Goal: Contribute content: Add original content to the website for others to see

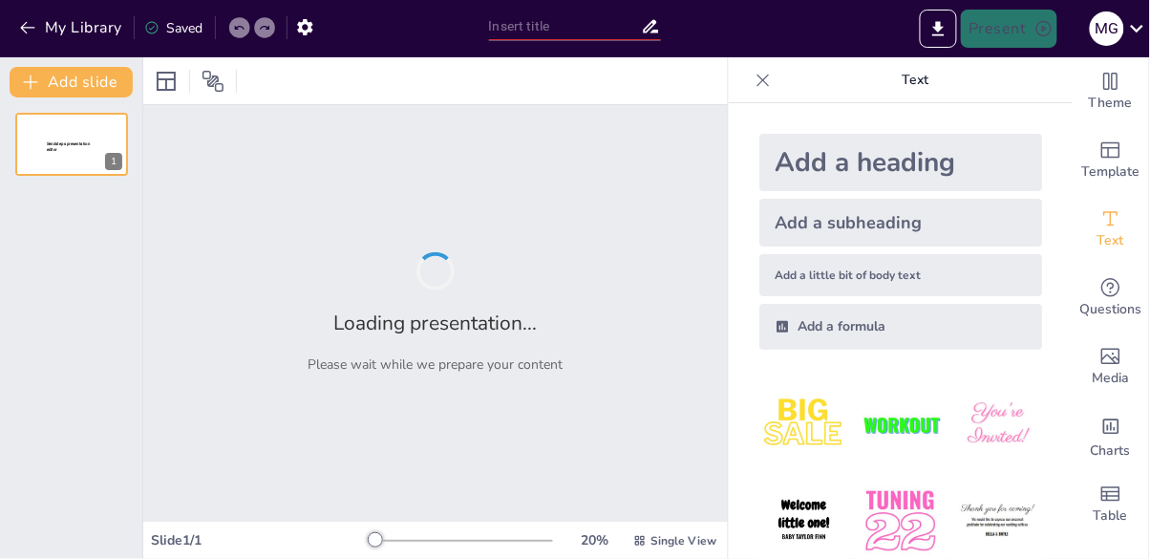
type input "Спадщина Мудехар: Як Мавританське Мистецтво Живе Досі"
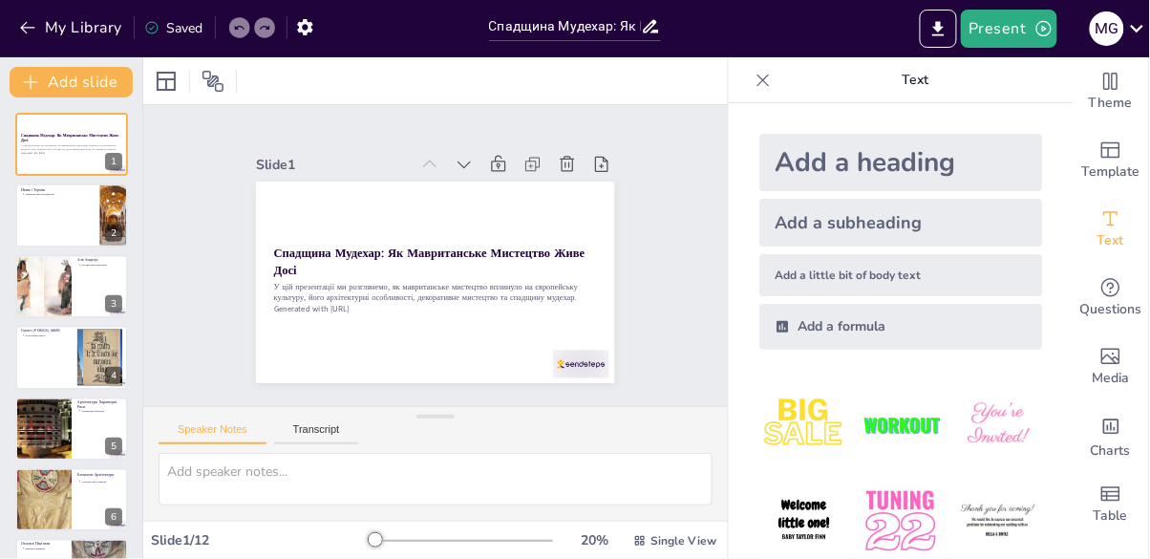
click at [82, 191] on button at bounding box center [84, 200] width 23 height 23
type textarea "Мавританське мистецтво отримало свою назву від "маври", європейського терміна д…"
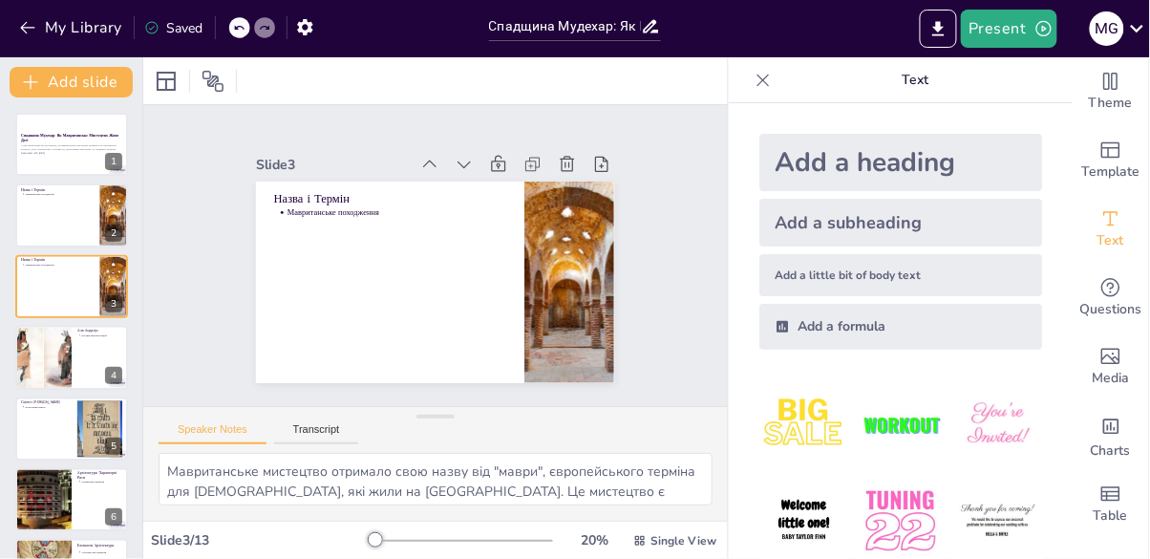
click at [999, 167] on div "Add a heading" at bounding box center [901, 162] width 283 height 57
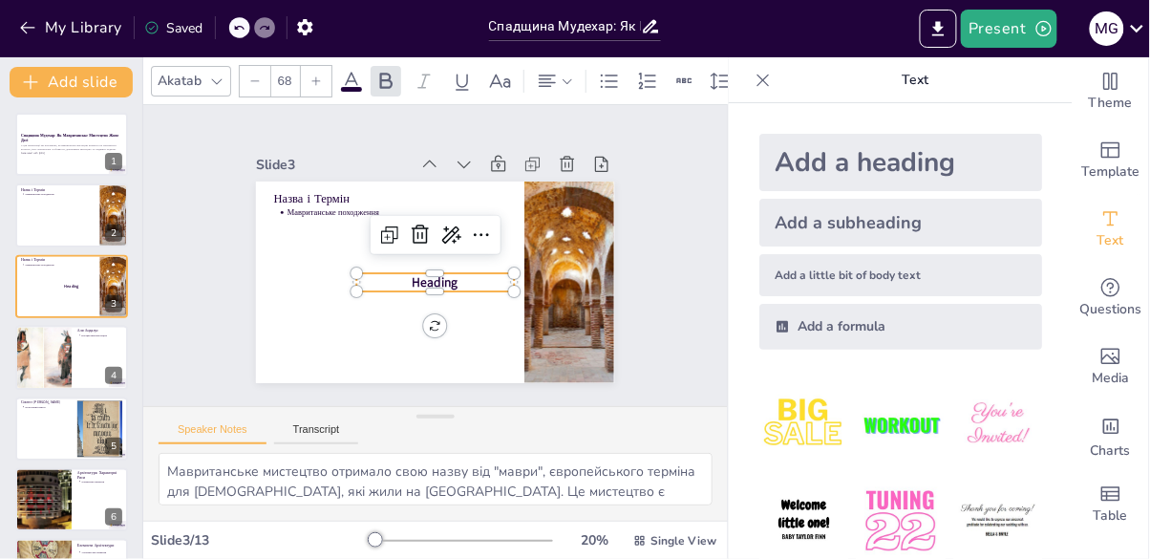
click at [424, 246] on div "Slide 1 Спадщина Мудехар: Як Мавританське Мистецтво Живе Досі У цій презентації…" at bounding box center [436, 255] width 636 height 615
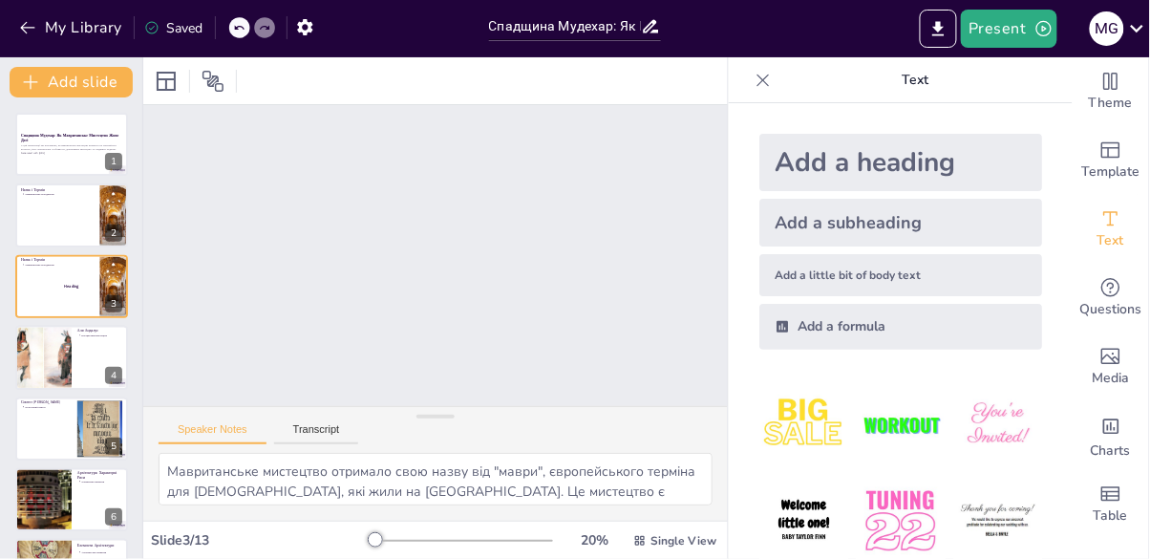
click at [53, 164] on div at bounding box center [71, 144] width 113 height 63
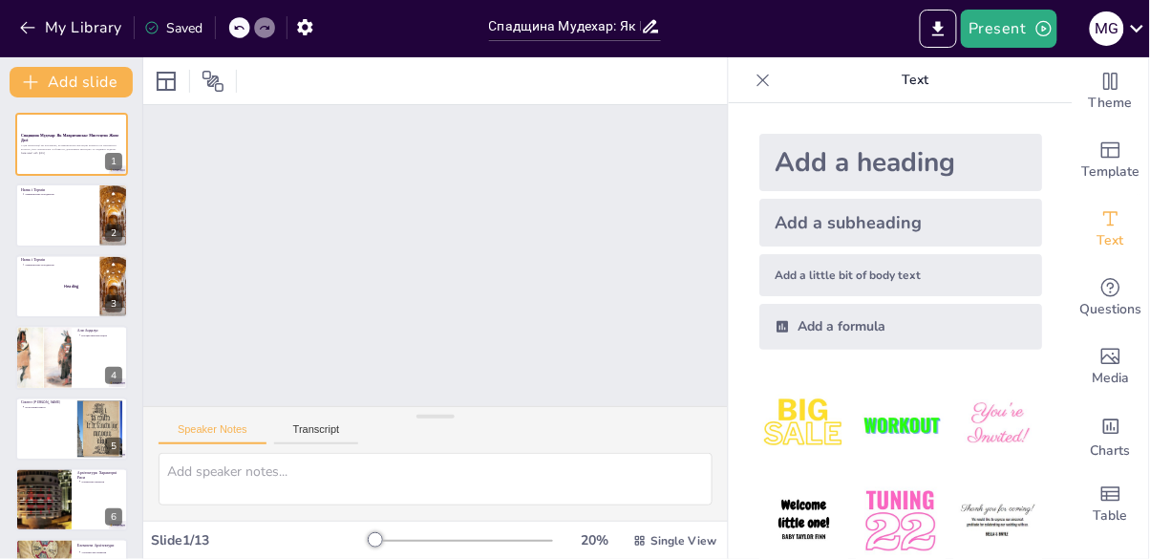
click at [39, 151] on p "У цій презентації ми розглянемо, як мавританське мистецтво вплинуло на європейс…" at bounding box center [71, 147] width 101 height 7
click at [32, 192] on p "Мавританське походження" at bounding box center [59, 194] width 69 height 4
type textarea "Мавританське мистецтво отримало свою назву від "маври", європейського терміна д…"
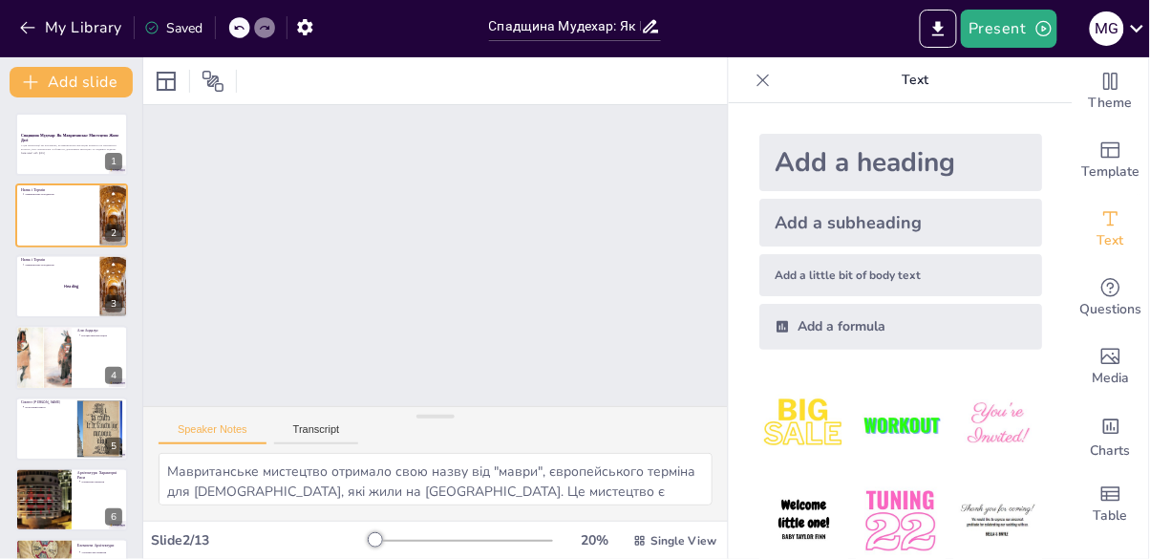
click at [46, 153] on p "Generated with [URL]" at bounding box center [71, 153] width 101 height 4
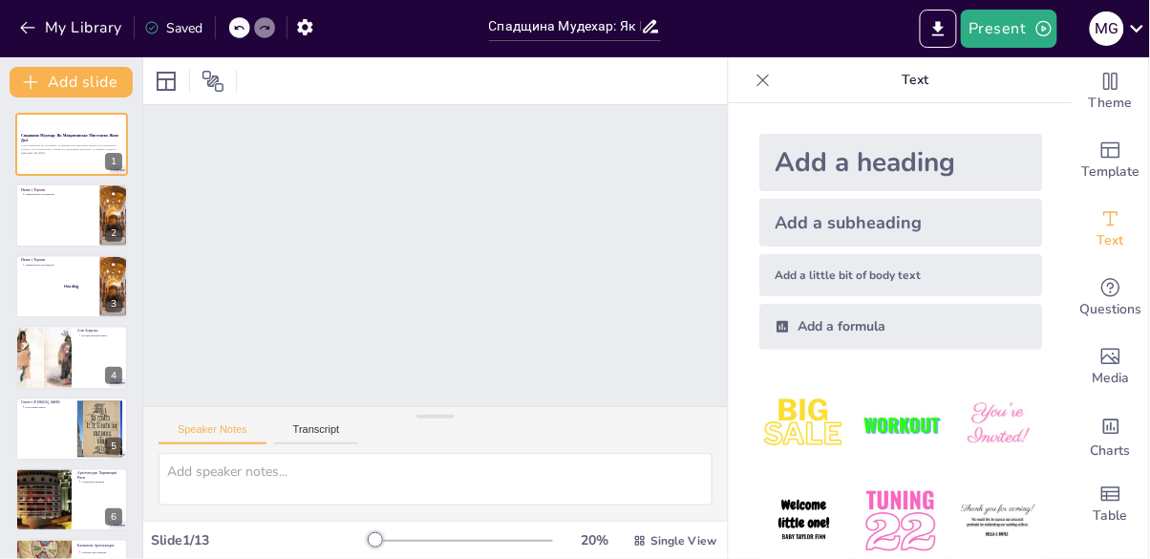
click at [975, 209] on div "Add a subheading" at bounding box center [901, 223] width 283 height 48
type input "38"
click at [301, 423] on button "Transcript" at bounding box center [316, 433] width 85 height 21
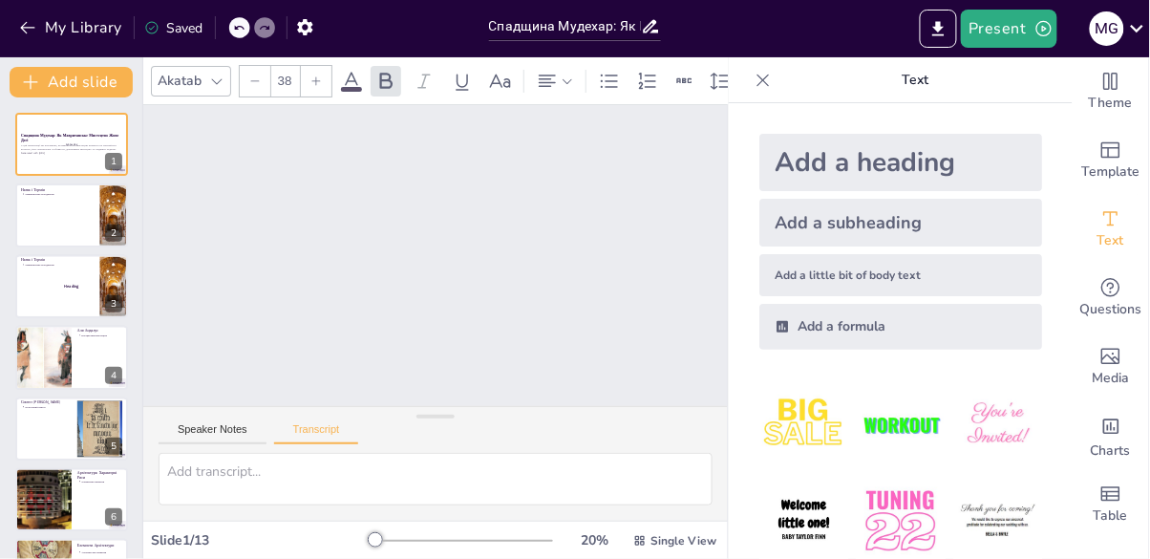
click at [213, 423] on button "Speaker Notes" at bounding box center [213, 433] width 108 height 21
click at [57, 137] on strong "Спадщина Мудехар: Як Мавританське Мистецтво Живе Досі" at bounding box center [69, 138] width 97 height 11
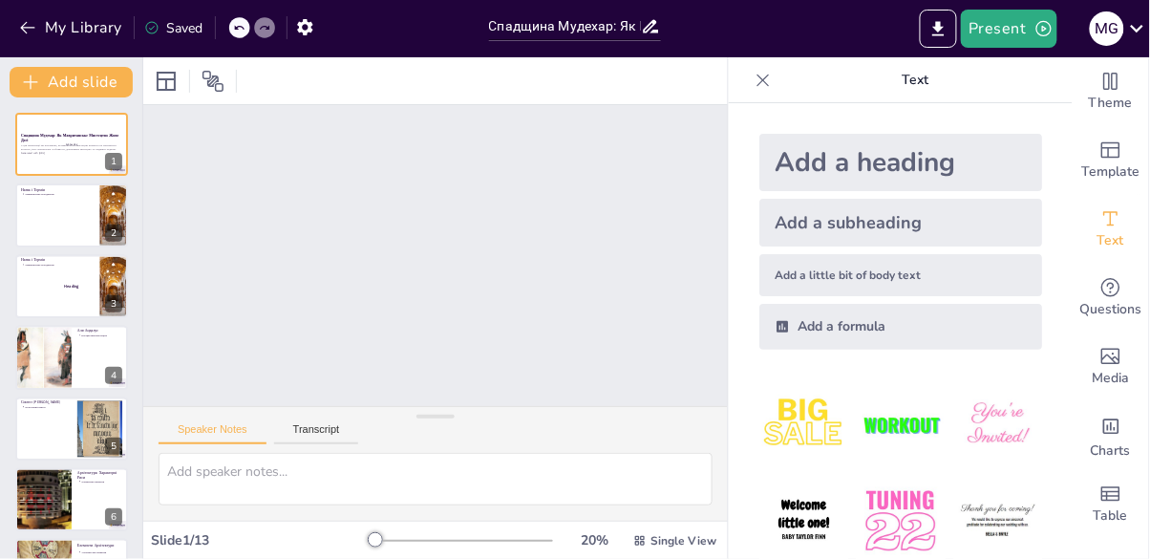
click at [40, 146] on p "У цій презентації ми розглянемо, як мавританське мистецтво вплинуло на європейс…" at bounding box center [71, 147] width 101 height 7
click at [79, 130] on icon at bounding box center [83, 129] width 11 height 11
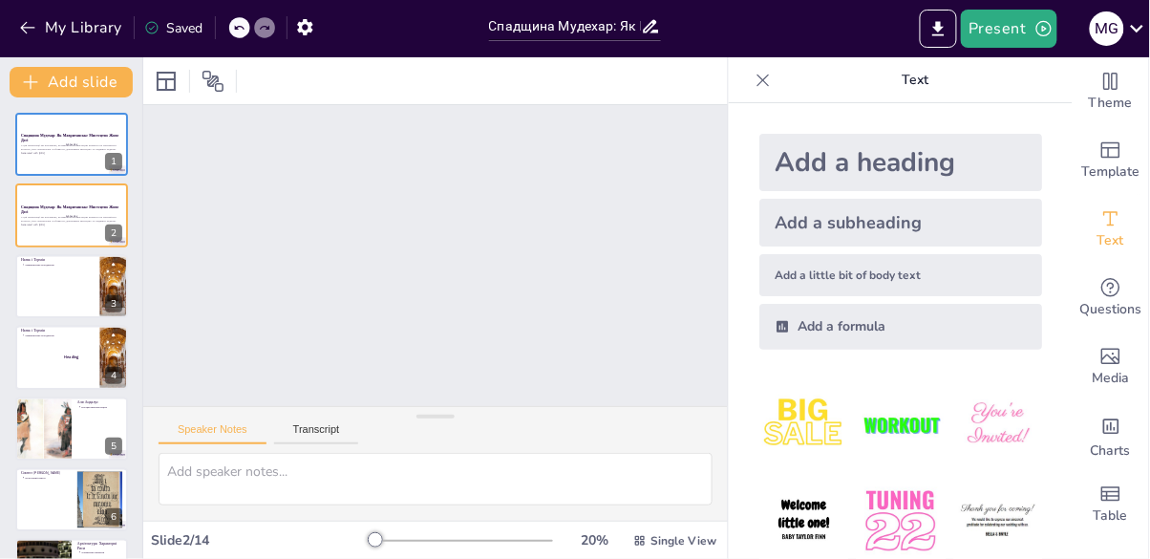
click at [59, 199] on div at bounding box center [71, 214] width 113 height 63
click at [112, 196] on icon at bounding box center [111, 201] width 8 height 11
type textarea "Мавританське мистецтво отримало свою назву від "маври", європейського терміна д…"
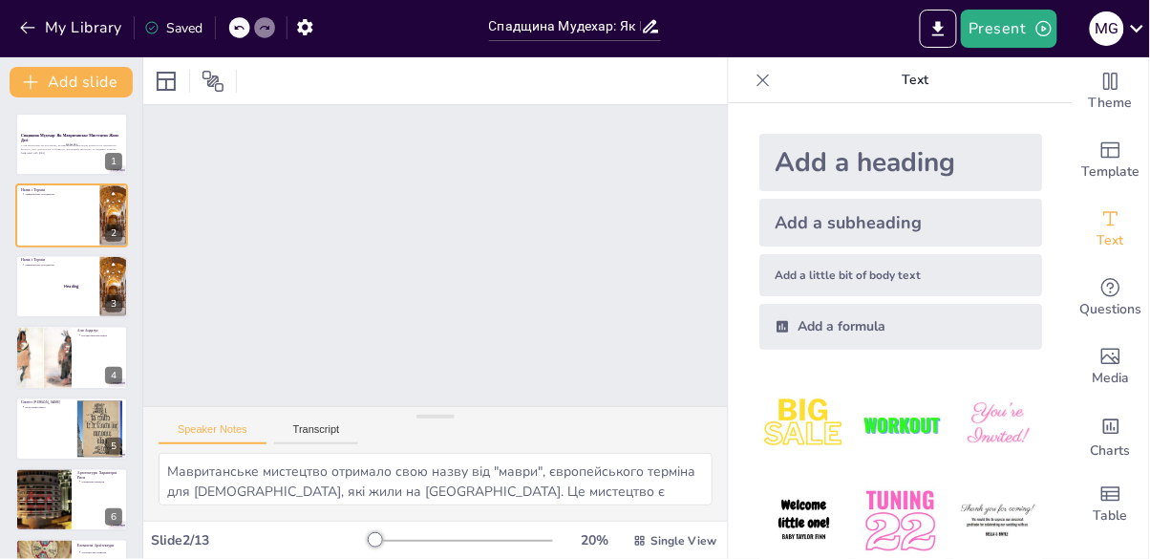
click at [107, 197] on icon at bounding box center [110, 200] width 13 height 13
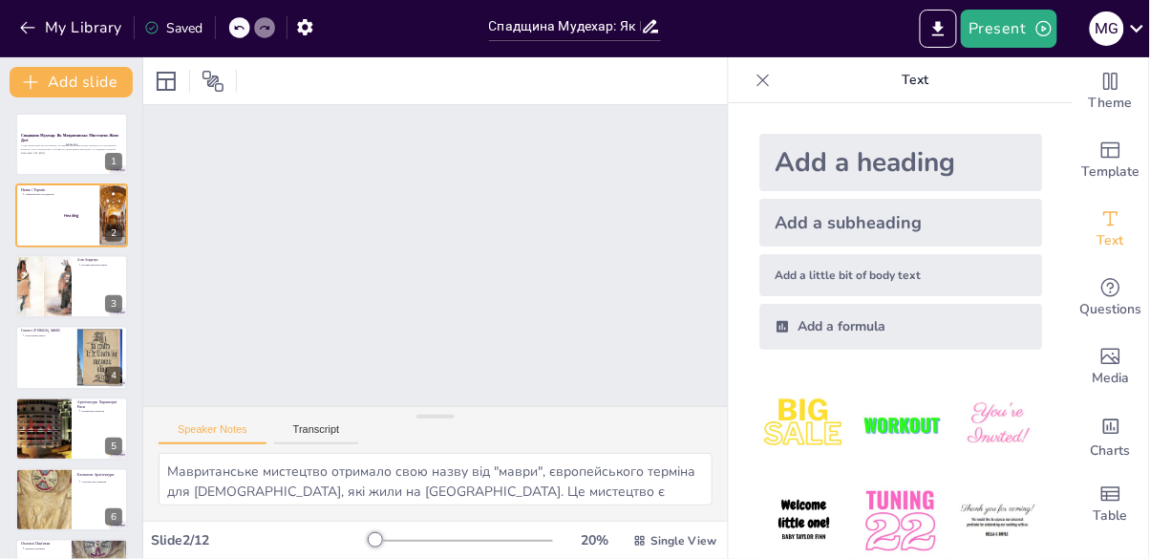
click at [32, 122] on div at bounding box center [71, 144] width 113 height 63
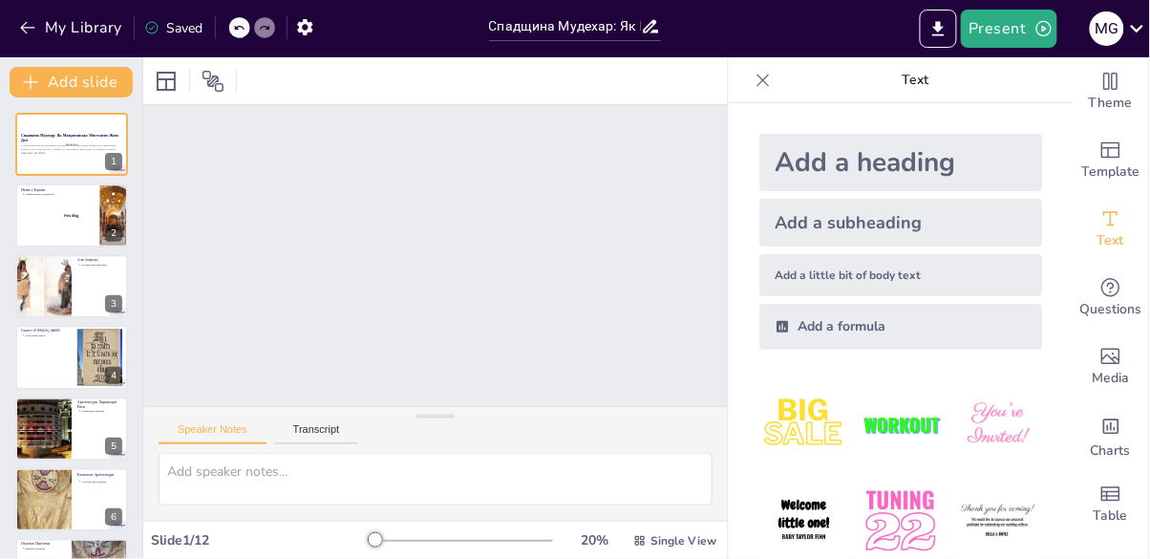
click at [54, 144] on p "У цій презентації ми розглянемо, як мавританське мистецтво вплинуло на європейс…" at bounding box center [71, 147] width 101 height 7
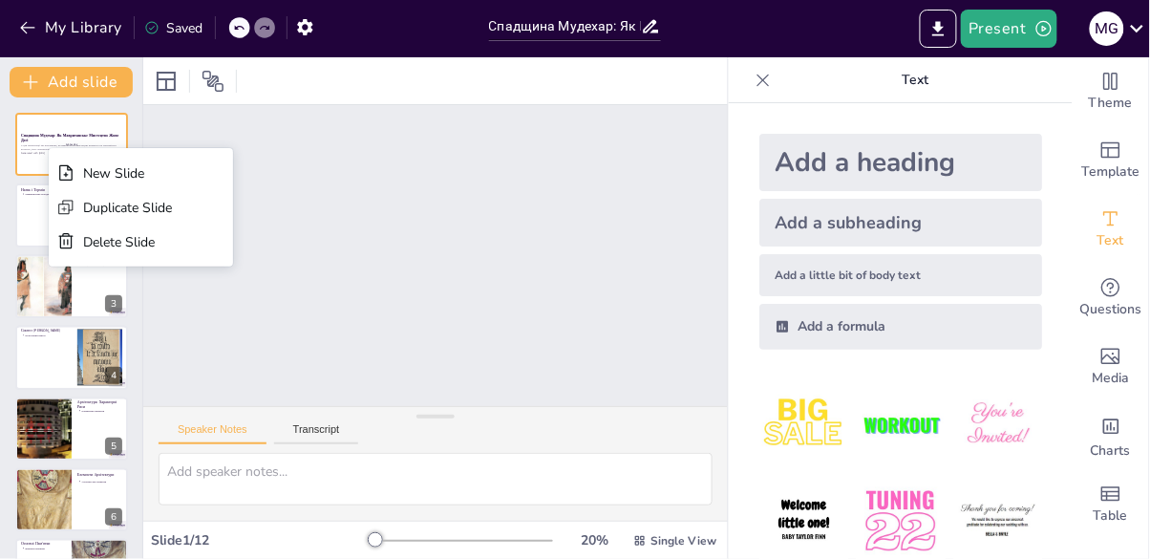
click at [37, 140] on p "Спадщина Мудехар: Як Мавританське Мистецтво Живе Досі" at bounding box center [71, 138] width 101 height 11
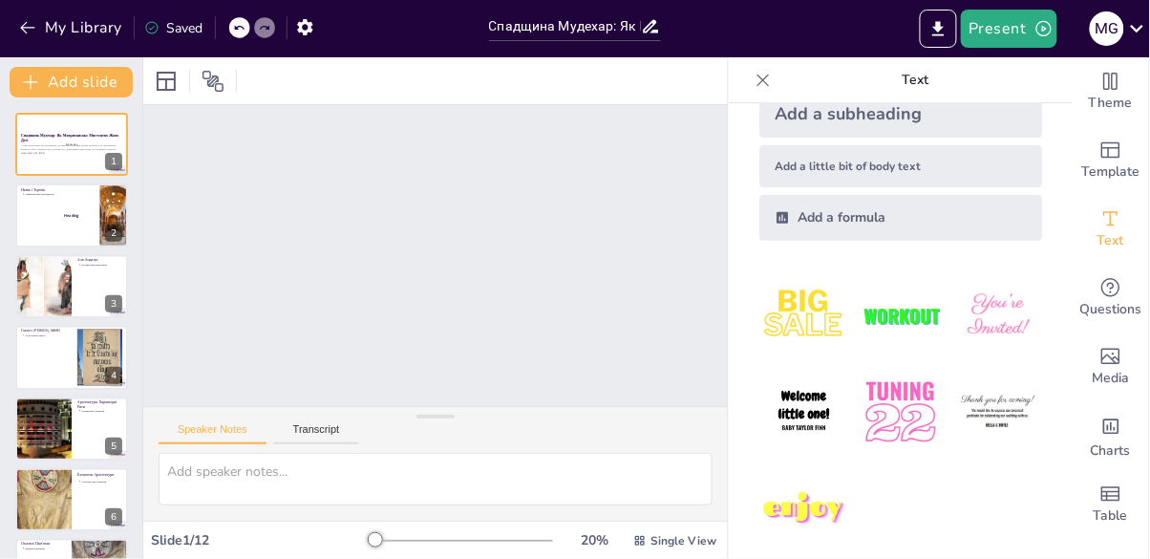
scroll to position [134, 0]
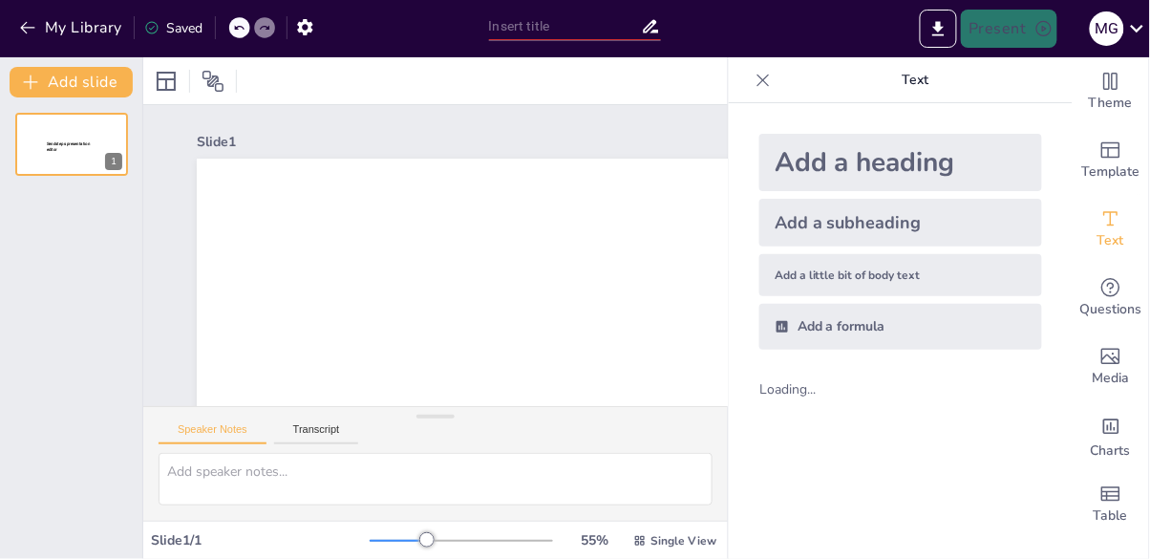
type input "Спадщина Мудехар: Як Мавританське Мистецтво Живе Досі"
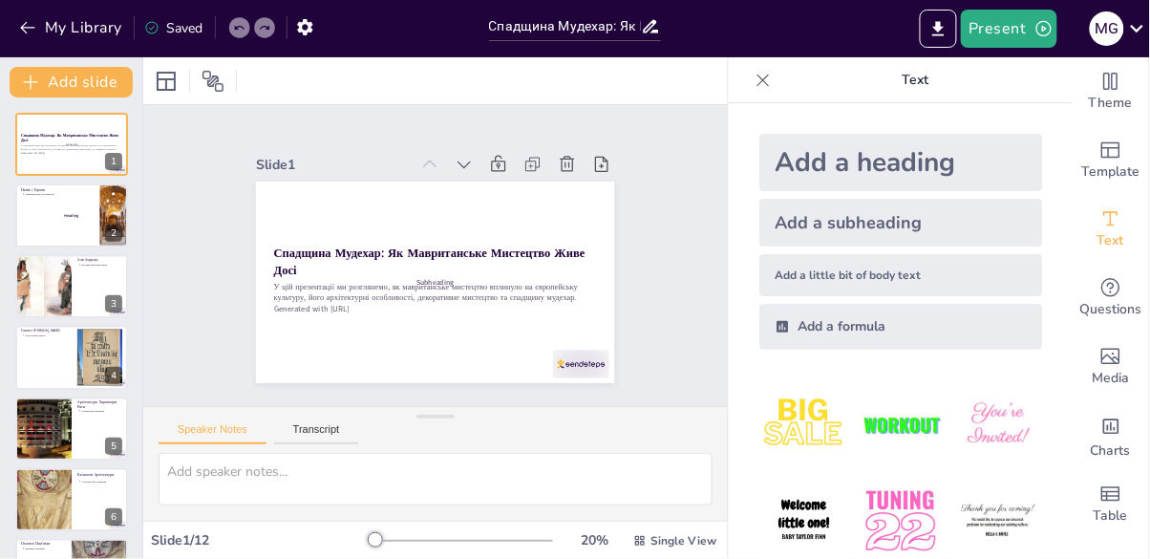
click at [585, 365] on div at bounding box center [582, 364] width 56 height 28
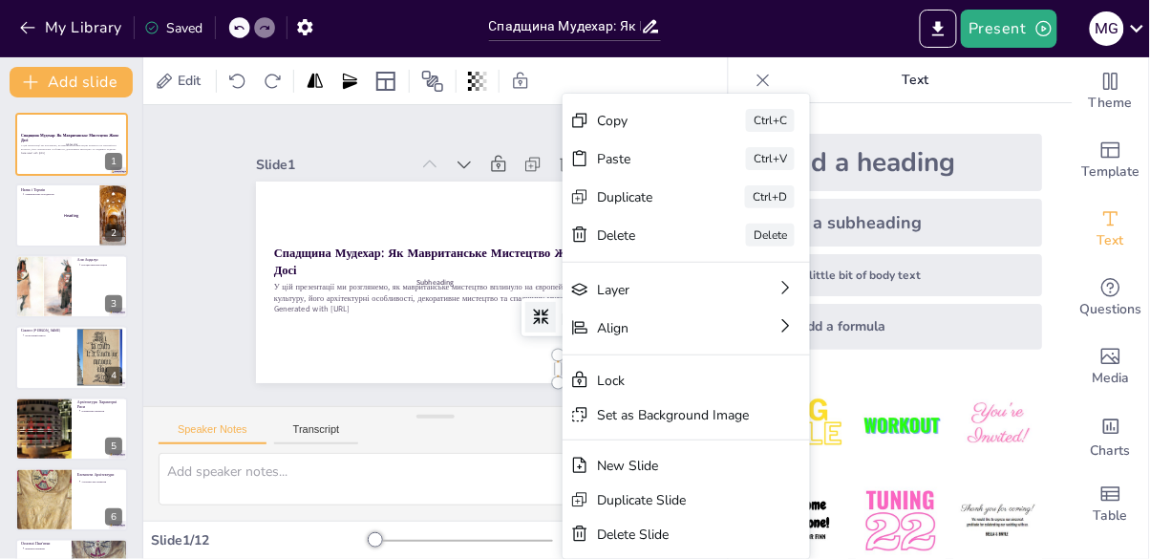
click at [586, 237] on icon at bounding box center [579, 234] width 19 height 19
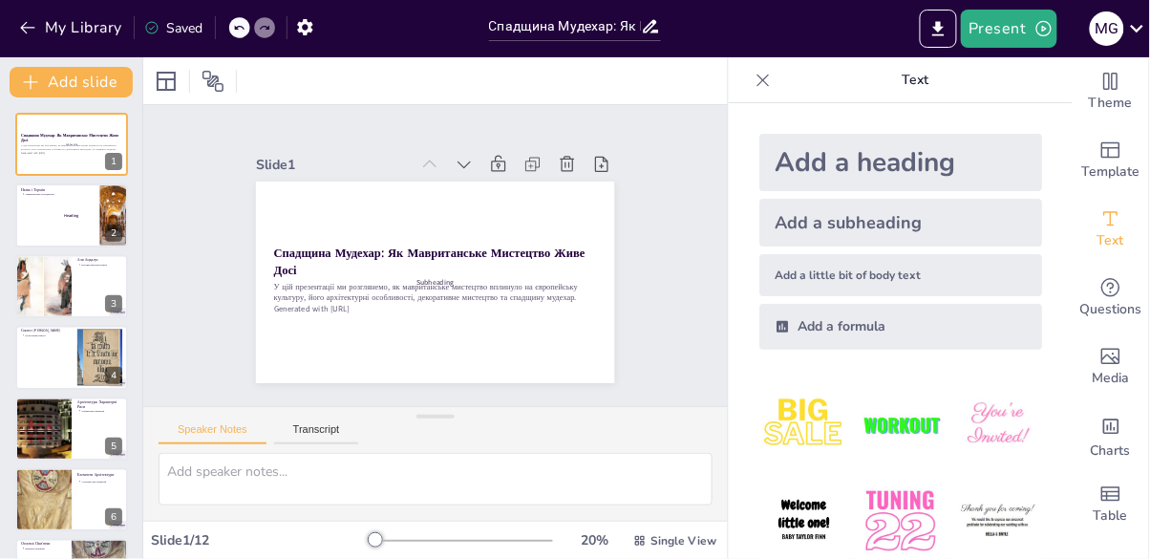
click at [36, 219] on div at bounding box center [71, 214] width 113 height 63
type textarea "Мавританське мистецтво отримало свою назву від "маври", європейського терміна д…"
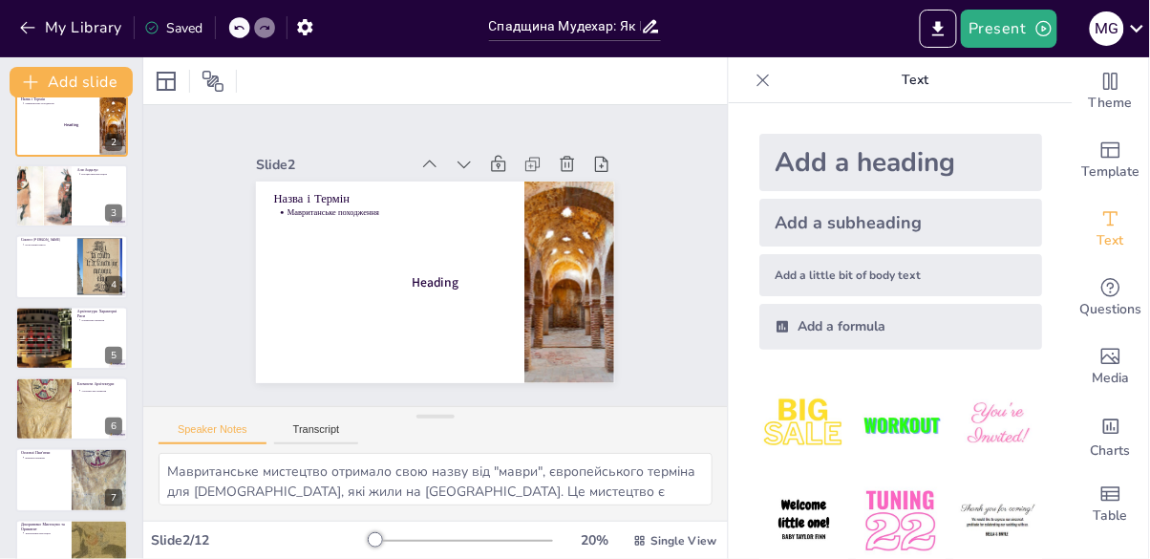
scroll to position [107, 0]
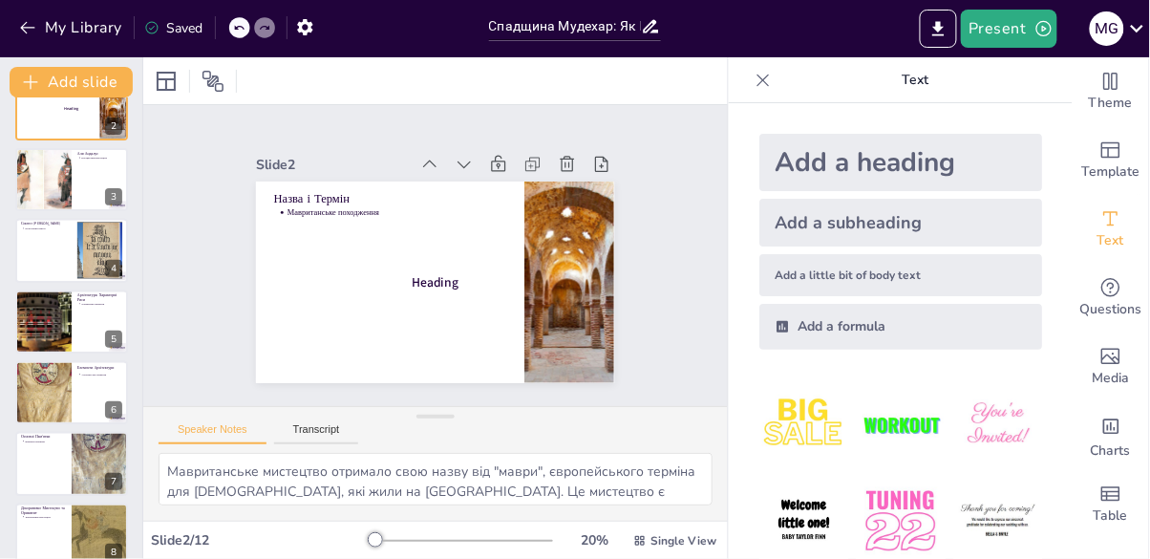
click at [416, 284] on div "Slide 1 Спадщина Мудехар: Як Мавританське Мистецтво Живе Досі У цій презентації…" at bounding box center [435, 255] width 585 height 301
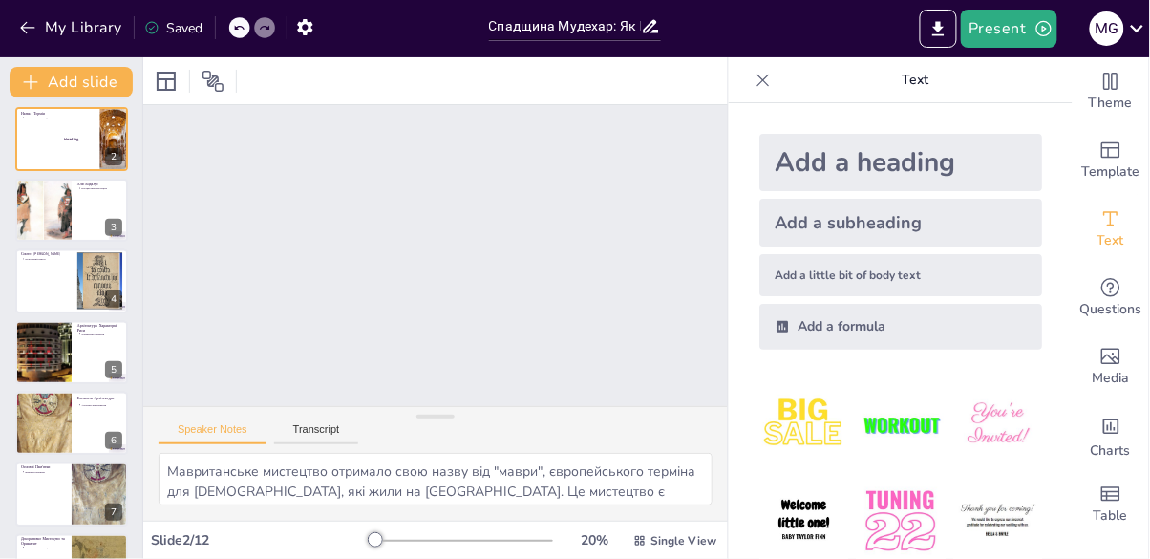
scroll to position [48, 0]
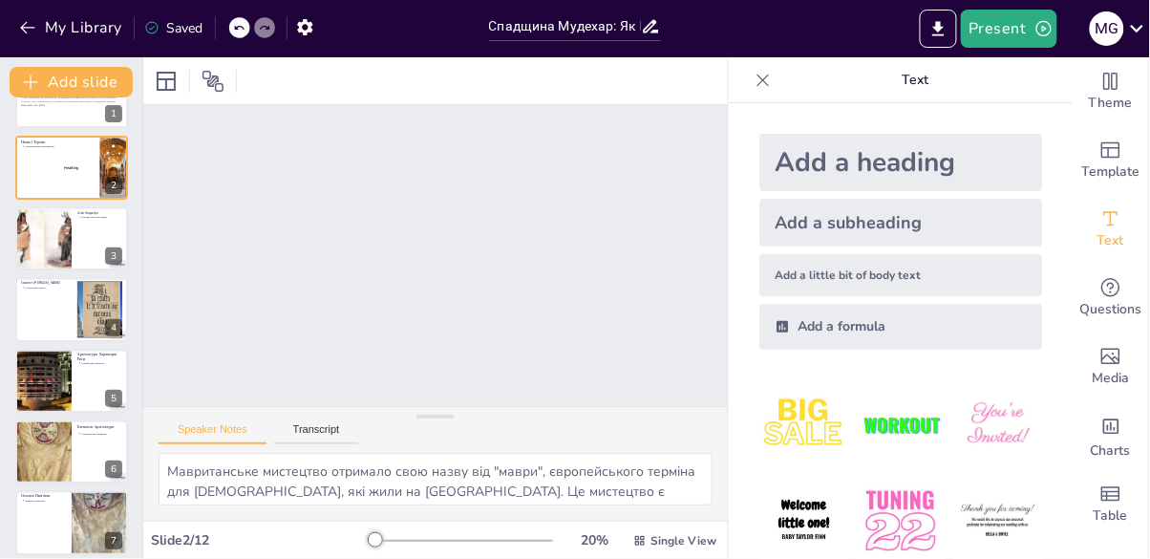
click at [56, 174] on div at bounding box center [71, 167] width 113 height 63
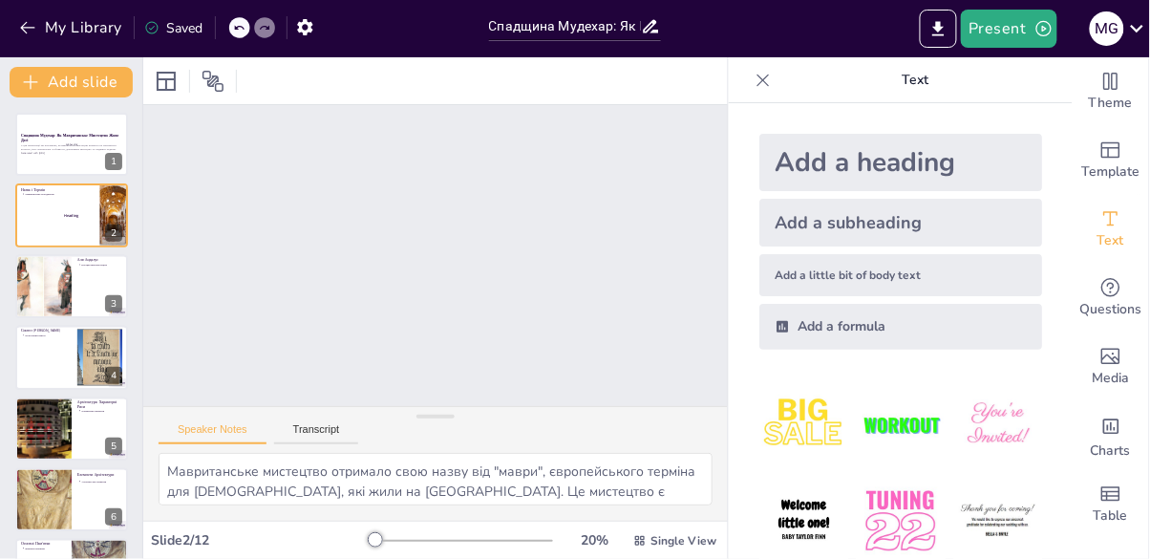
click at [36, 208] on div at bounding box center [71, 214] width 113 height 63
click at [48, 147] on p "У цій презентації ми розглянемо, як мавританське мистецтво вплинуло на європейс…" at bounding box center [71, 147] width 101 height 7
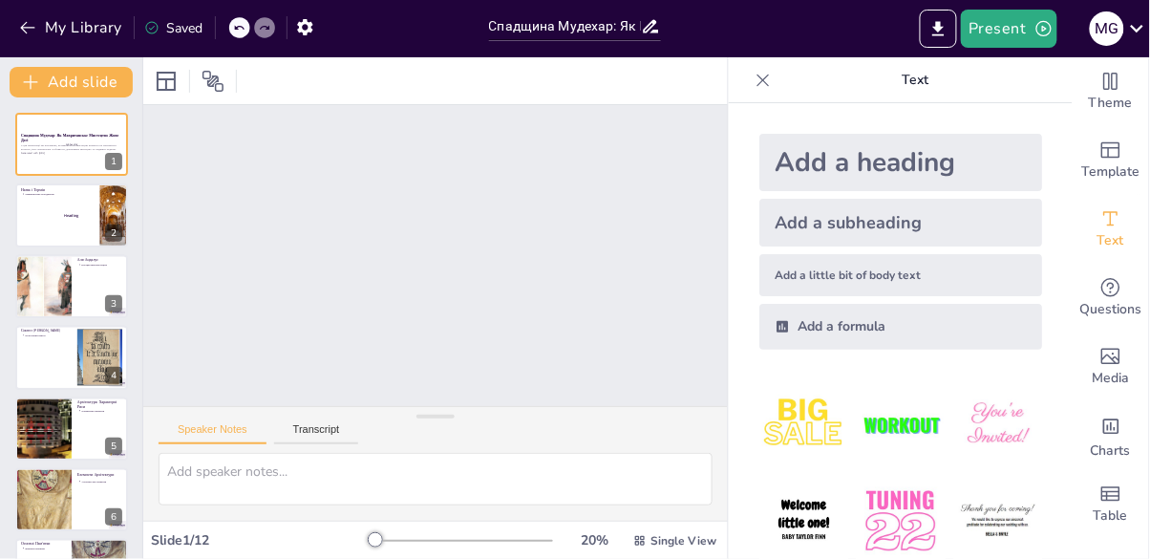
click at [975, 221] on div "Add a subheading" at bounding box center [901, 223] width 283 height 48
type input "38"
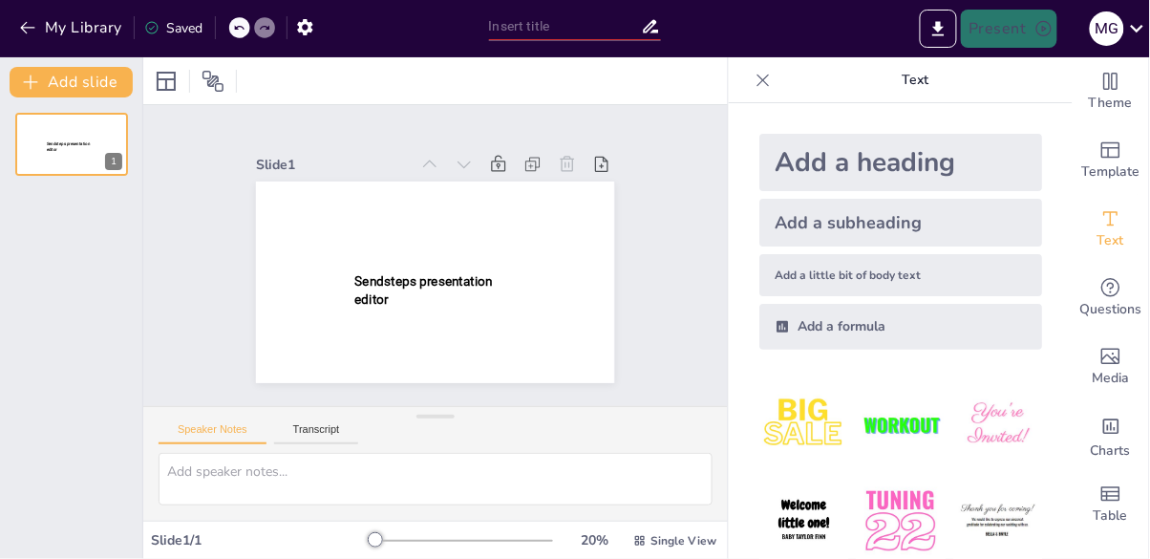
type input "Спадщина Мудехар: Як Мавританське Мистецтво Живе Досі"
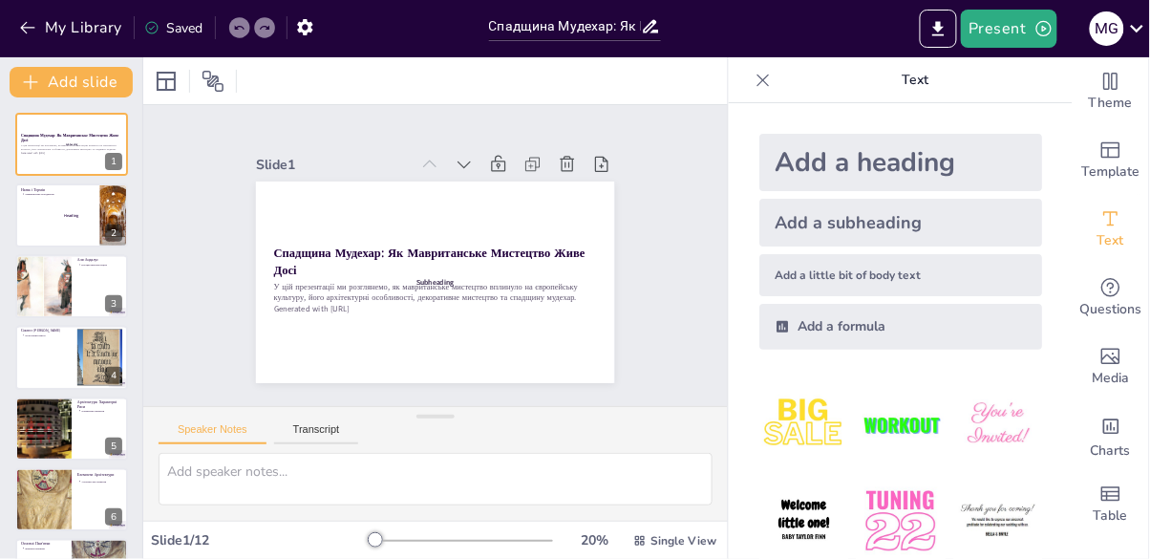
click at [417, 287] on p "Subheading" at bounding box center [436, 282] width 100 height 10
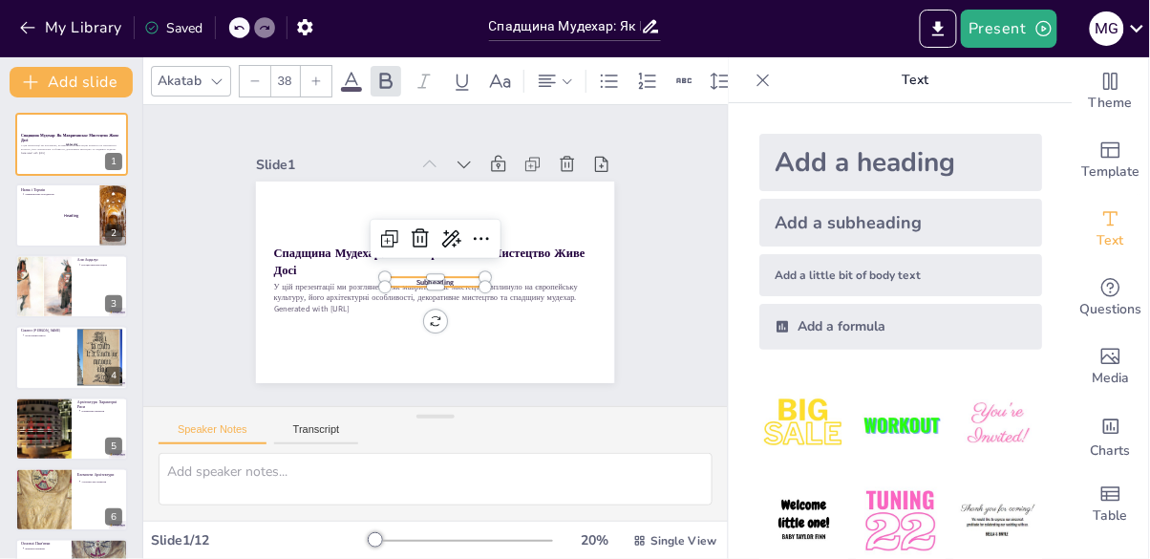
click at [411, 349] on div at bounding box center [435, 283] width 358 height 202
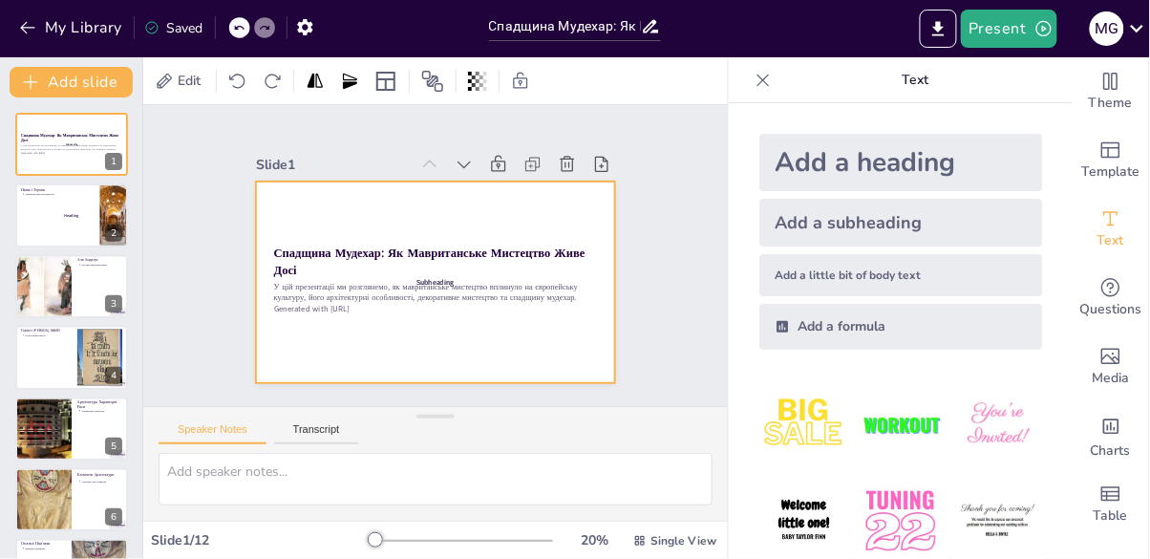
click at [425, 287] on span "Subheading" at bounding box center [435, 282] width 37 height 10
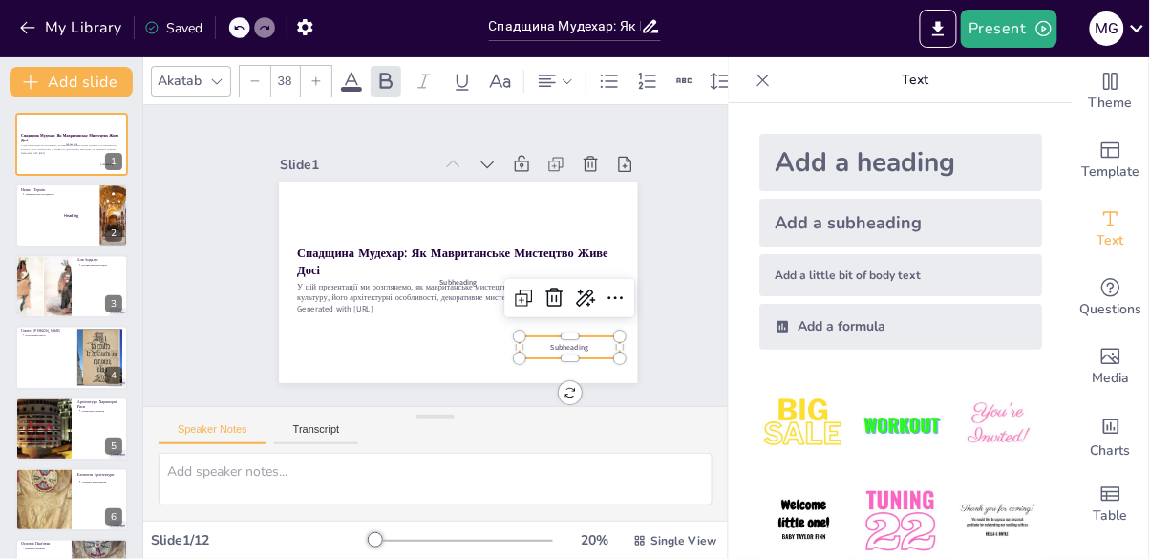
click at [611, 286] on div at bounding box center [570, 298] width 130 height 38
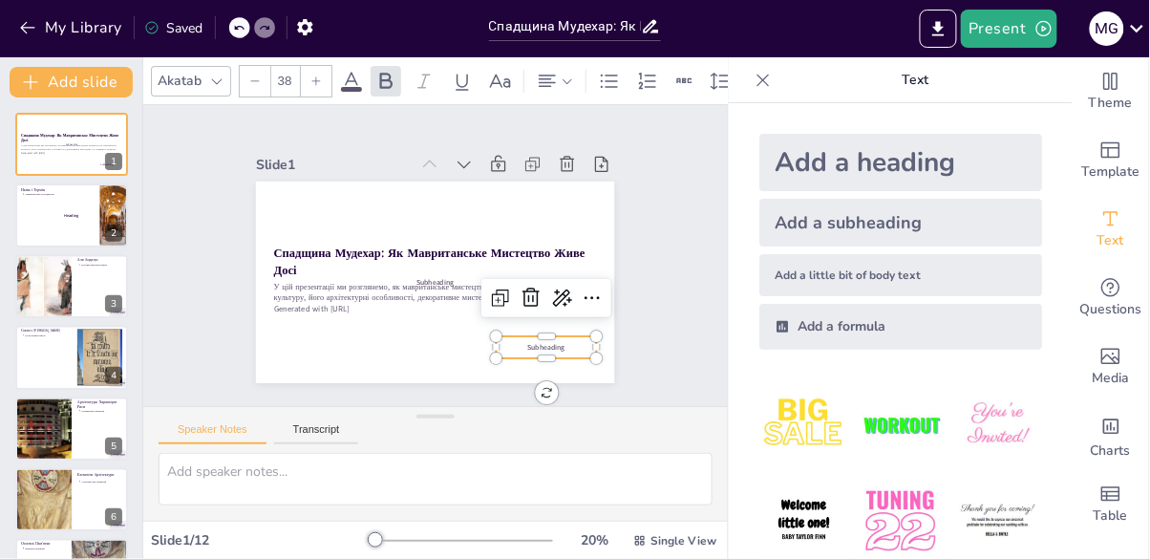
click at [557, 335] on div at bounding box center [547, 328] width 100 height 15
click at [548, 348] on span "Subheading" at bounding box center [546, 347] width 37 height 10
click at [556, 359] on div at bounding box center [547, 365] width 100 height 15
click at [523, 359] on div at bounding box center [547, 365] width 100 height 15
click at [488, 346] on div at bounding box center [435, 283] width 358 height 202
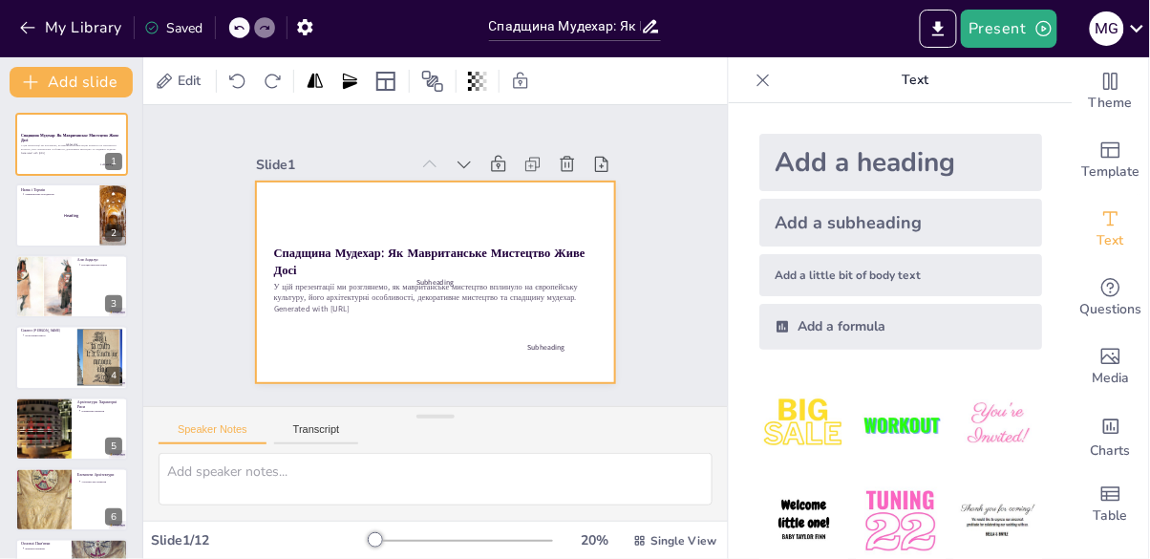
click at [543, 366] on div at bounding box center [435, 283] width 358 height 202
click at [545, 354] on div "Subheading" at bounding box center [547, 347] width 100 height 22
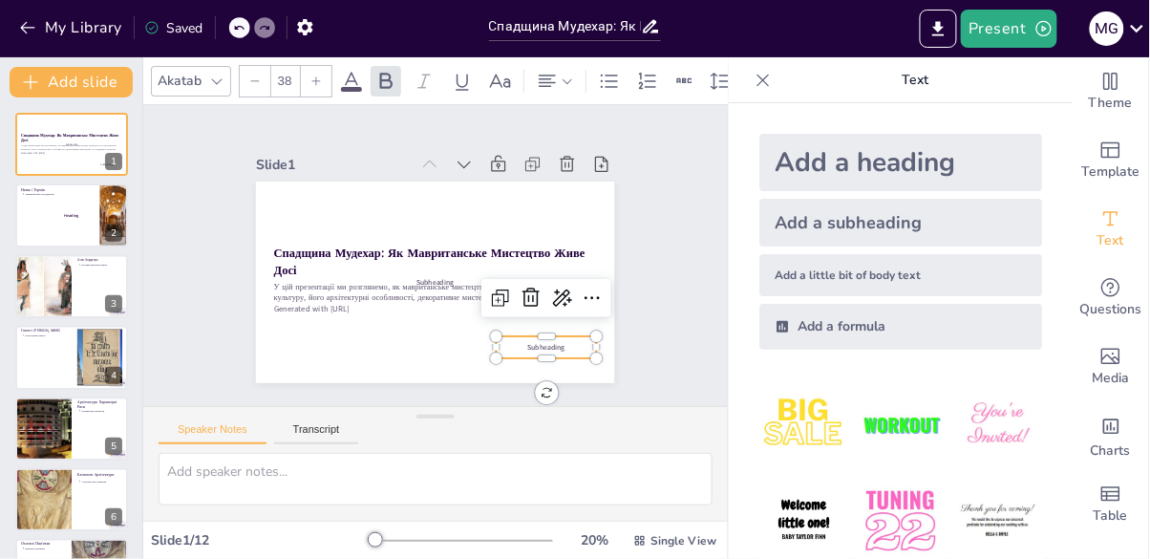
click at [590, 304] on icon at bounding box center [592, 298] width 23 height 23
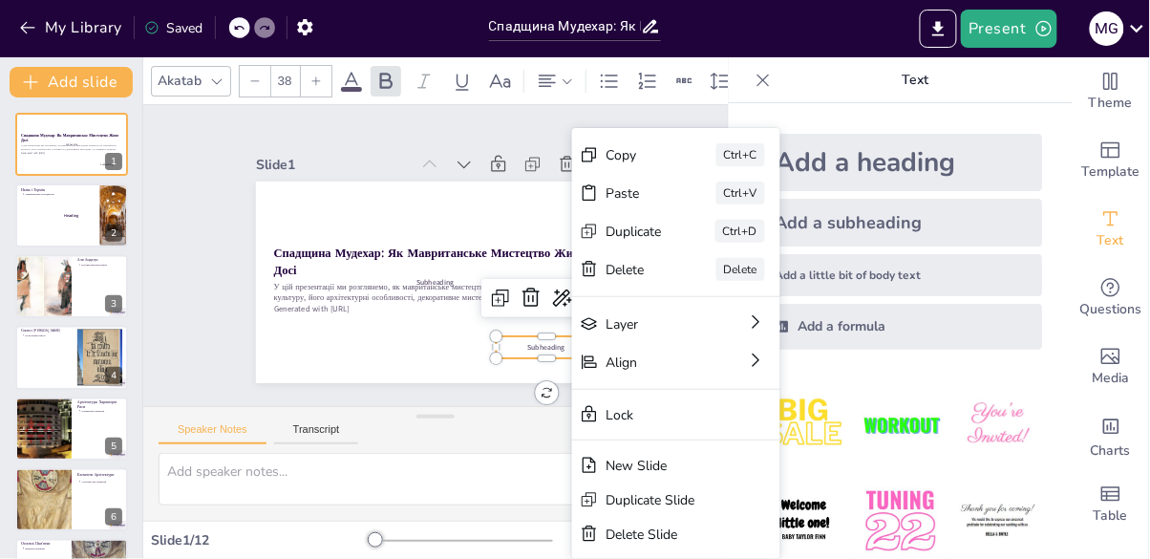
click at [520, 360] on div at bounding box center [547, 365] width 100 height 15
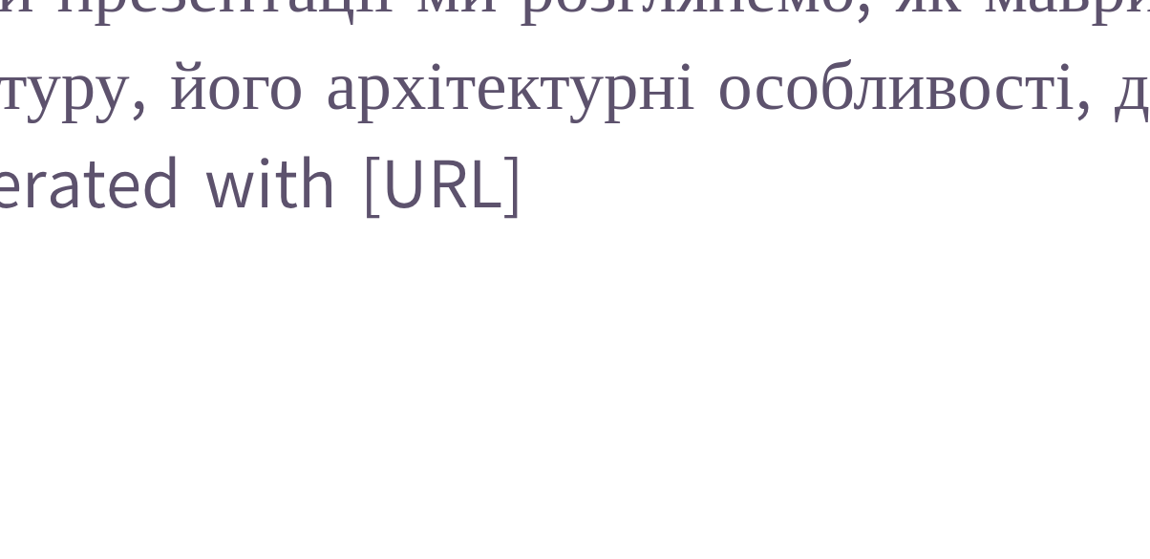
click at [513, 331] on div at bounding box center [757, 178] width 1120 height 630
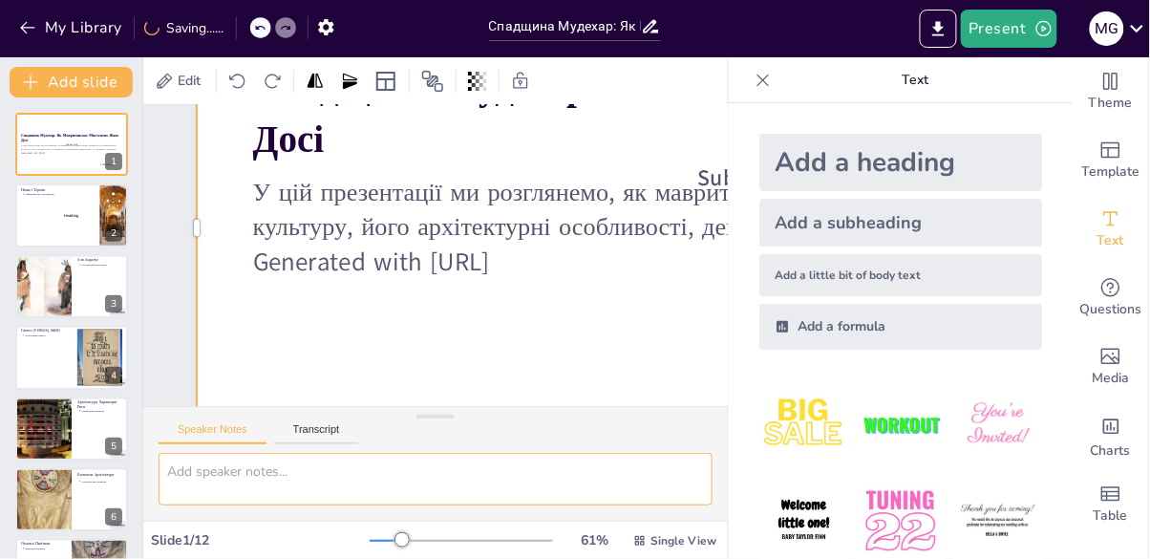
click at [503, 466] on textarea at bounding box center [436, 479] width 554 height 53
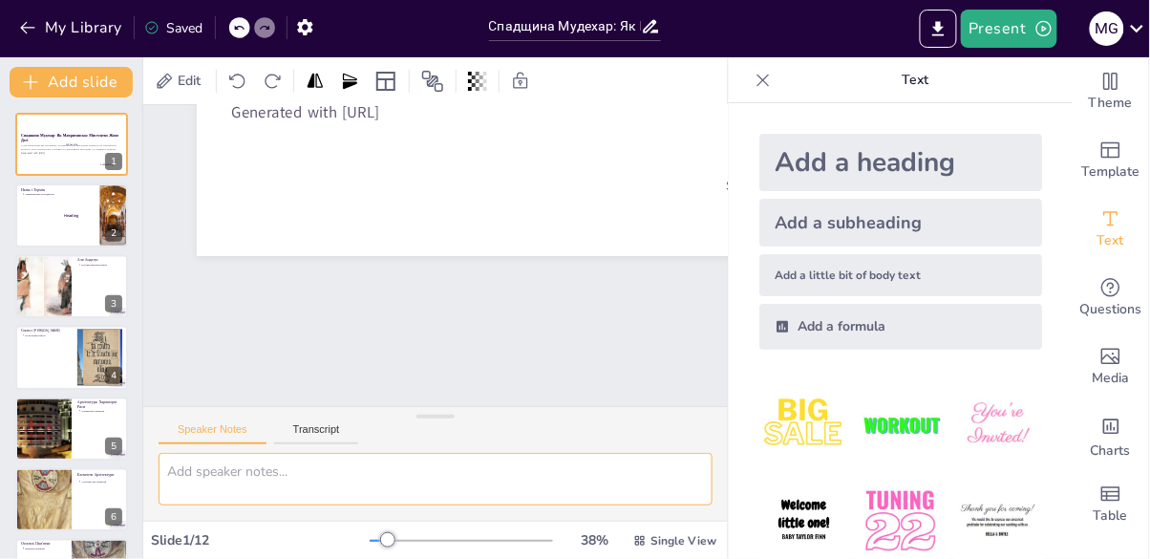
click at [63, 154] on p "Generated with [URL]" at bounding box center [71, 153] width 101 height 4
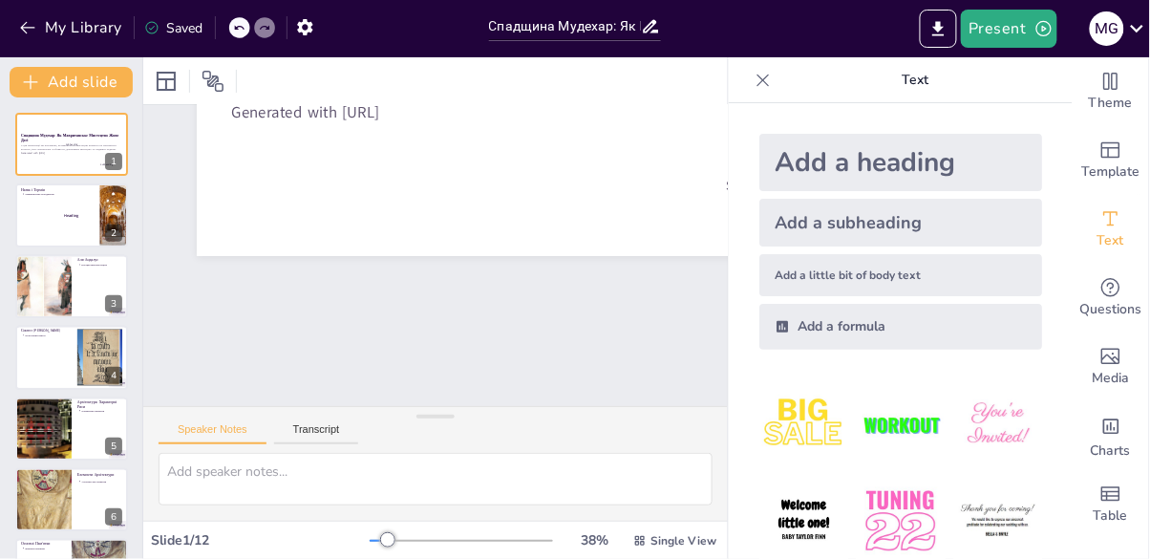
click at [46, 240] on div at bounding box center [71, 214] width 113 height 63
type textarea "Мавританське мистецтво отримало свою назву від "маври", європейського терміна д…"
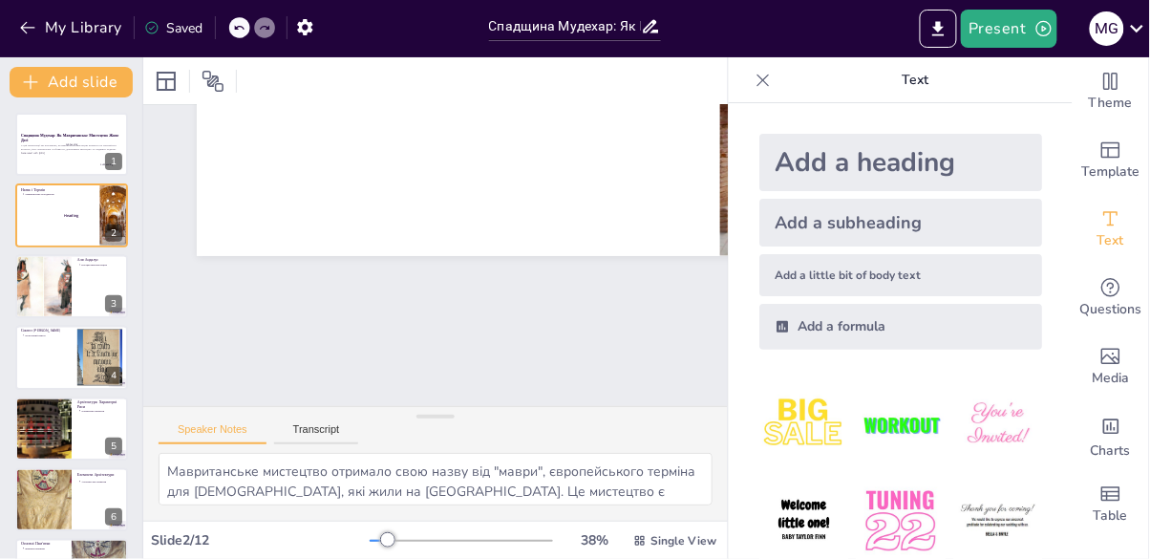
click at [46, 148] on p "У цій презентації ми розглянемо, як мавританське мистецтво вплинуло на європейс…" at bounding box center [71, 147] width 101 height 7
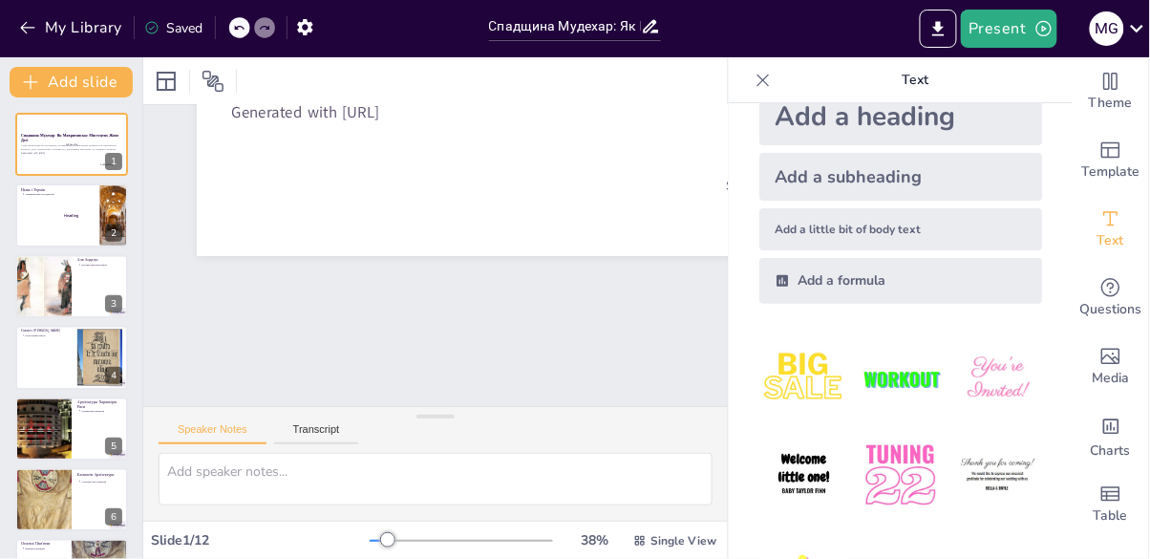
scroll to position [13, 0]
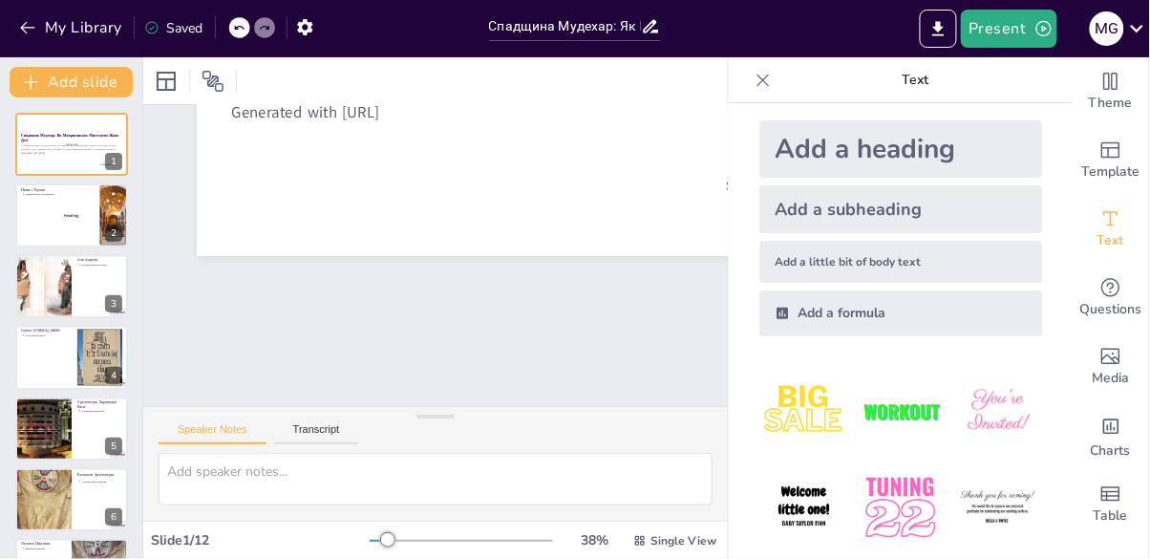
click at [765, 78] on icon at bounding box center [763, 80] width 19 height 19
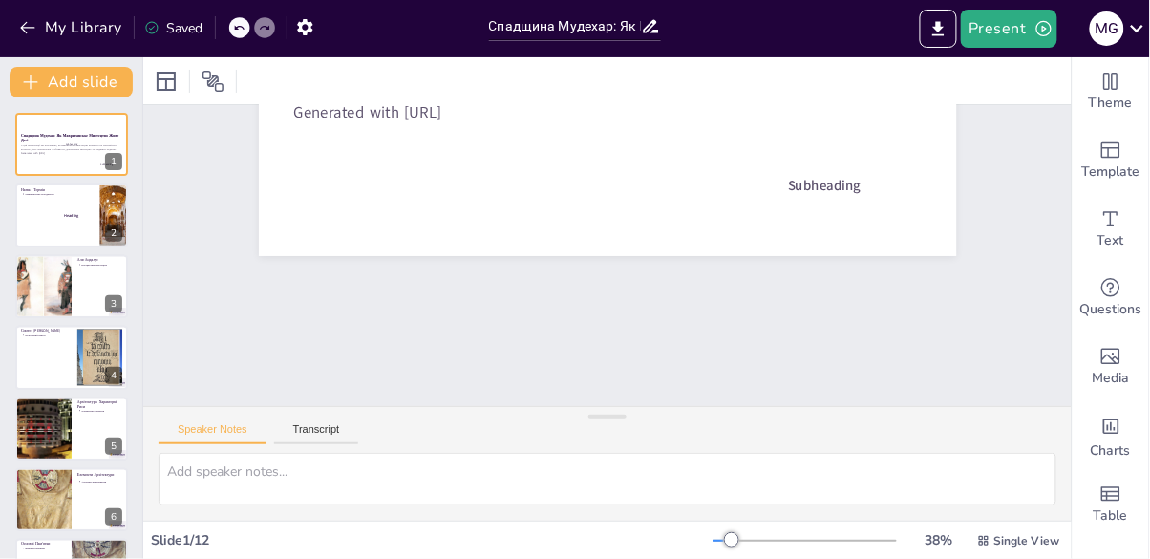
scroll to position [0, 0]
click at [1148, 122] on div "Theme" at bounding box center [1111, 91] width 76 height 69
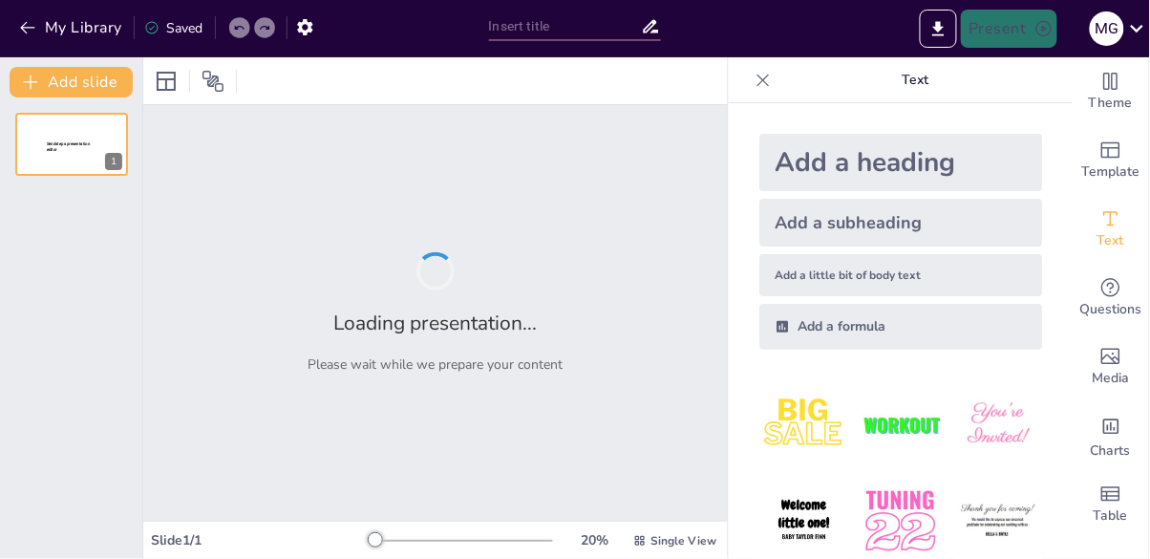
type input "Спадщина Мудехар: Як Мавританське Мистецтво Живе Досі"
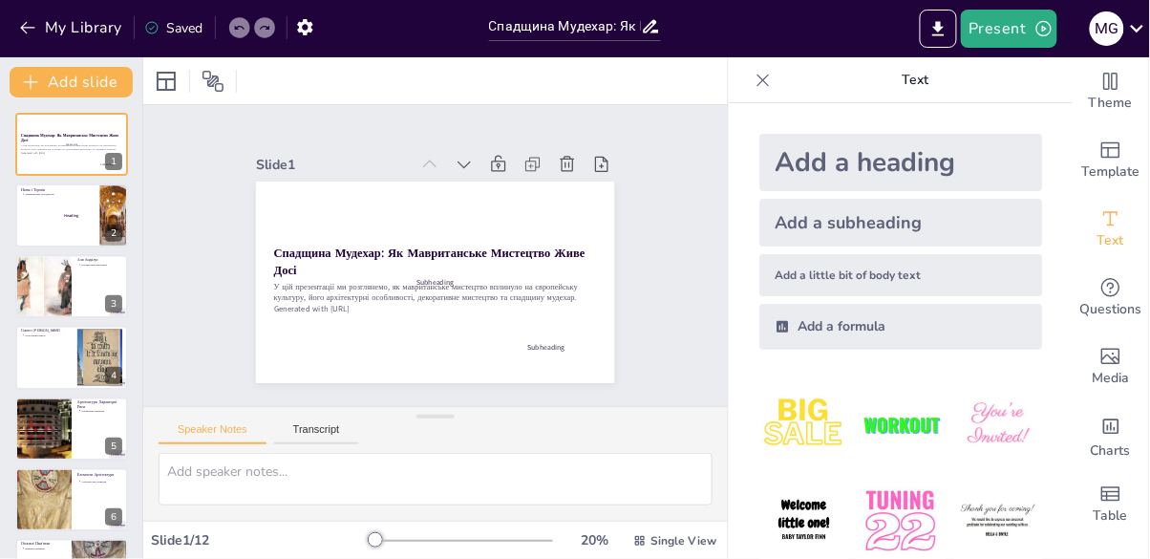
click at [424, 285] on span "Subheading" at bounding box center [417, 275] width 34 height 32
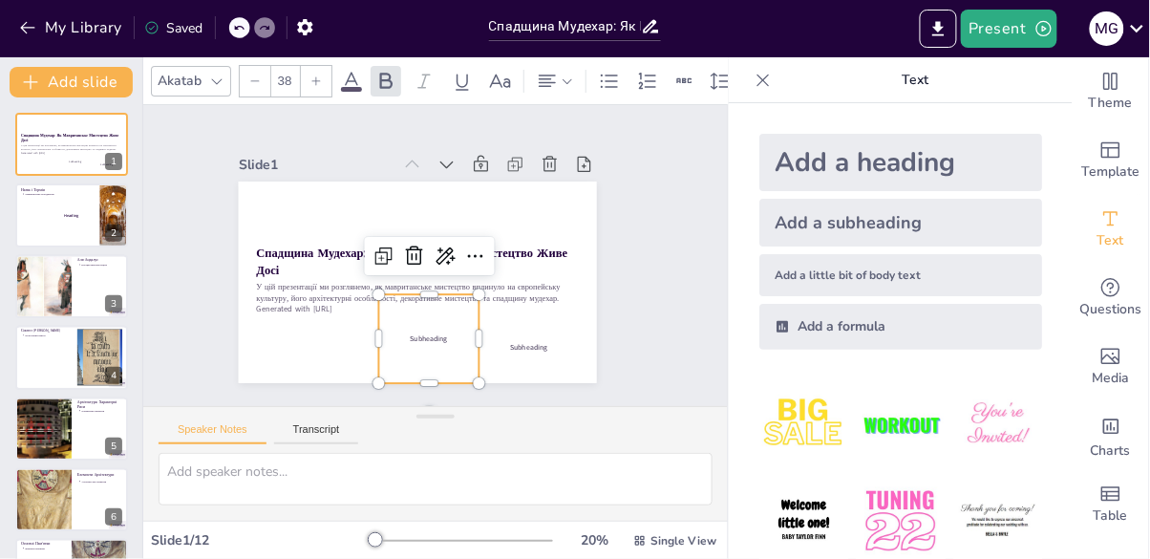
click at [402, 264] on div at bounding box center [384, 245] width 36 height 36
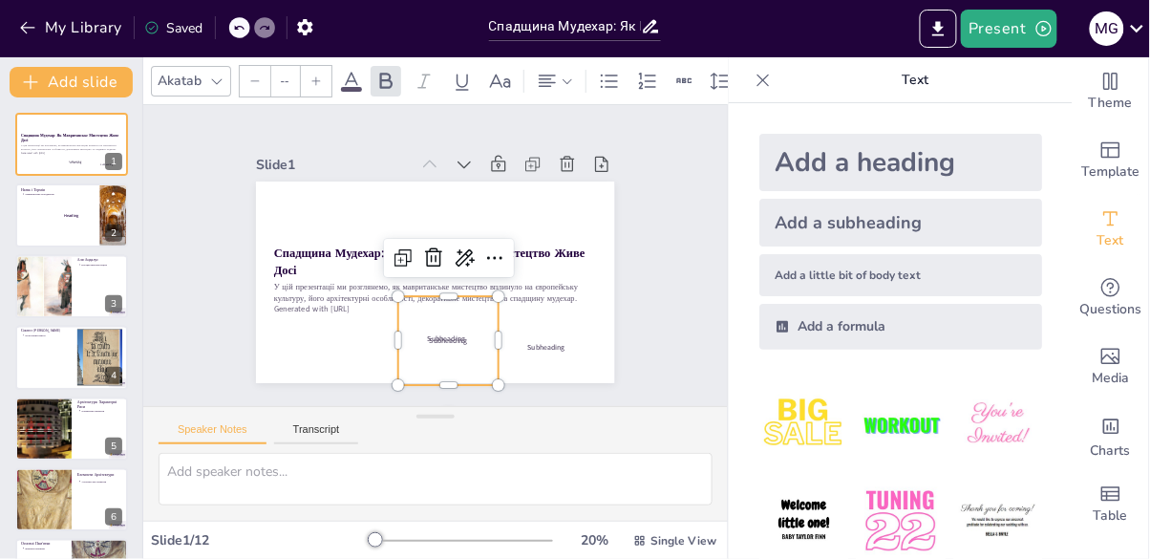
type input "38"
click at [430, 270] on div at bounding box center [433, 257] width 40 height 40
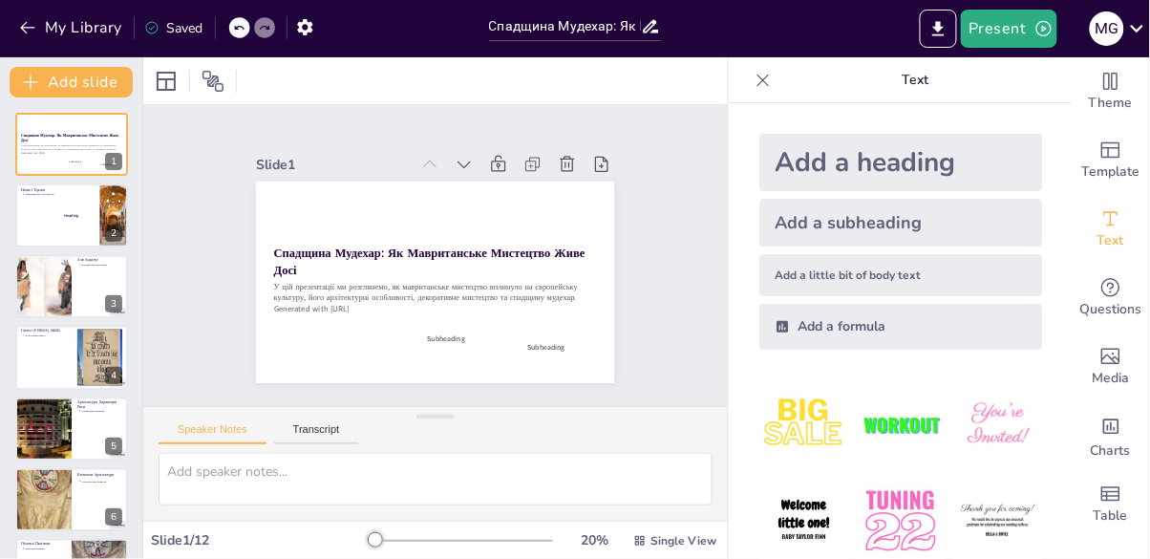
click at [405, 341] on span "Subheading" at bounding box center [388, 325] width 34 height 32
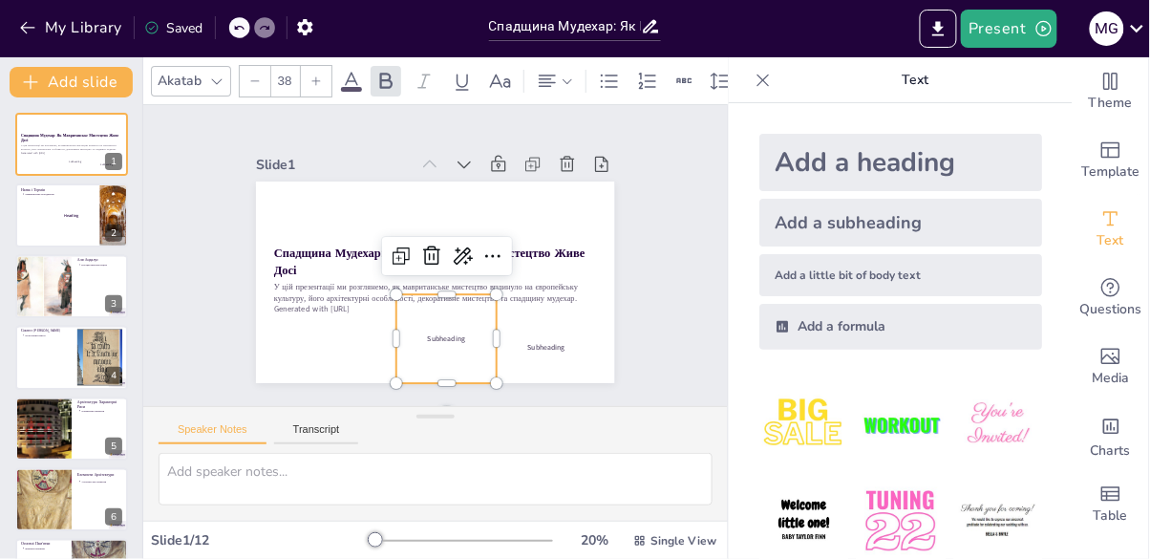
click at [425, 265] on icon at bounding box center [432, 255] width 29 height 29
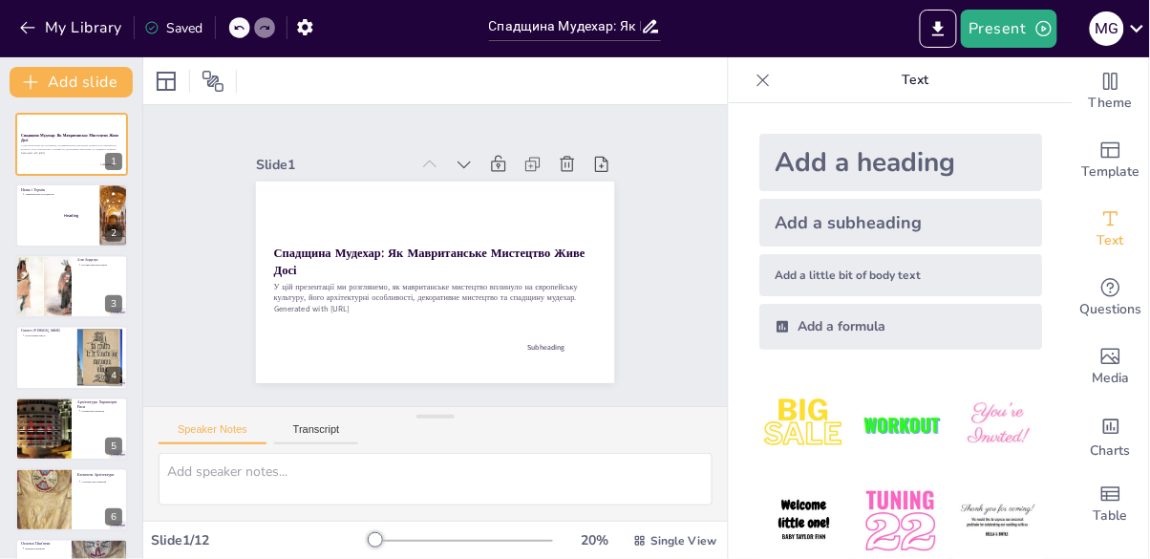
click at [441, 381] on span "Subheading" at bounding box center [427, 399] width 30 height 36
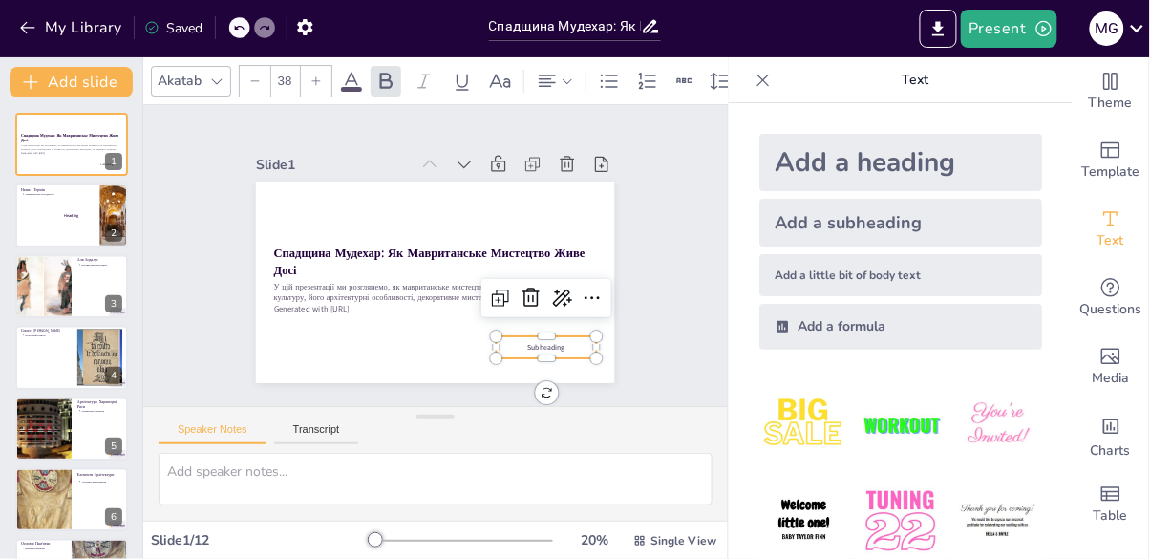
click at [519, 320] on div at bounding box center [498, 341] width 42 height 42
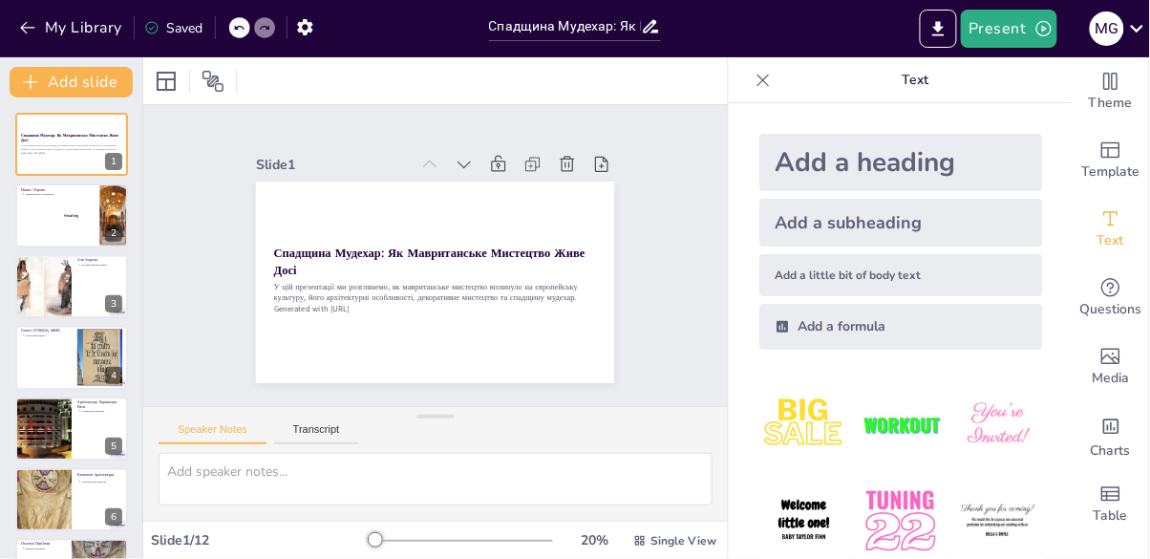
click at [803, 278] on div "Add a little bit of body text" at bounding box center [901, 275] width 283 height 42
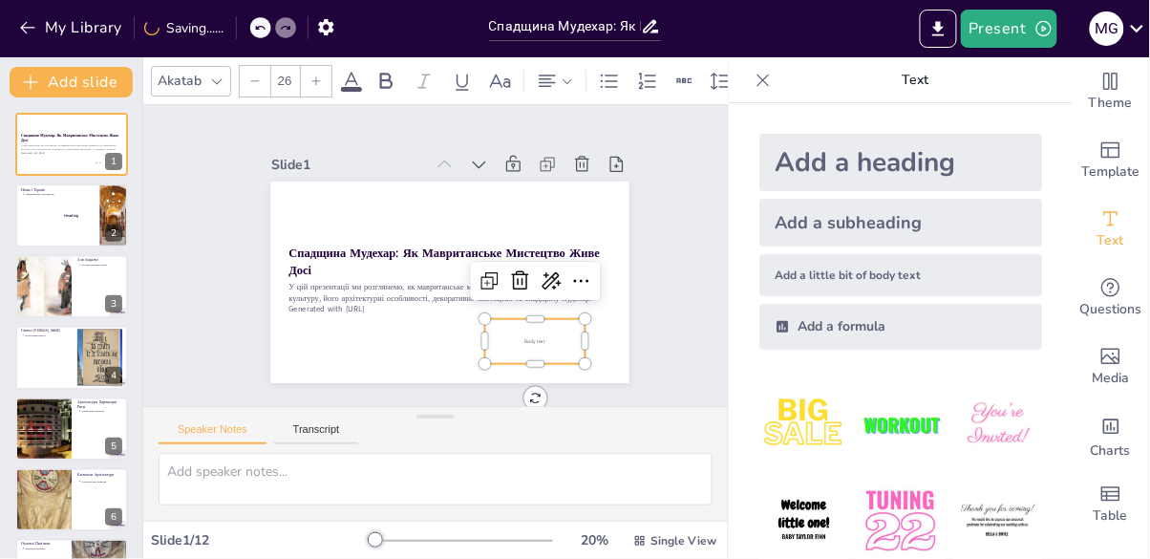
click at [512, 353] on div "Body text" at bounding box center [504, 369] width 109 height 74
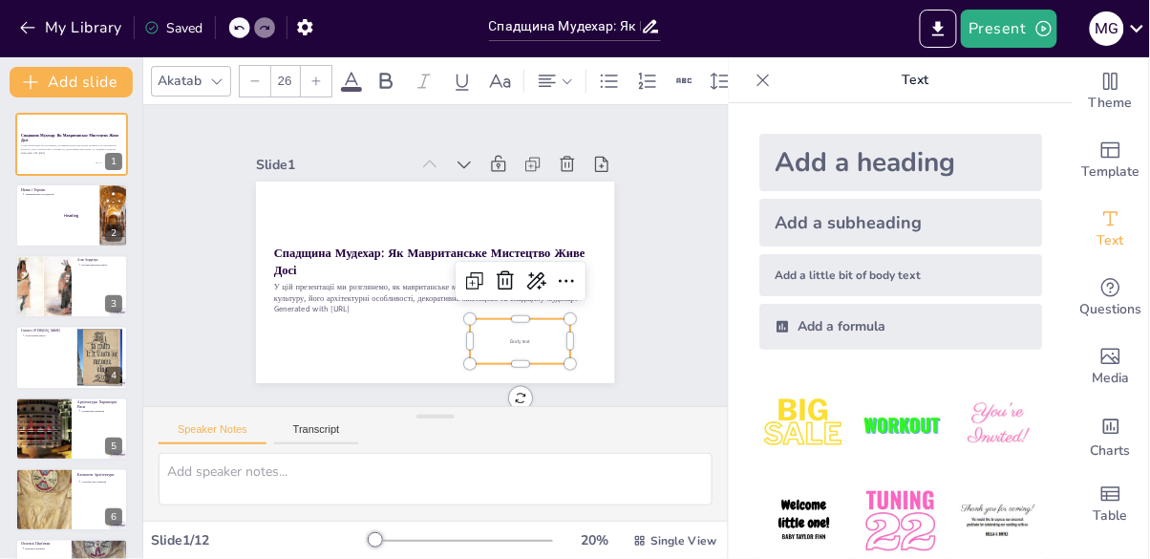
click at [494, 351] on div "Body text" at bounding box center [442, 376] width 104 height 100
click at [247, 480] on textarea at bounding box center [436, 479] width 554 height 53
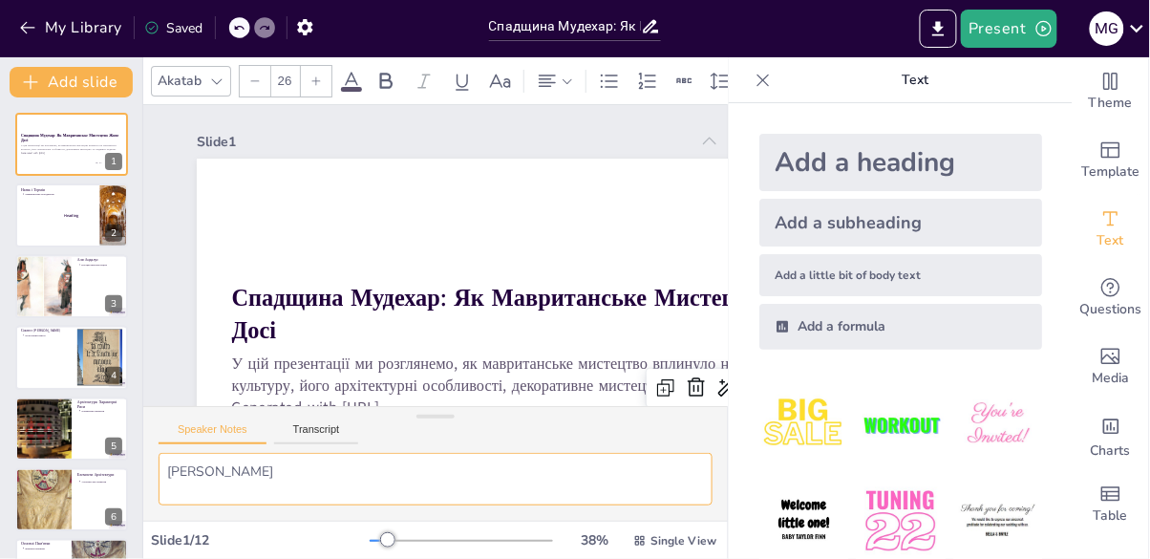
type textarea "Гарасимович Марія"
click at [288, 251] on div at bounding box center [510, 384] width 785 height 589
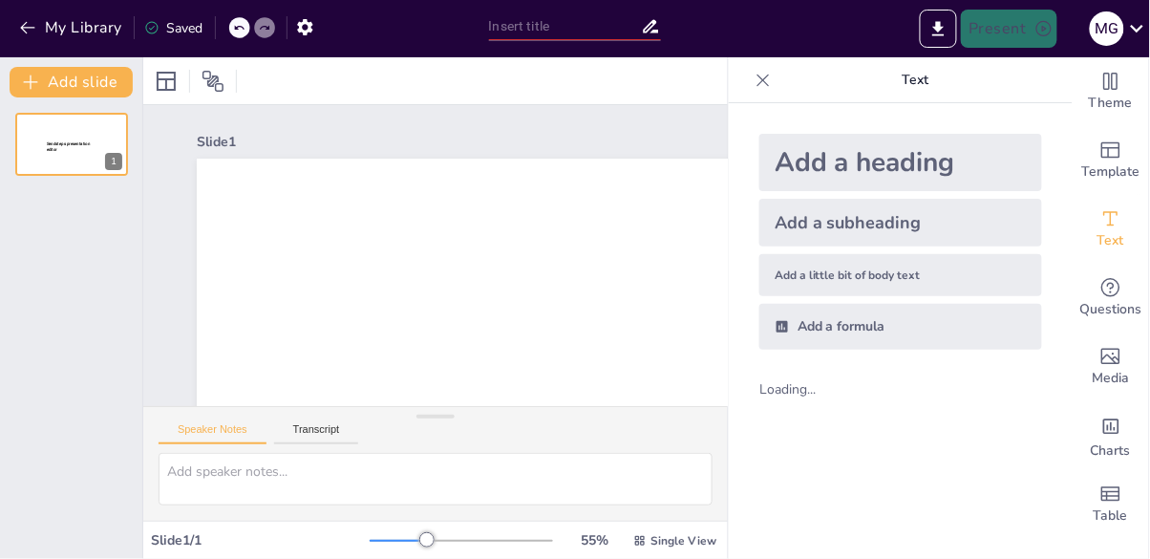
type input "Спадщина Мудехар: Як Мавританське Мистецтво Живе Досі"
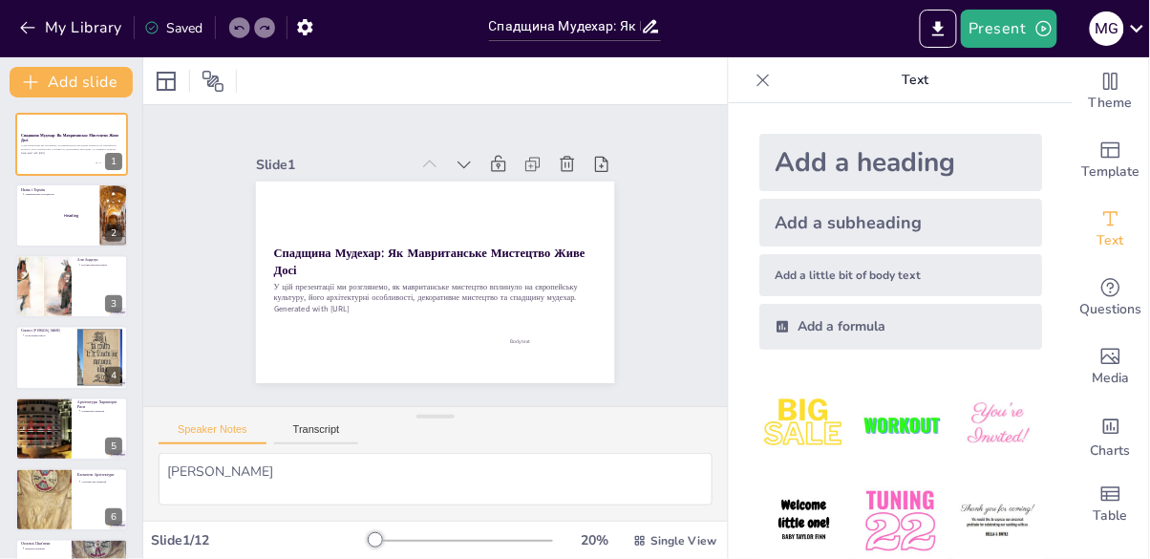
click at [529, 340] on span "Body text" at bounding box center [520, 341] width 20 height 7
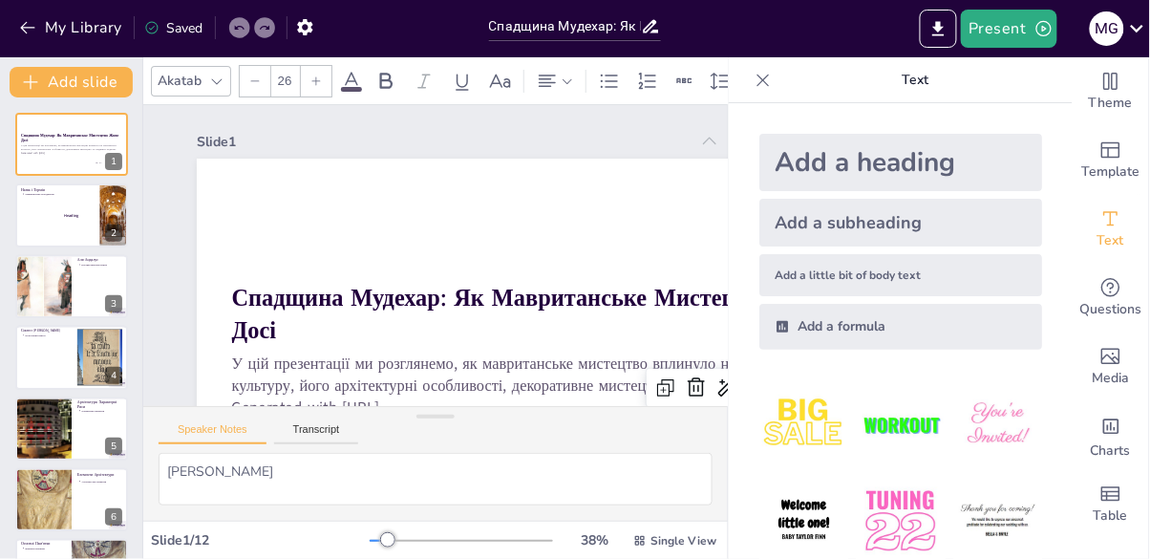
scroll to position [0, 1]
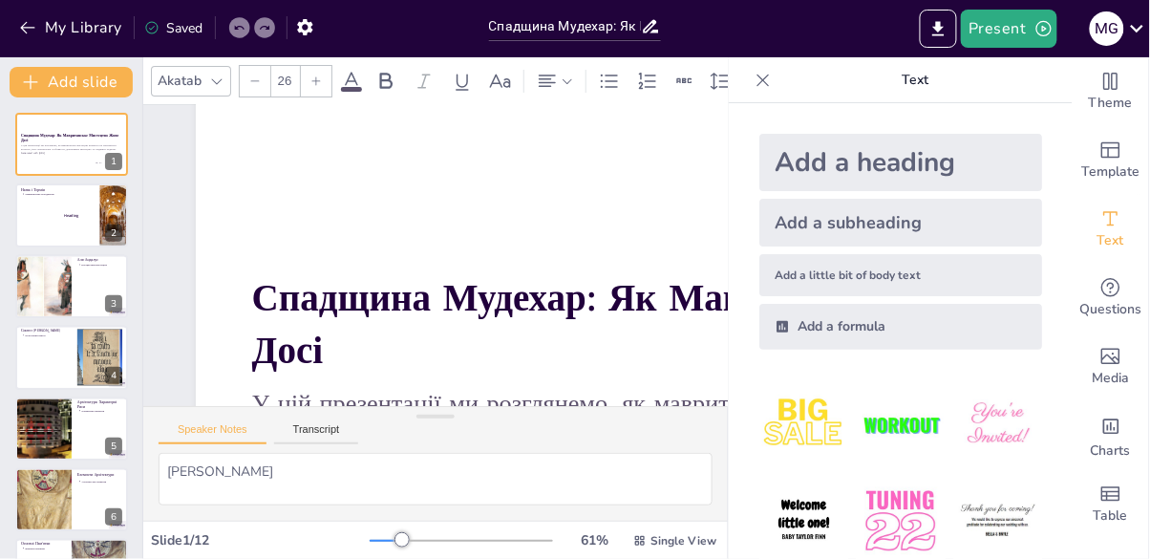
click at [256, 332] on strong "Спадщина Мудехар: Як Мавританське Мистецтво Живе Досі" at bounding box center [738, 324] width 973 height 103
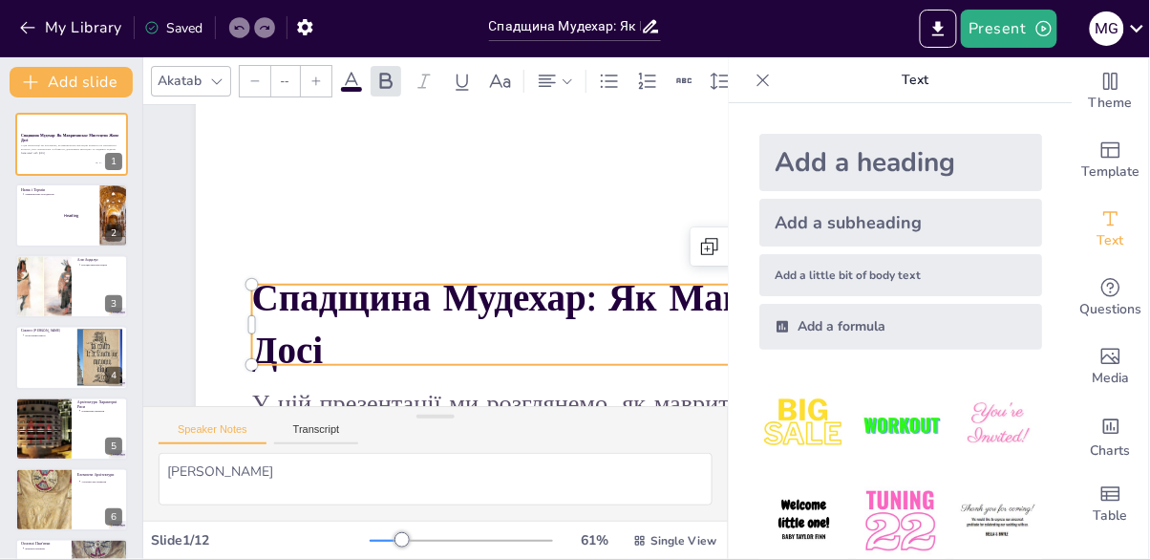
type input "64"
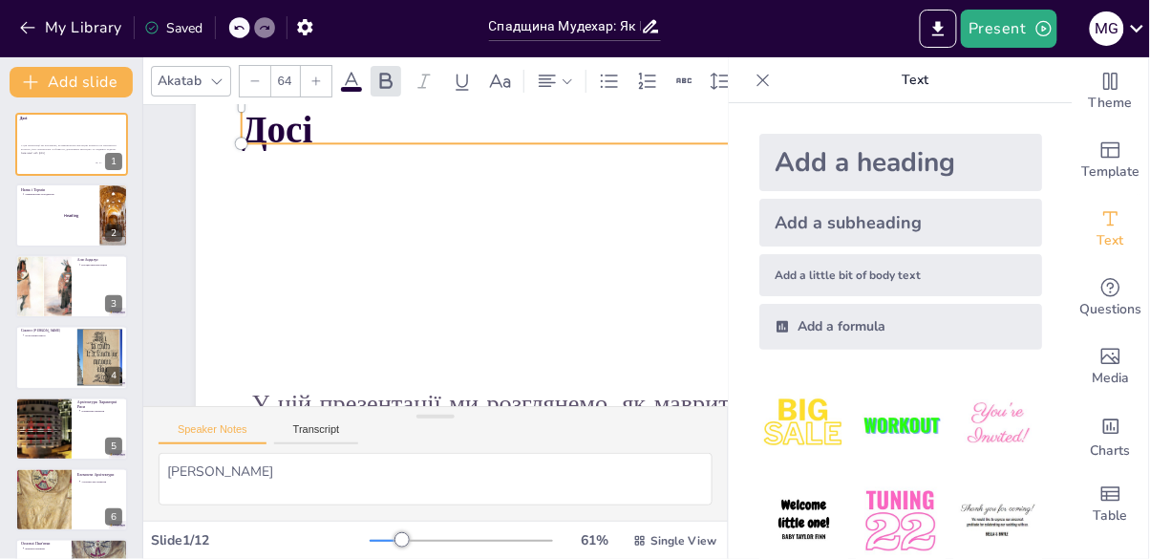
click at [66, 225] on div at bounding box center [71, 214] width 113 height 63
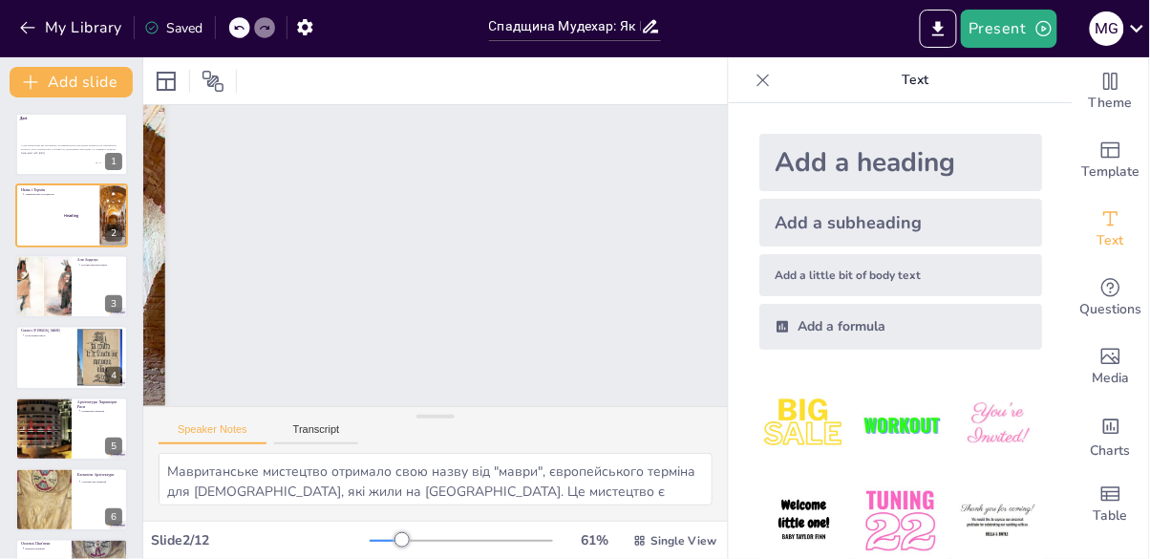
click at [32, 146] on p "У цій презентації ми розглянемо, як мавританське мистецтво вплинуло на європейс…" at bounding box center [71, 147] width 101 height 7
type textarea "Гарасимович Марія"
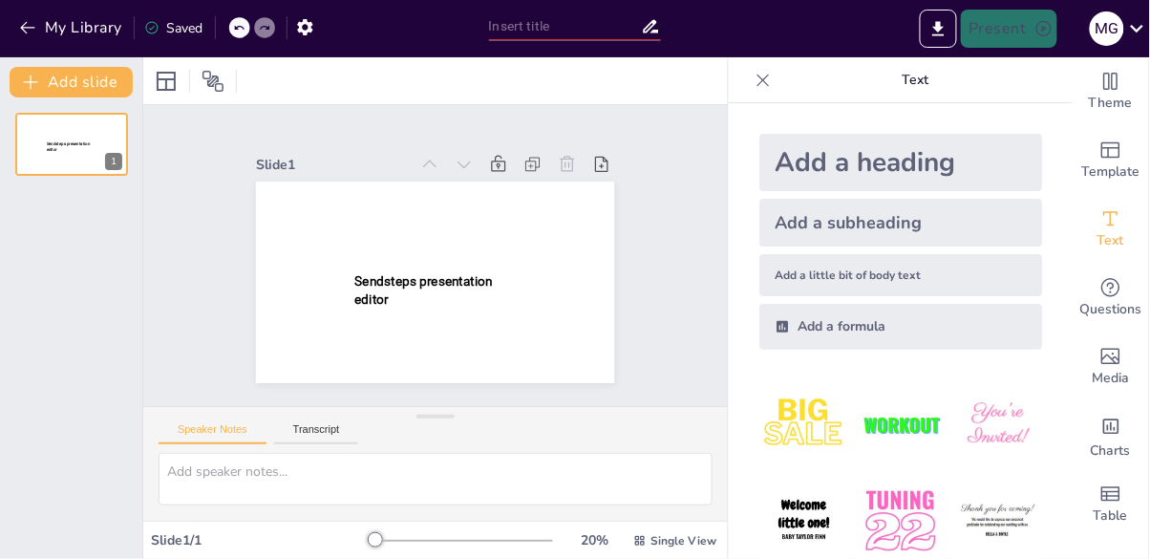
type input "Спадщина Мудехар: Як Мавританське Мистецтво Живе Досі"
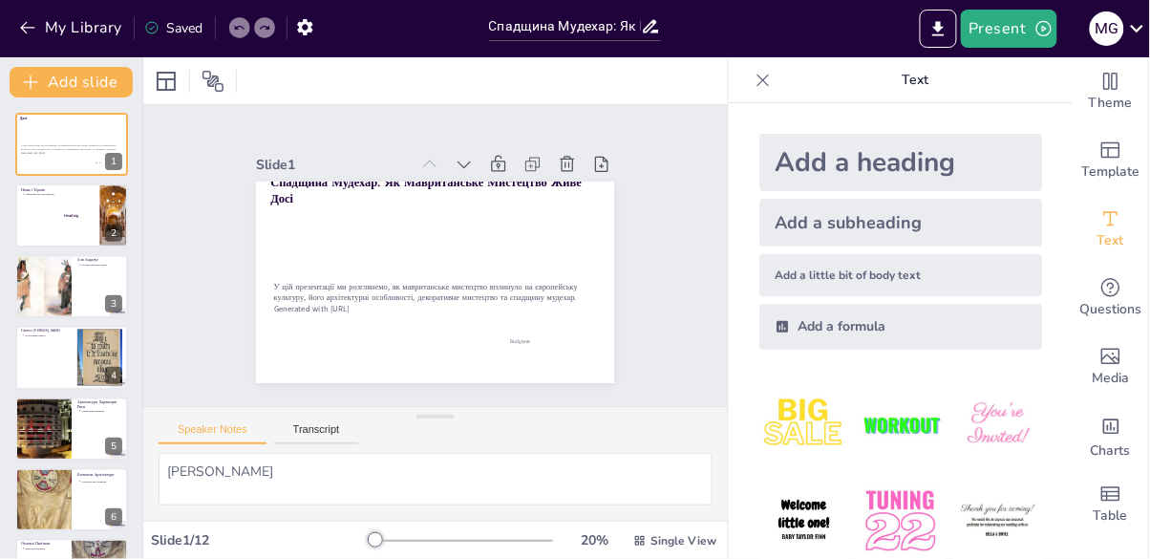
click at [518, 336] on div "Body text" at bounding box center [521, 341] width 100 height 45
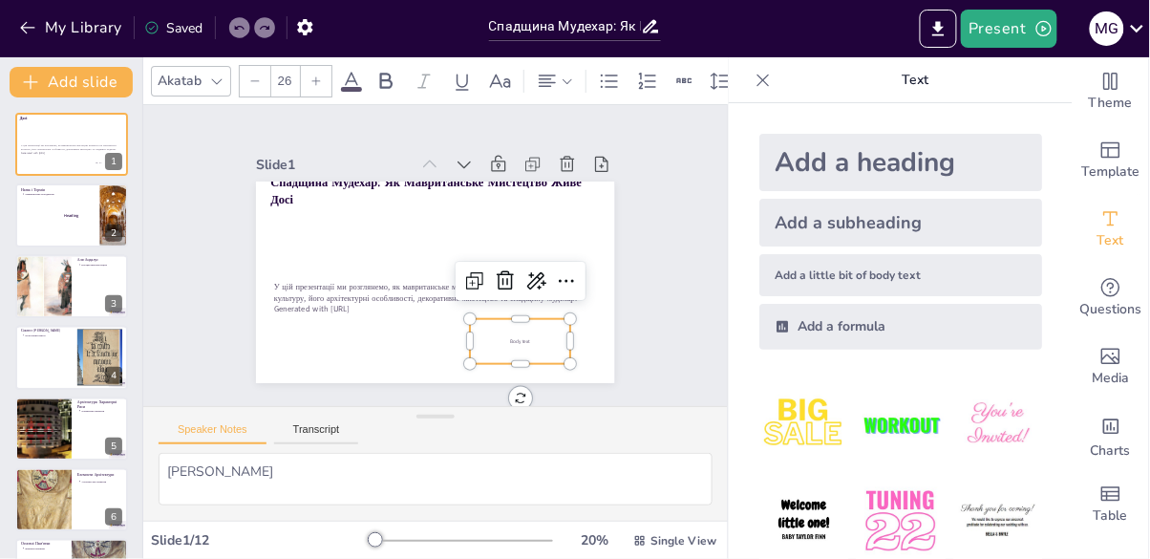
click at [524, 332] on div "Body text" at bounding box center [521, 341] width 100 height 45
click at [564, 278] on icon at bounding box center [566, 280] width 23 height 23
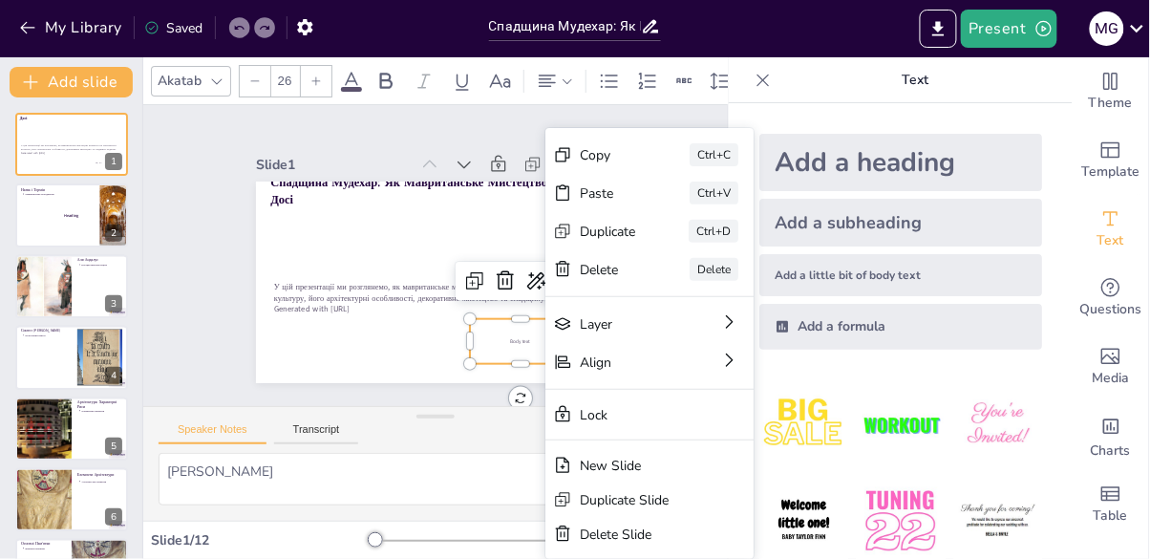
click at [594, 272] on div "Delete" at bounding box center [608, 270] width 56 height 18
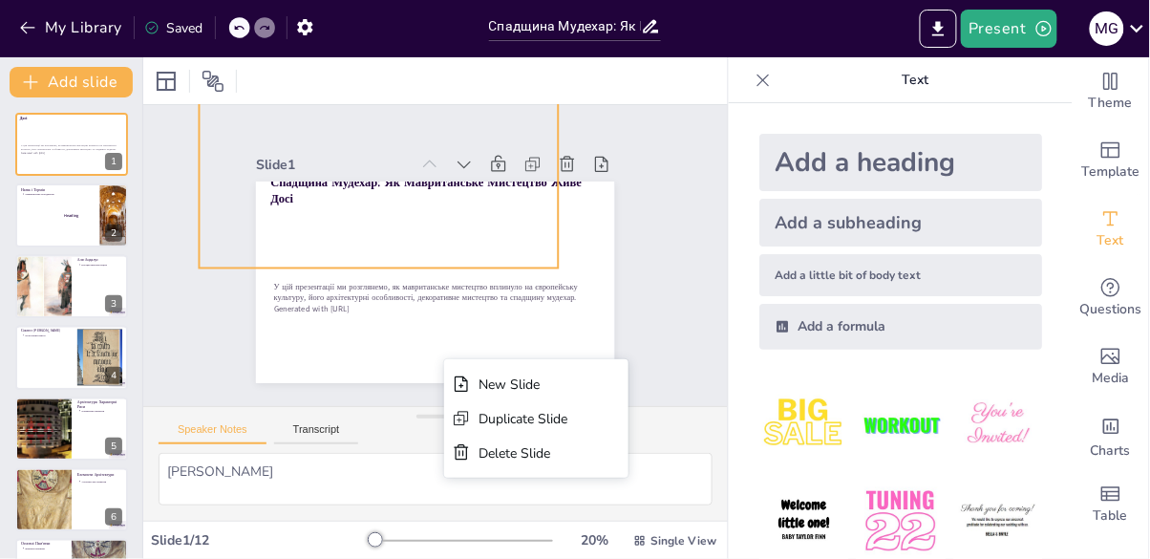
click at [398, 341] on div at bounding box center [435, 283] width 358 height 202
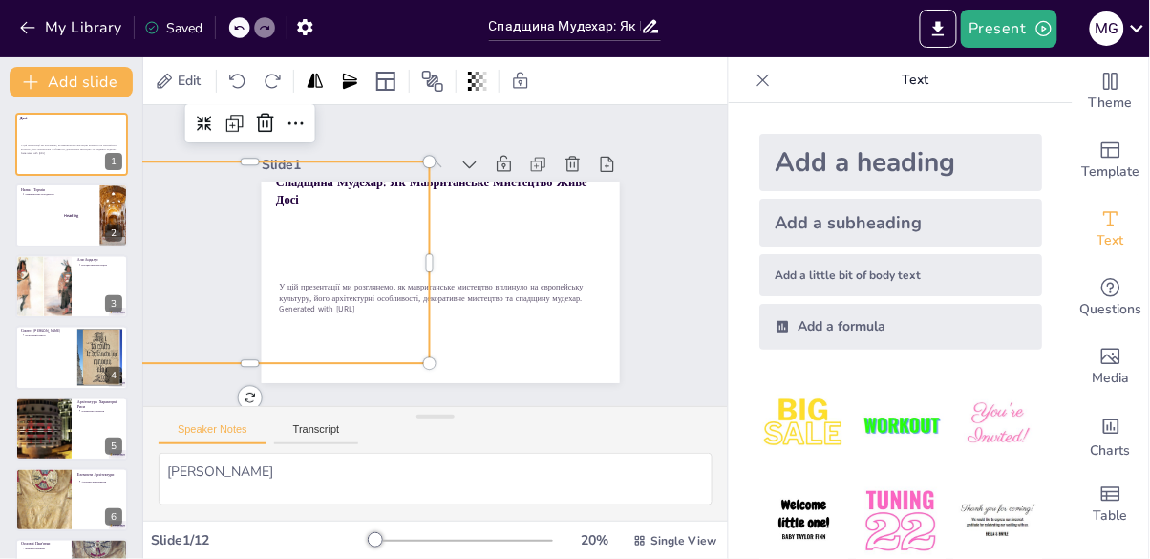
click at [259, 131] on icon at bounding box center [265, 123] width 17 height 19
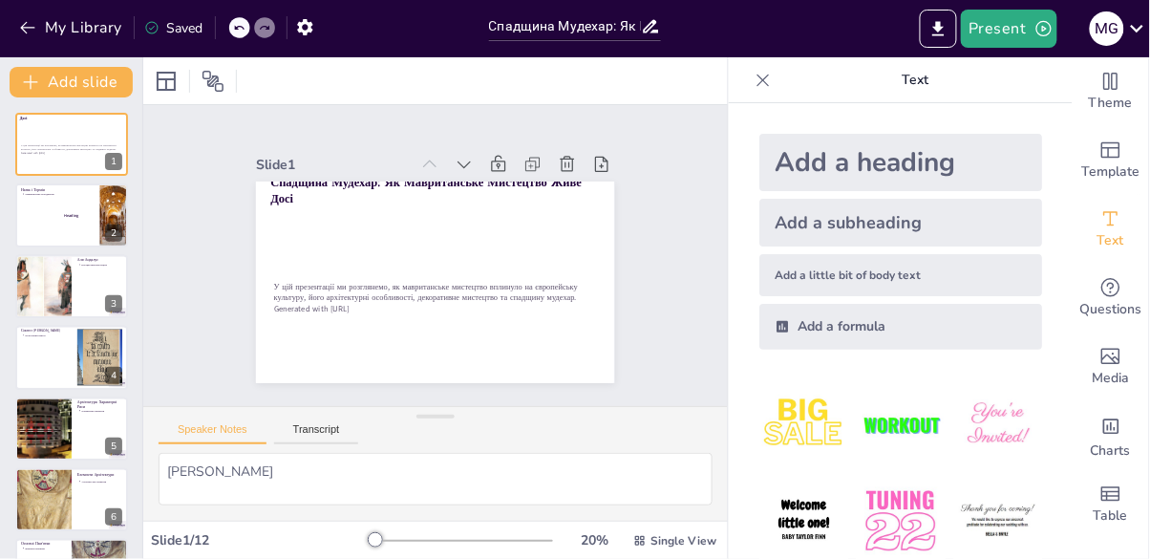
click at [785, 279] on div "Add a little bit of body text" at bounding box center [901, 275] width 283 height 42
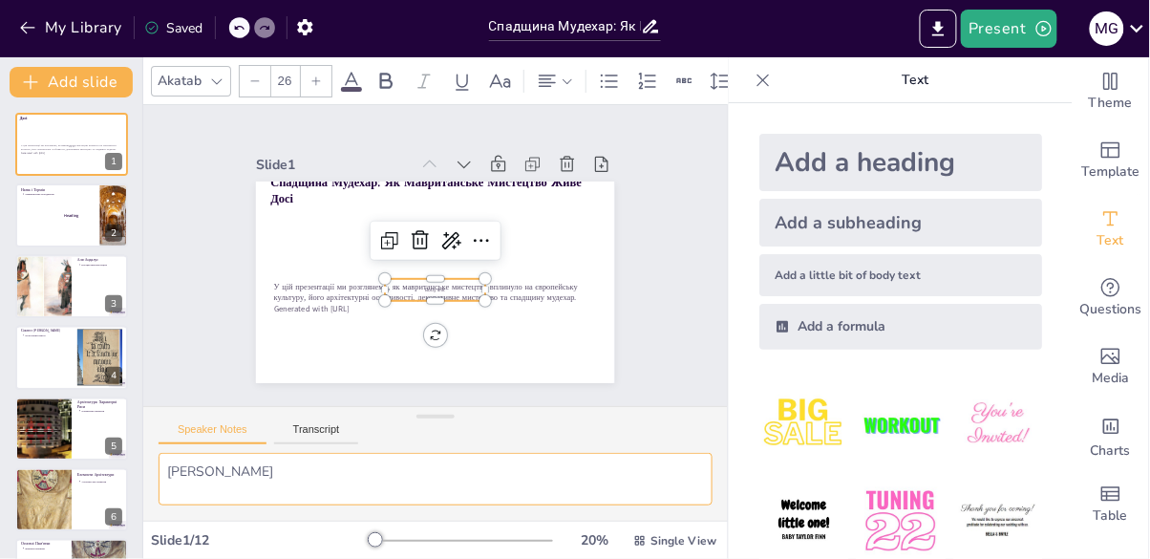
click at [379, 475] on textarea "Гарасимович Марія" at bounding box center [436, 479] width 554 height 53
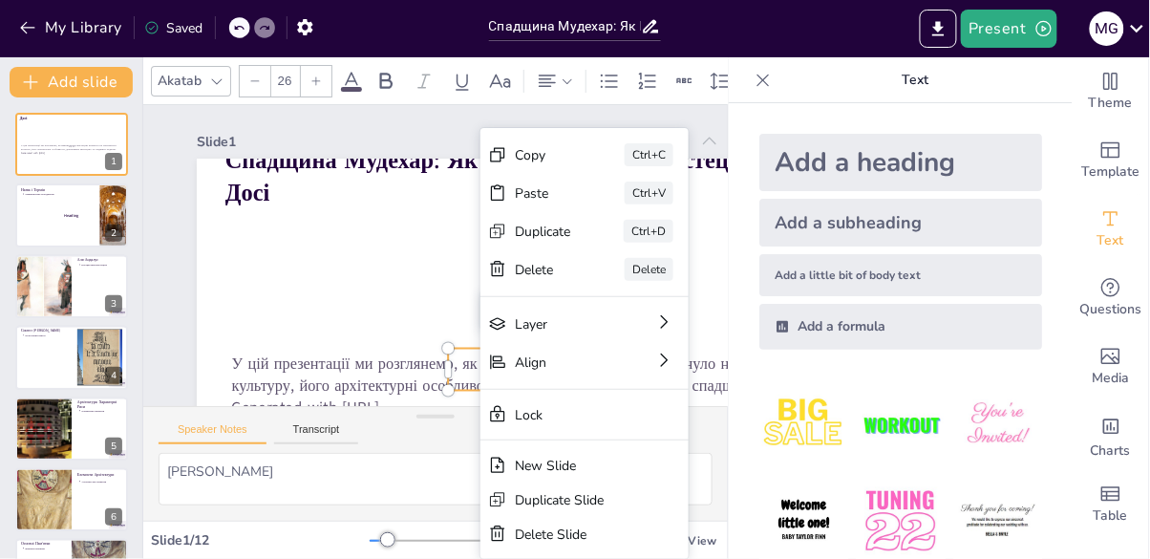
click at [367, 298] on div at bounding box center [546, 355] width 698 height 393
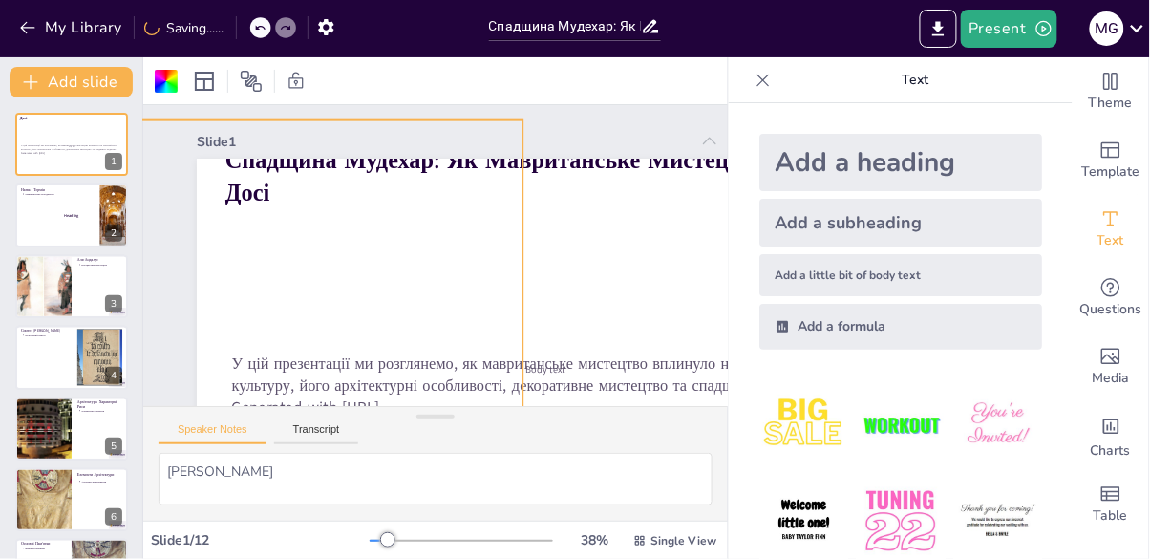
click at [549, 375] on div "Body text" at bounding box center [545, 370] width 195 height 42
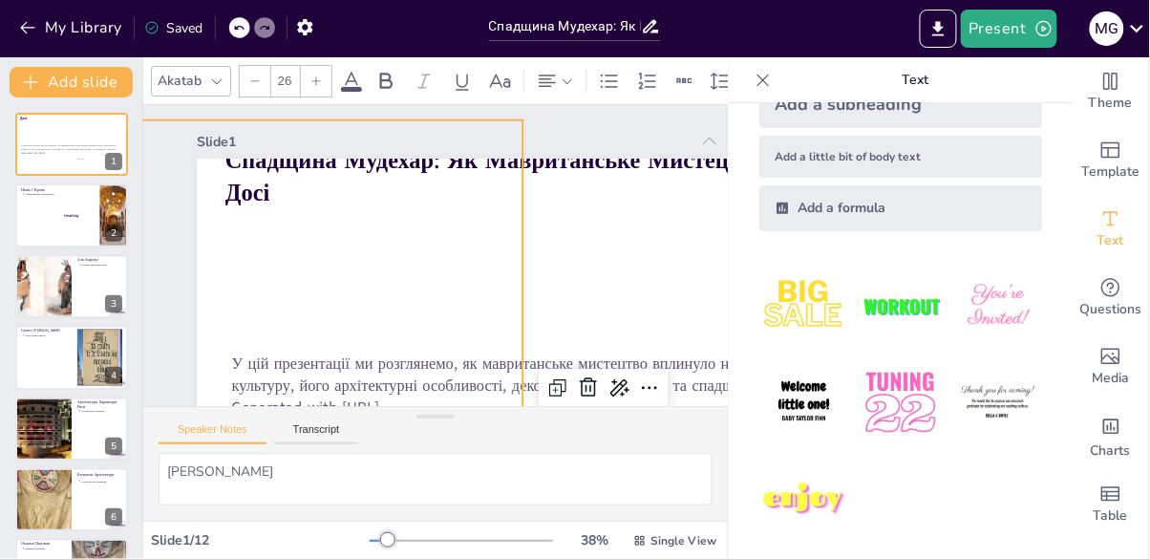
scroll to position [120, 0]
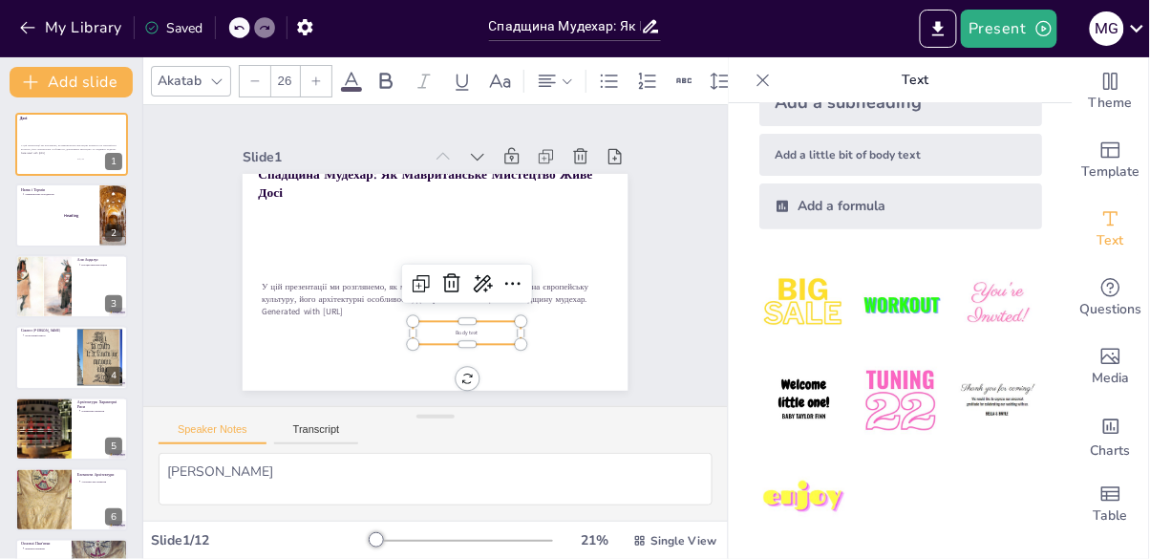
click at [440, 326] on div "Body text" at bounding box center [468, 333] width 108 height 23
click at [442, 332] on p "Body text" at bounding box center [468, 334] width 108 height 8
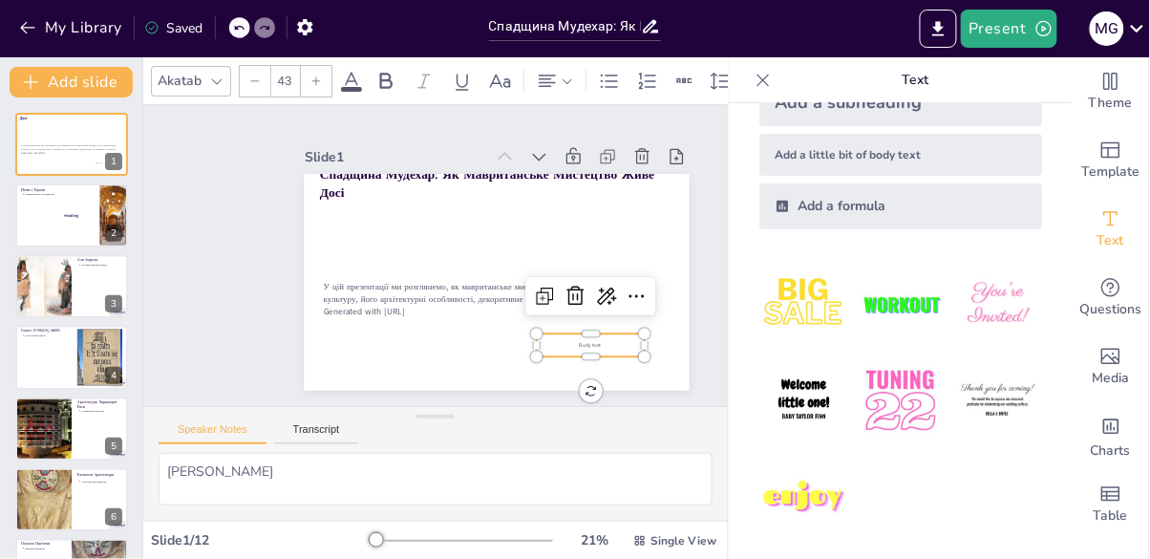
click at [402, 318] on p "Generated with [URL]" at bounding box center [497, 312] width 347 height 12
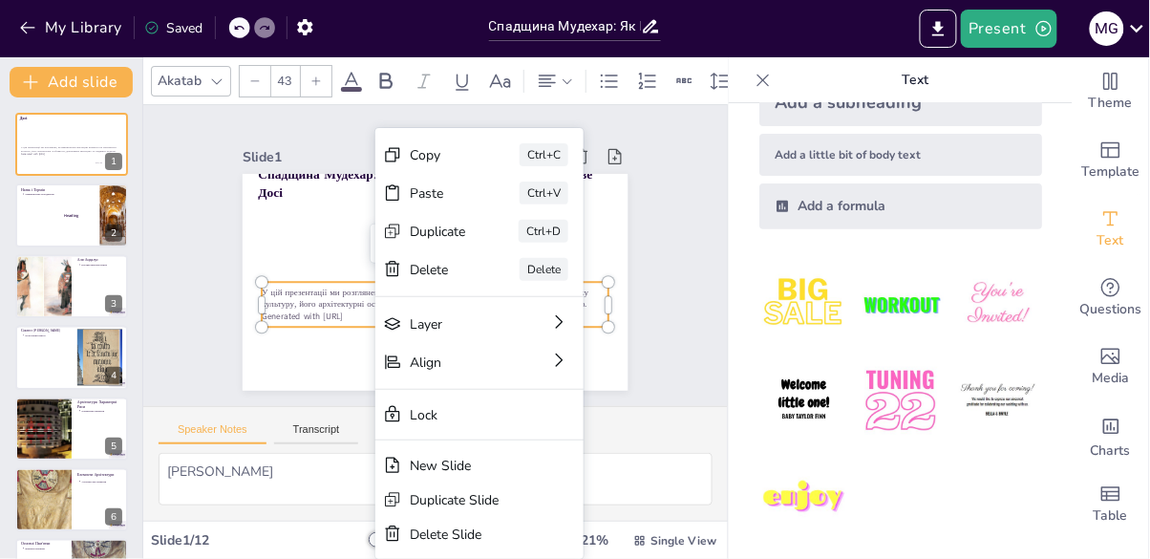
click at [341, 321] on p "Generated with [URL]" at bounding box center [436, 317] width 347 height 12
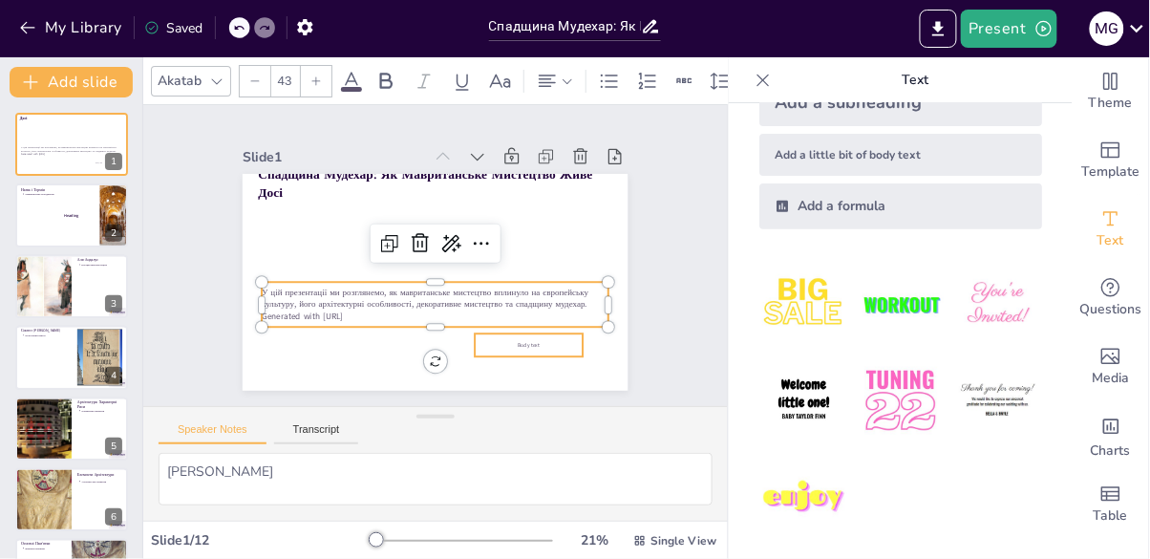
click at [515, 282] on div at bounding box center [436, 274] width 347 height 15
type input "26"
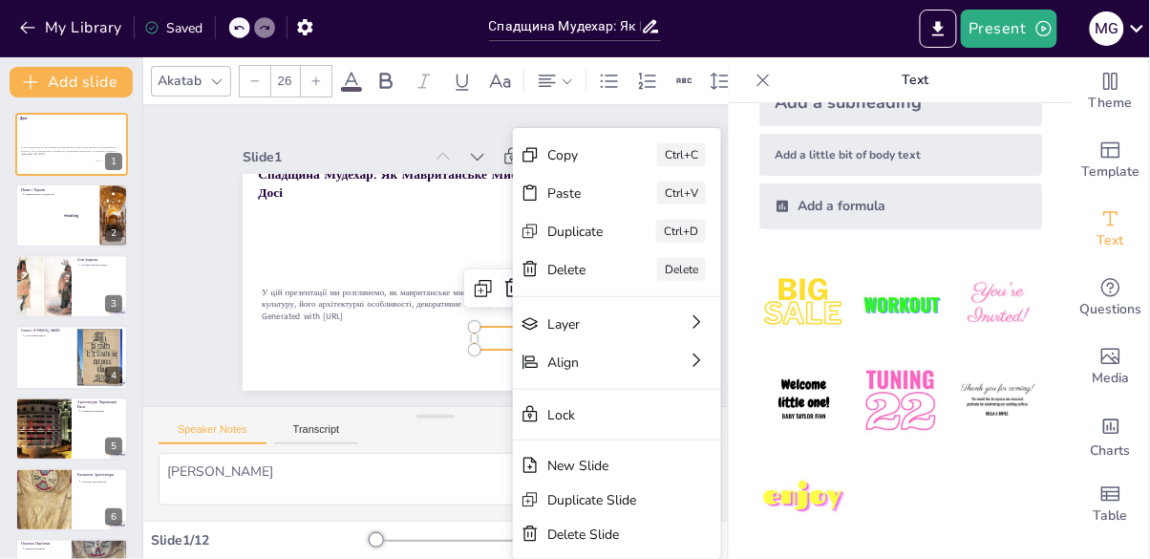
click at [468, 347] on div at bounding box center [474, 350] width 15 height 15
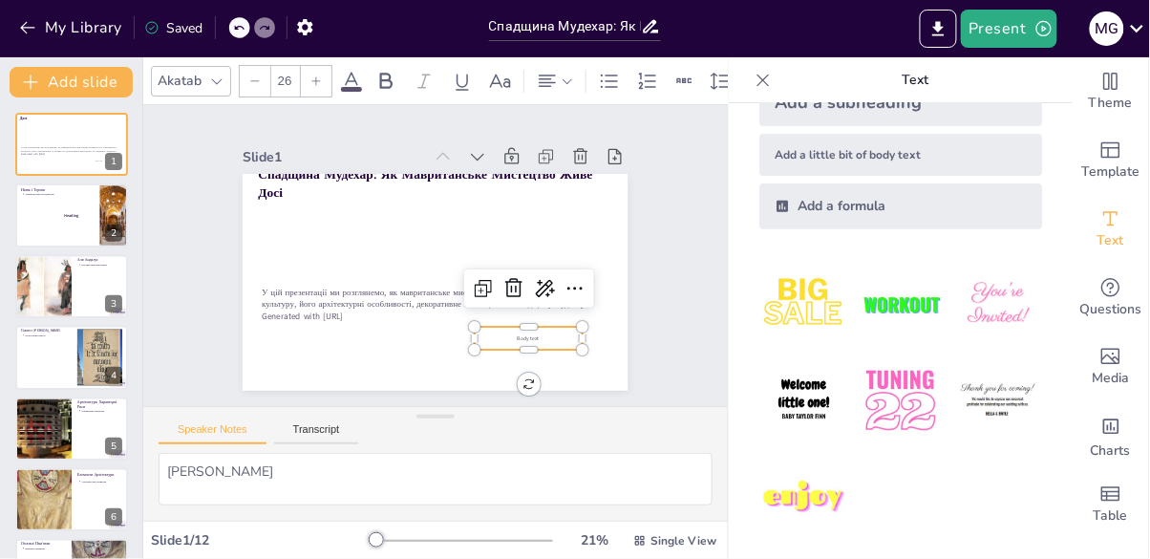
click at [516, 331] on div "Body text" at bounding box center [529, 338] width 108 height 23
click at [518, 338] on span "Body text" at bounding box center [529, 339] width 22 height 8
click at [355, 474] on textarea "Гарасимович Марія" at bounding box center [436, 479] width 554 height 53
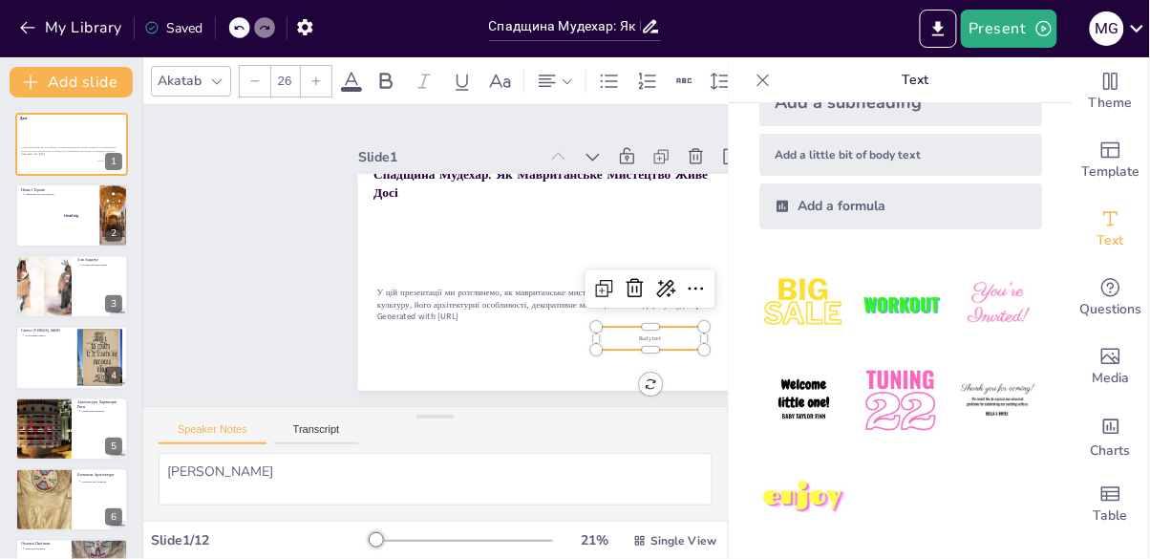
click at [626, 337] on div at bounding box center [550, 282] width 385 height 217
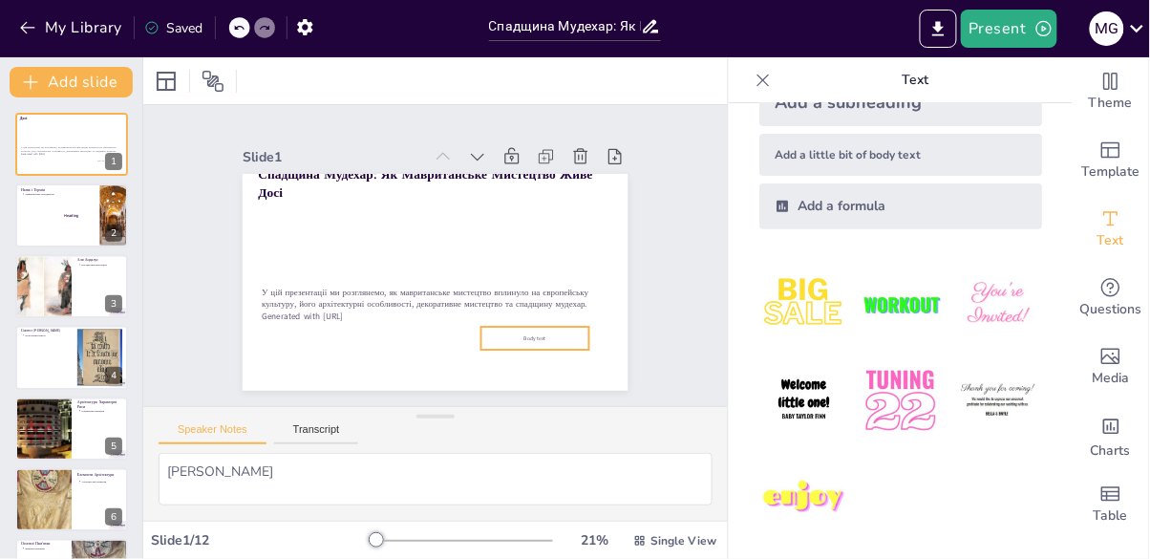
click at [560, 337] on p "Body text" at bounding box center [536, 339] width 108 height 8
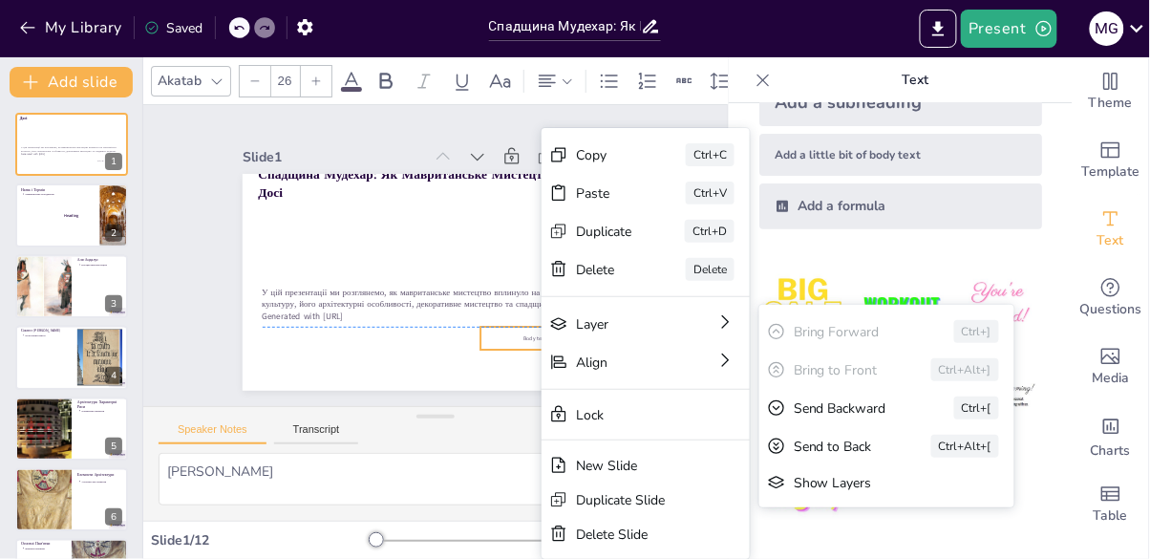
click at [541, 346] on div "Body text" at bounding box center [536, 338] width 108 height 23
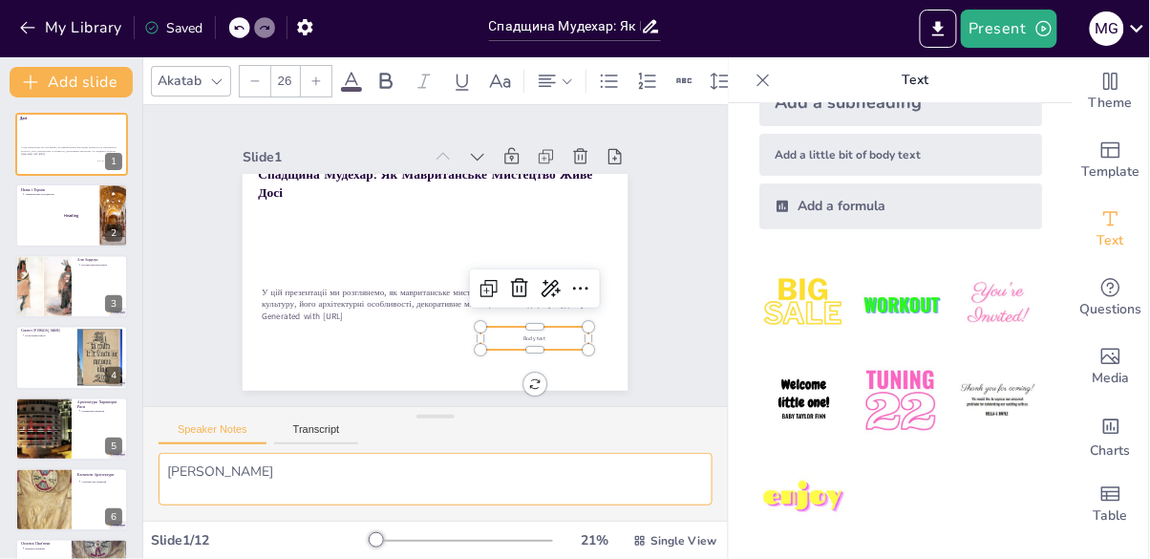
click at [295, 471] on textarea "Гарасимович Марія" at bounding box center [436, 479] width 554 height 53
click at [307, 476] on textarea "Гарасимович Марія" at bounding box center [436, 479] width 554 height 53
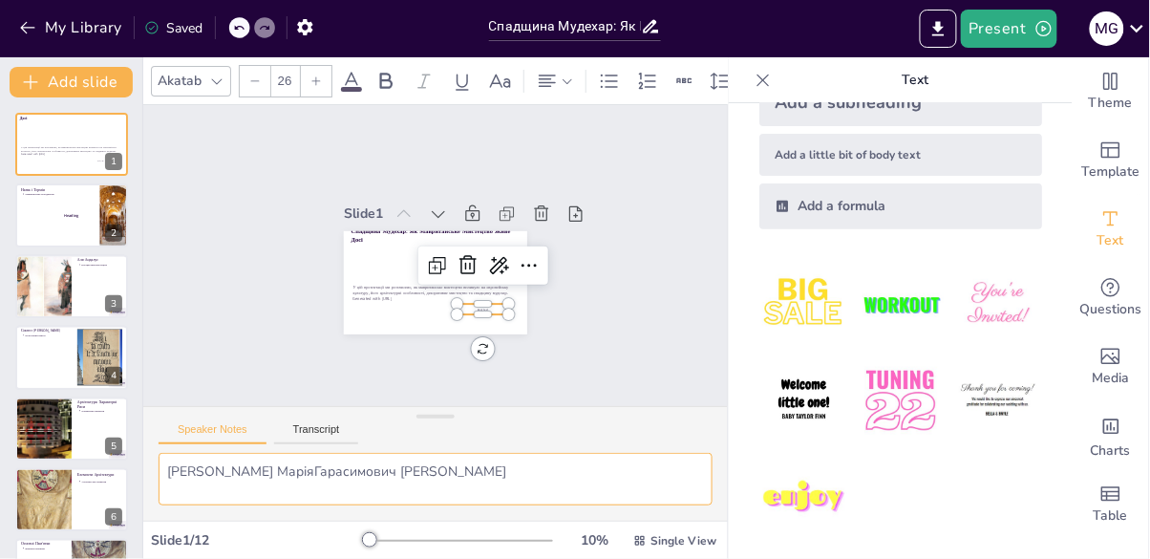
click at [405, 469] on textarea "Гарасимович МаріяГарасимович Марія" at bounding box center [436, 479] width 554 height 53
click at [450, 470] on textarea "Гарасимович МаріяГарасимович Марія" at bounding box center [436, 479] width 554 height 53
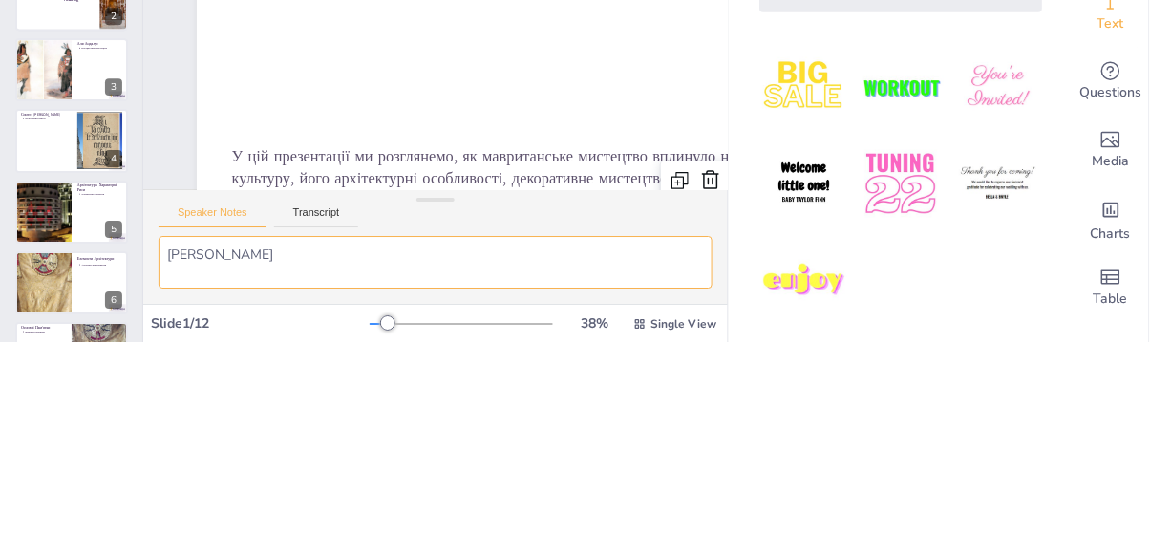
type textarea "Гарасимович"
click at [38, 347] on div at bounding box center [71, 357] width 113 height 63
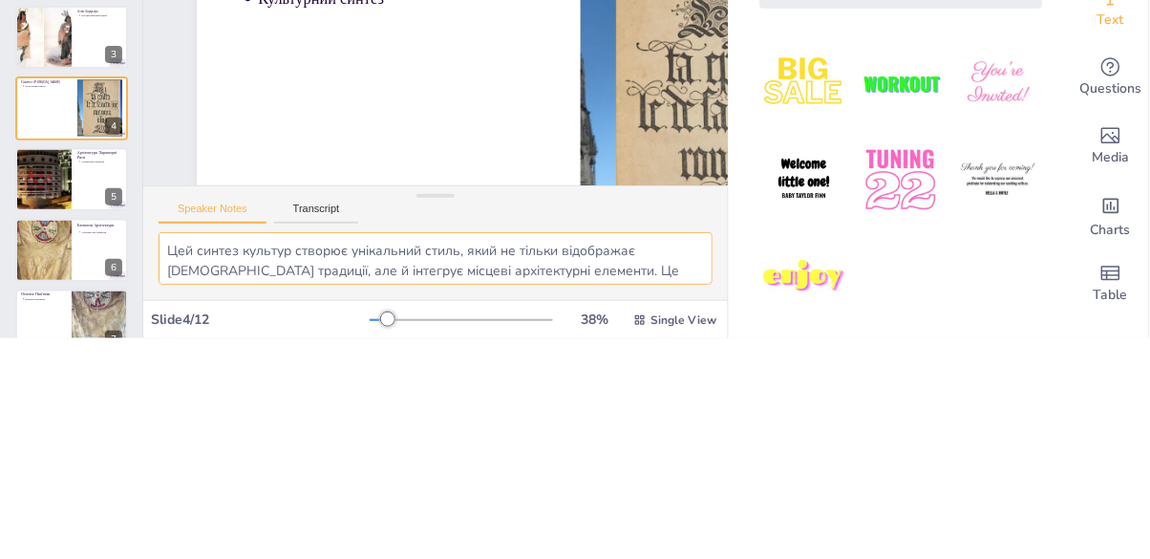
scroll to position [15, 0]
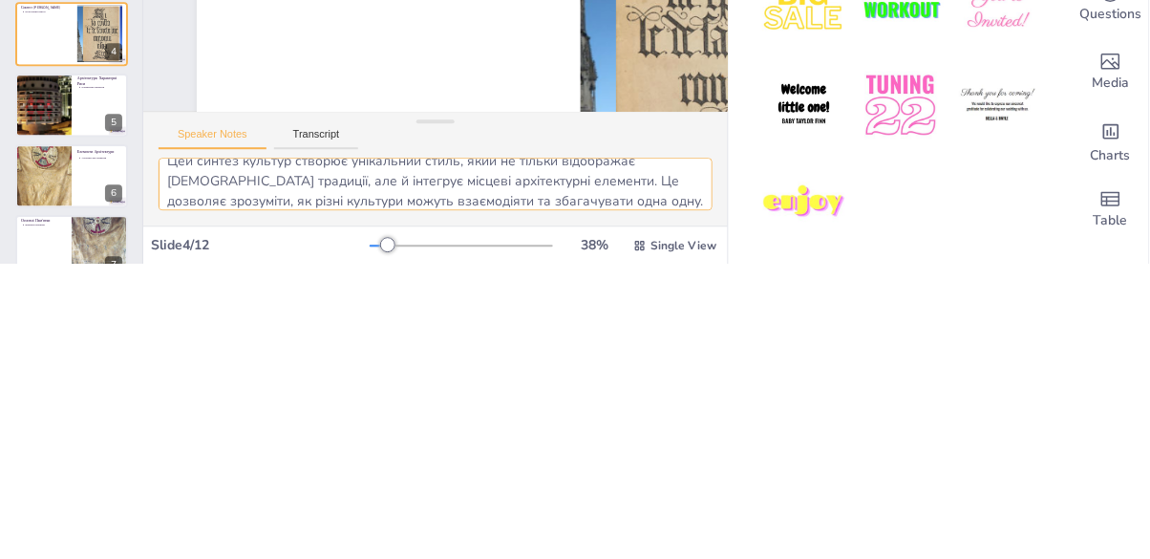
click at [63, 389] on div at bounding box center [44, 400] width 158 height 63
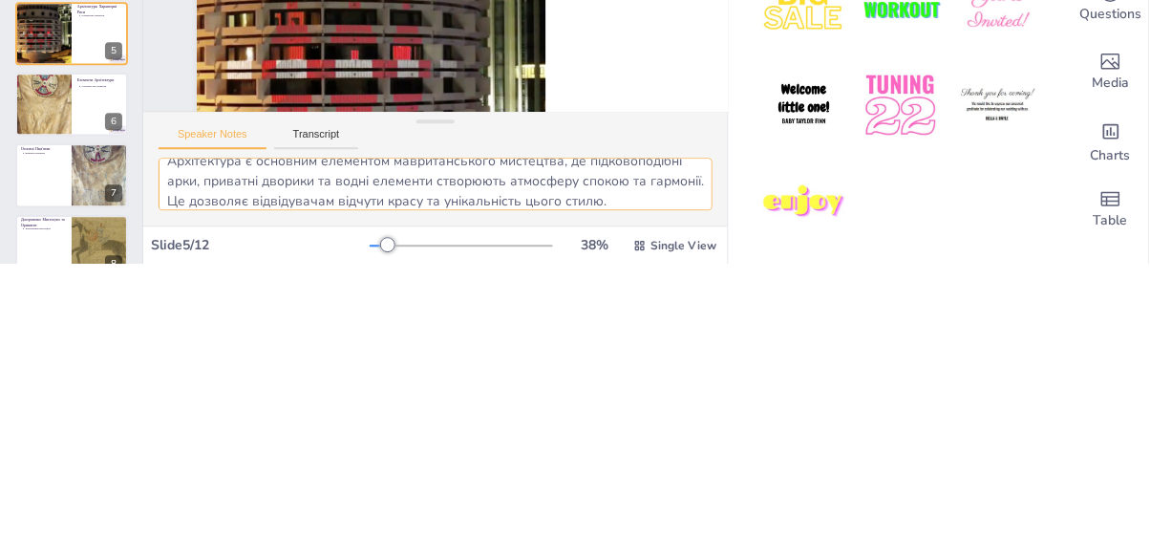
click at [62, 379] on div at bounding box center [43, 399] width 84 height 63
type textarea "Основні елементи, такі як підковоподібні арки та мукарнас, надають мавританські…"
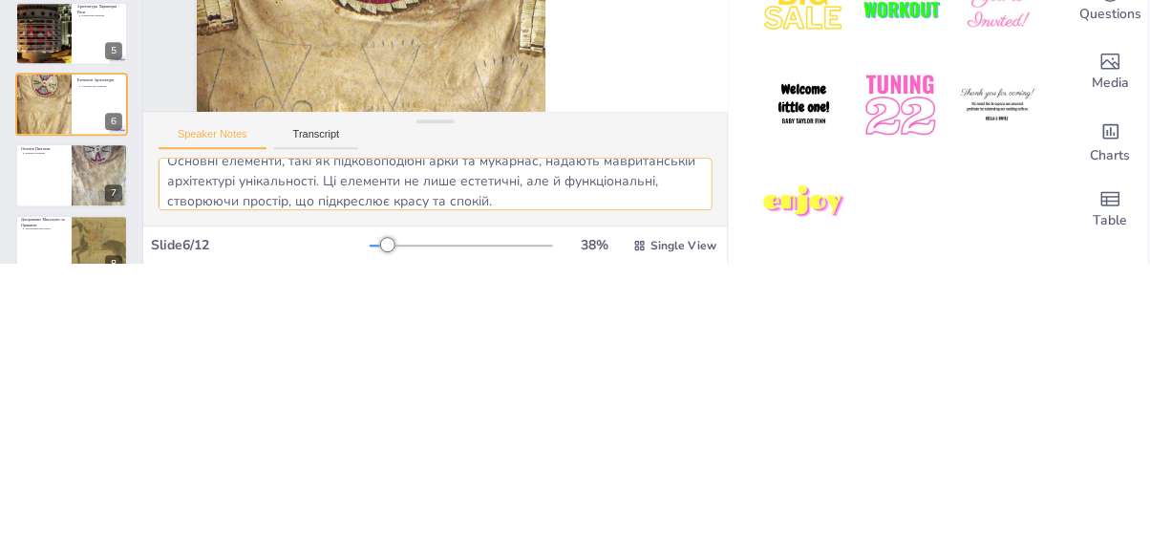
scroll to position [171, 0]
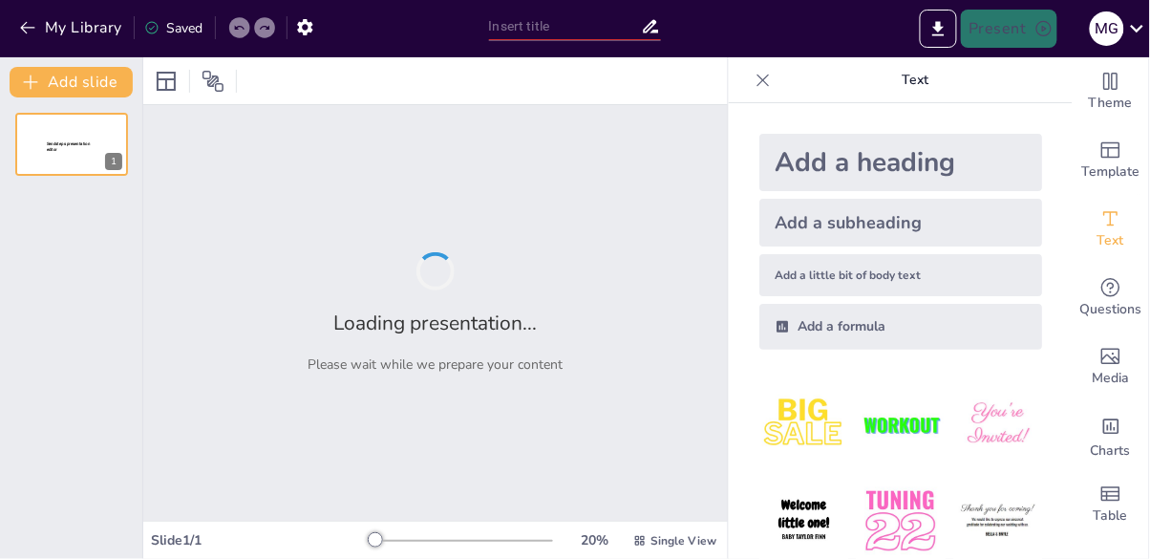
type input "Спадщина Мудехар: Як Мавританське Мистецтво Живе Досі"
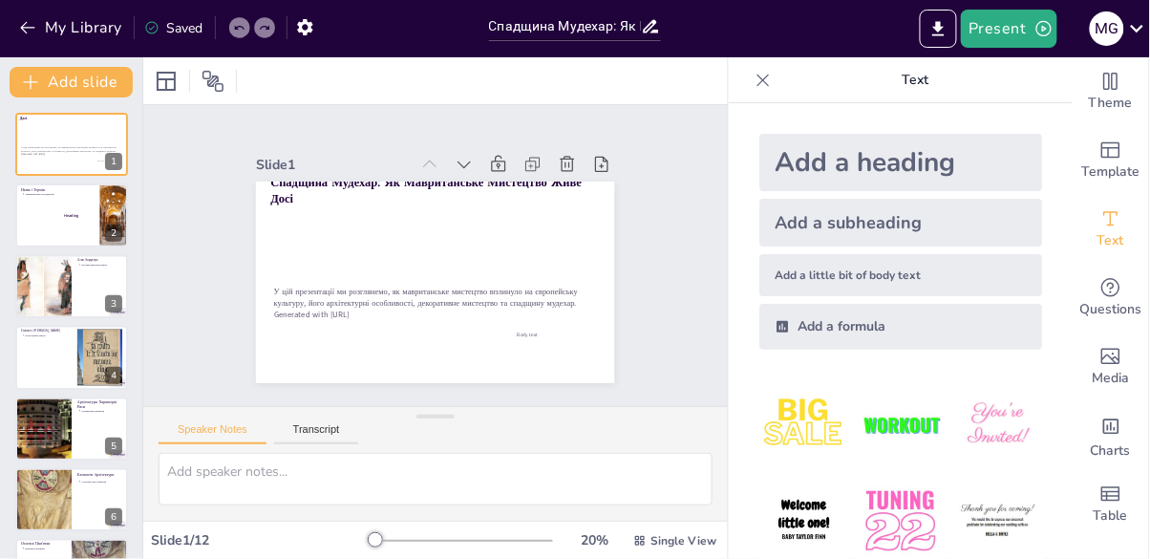
click at [935, 40] on button "Export to PowerPoint" at bounding box center [938, 29] width 37 height 38
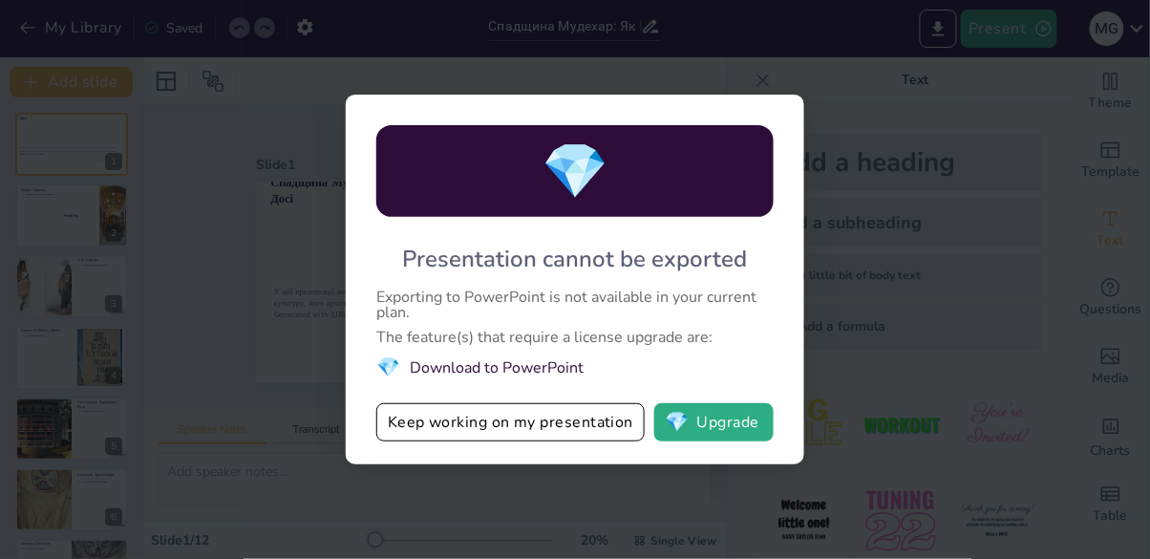
click at [410, 429] on button "Keep working on my presentation" at bounding box center [510, 422] width 268 height 38
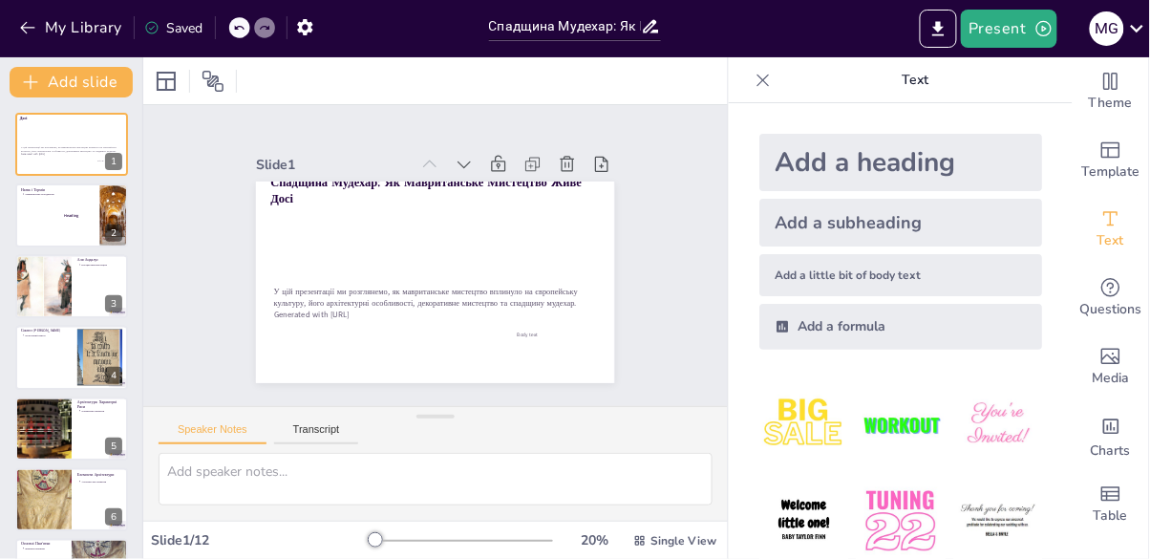
click at [947, 31] on icon "Export to PowerPoint" at bounding box center [939, 29] width 20 height 20
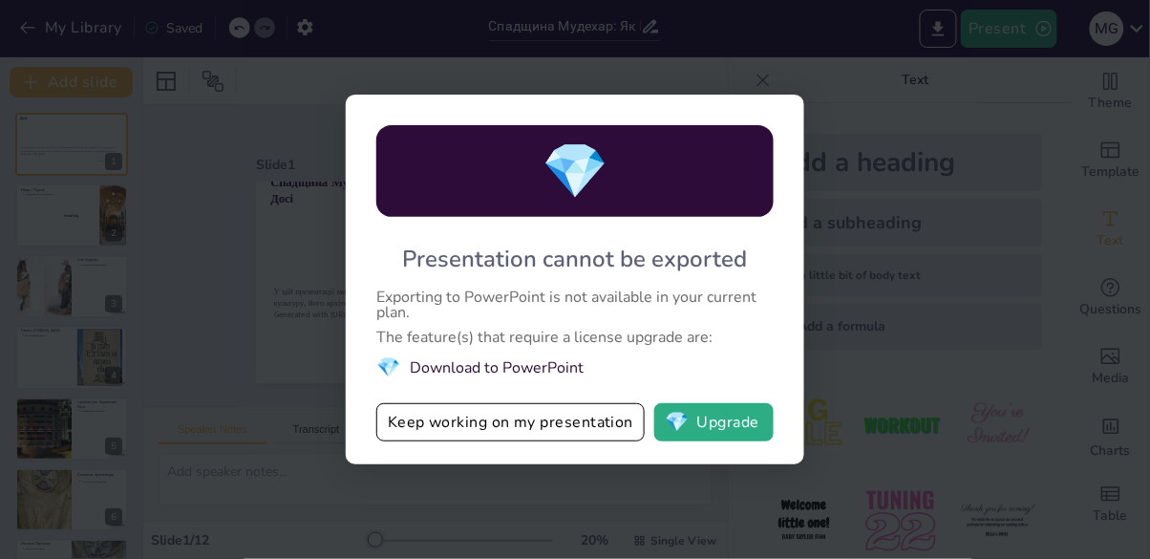
click at [939, 107] on div "💎 Presentation cannot be exported Exporting to PowerPoint is not available in y…" at bounding box center [575, 279] width 1150 height 559
click at [271, 292] on div "💎 Presentation cannot be exported Exporting to PowerPoint is not available in y…" at bounding box center [575, 279] width 1150 height 559
click at [441, 415] on button "Keep working on my presentation" at bounding box center [510, 422] width 268 height 38
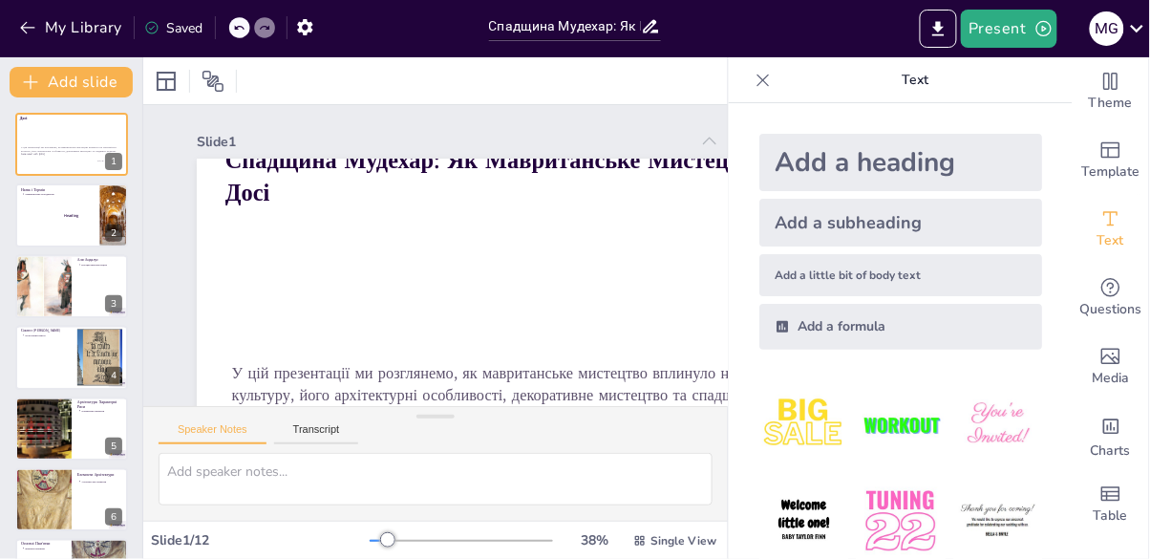
click at [1138, 30] on icon at bounding box center [1136, 29] width 13 height 8
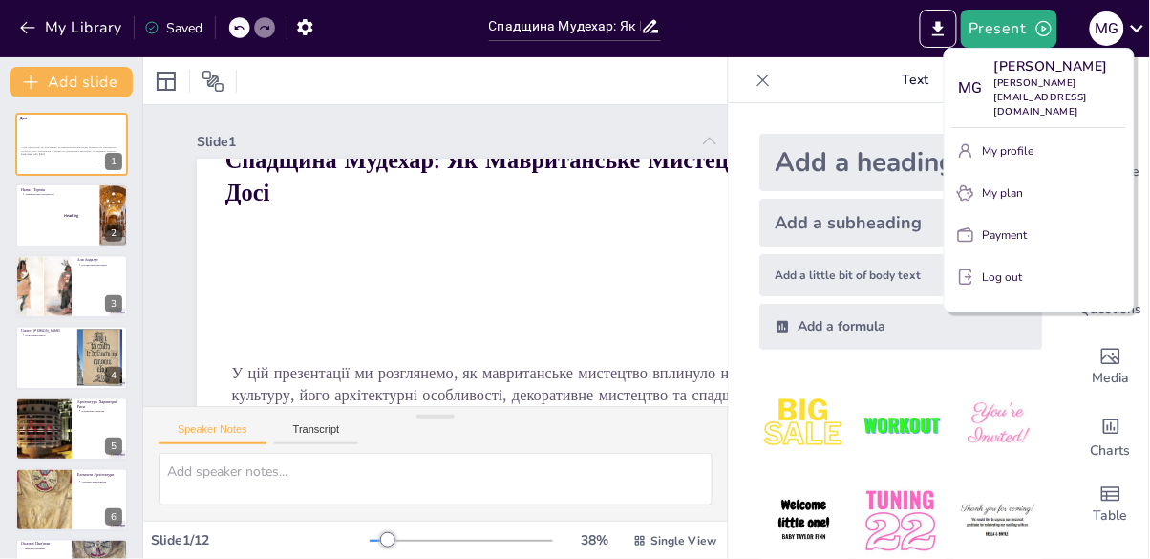
click at [311, 34] on div at bounding box center [575, 279] width 1150 height 559
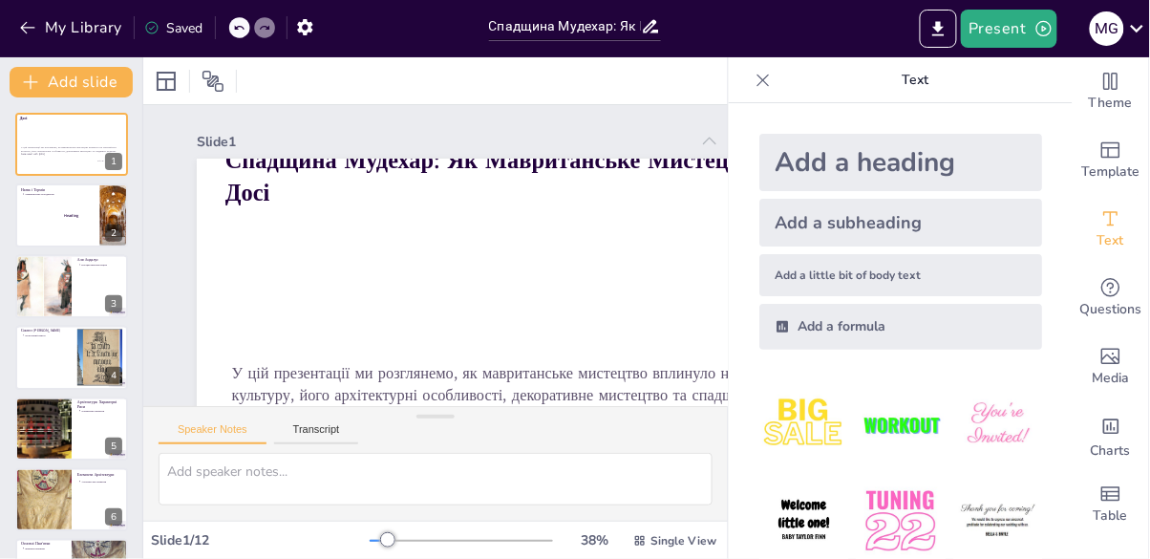
click at [311, 28] on icon "button" at bounding box center [304, 27] width 15 height 16
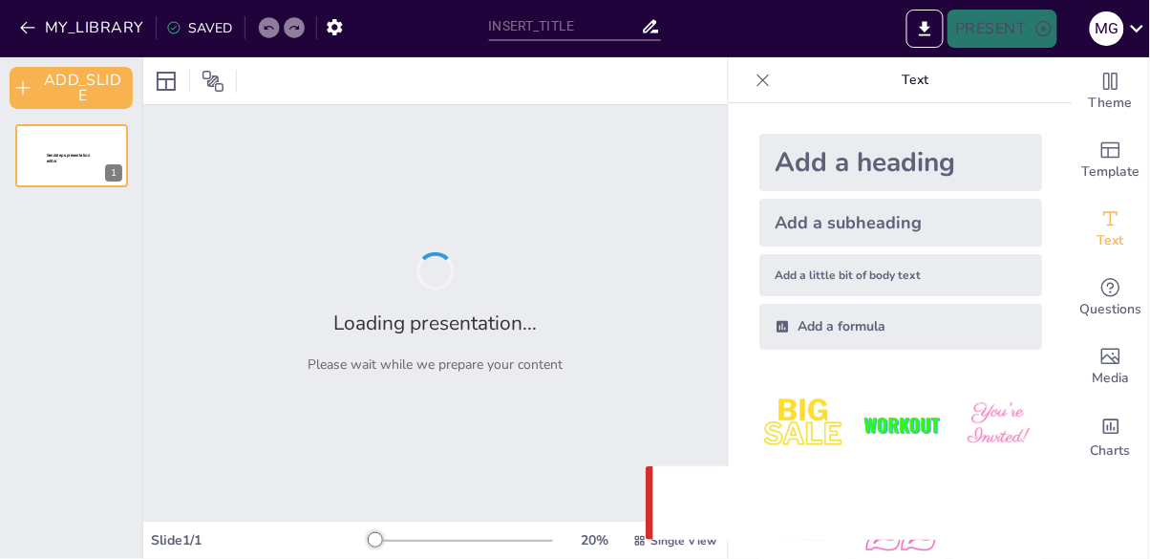
type input "Спадщина Мудехар: Як Мавританське Мистецтво Живе Досі"
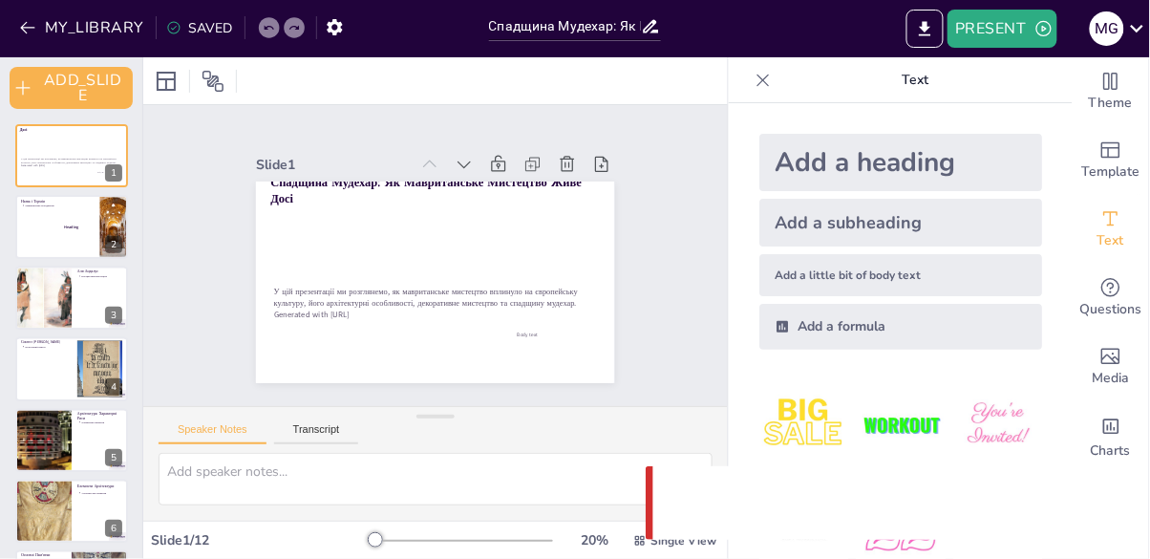
click at [914, 32] on button "EXPORT_TO_POWERPOINT" at bounding box center [925, 29] width 37 height 38
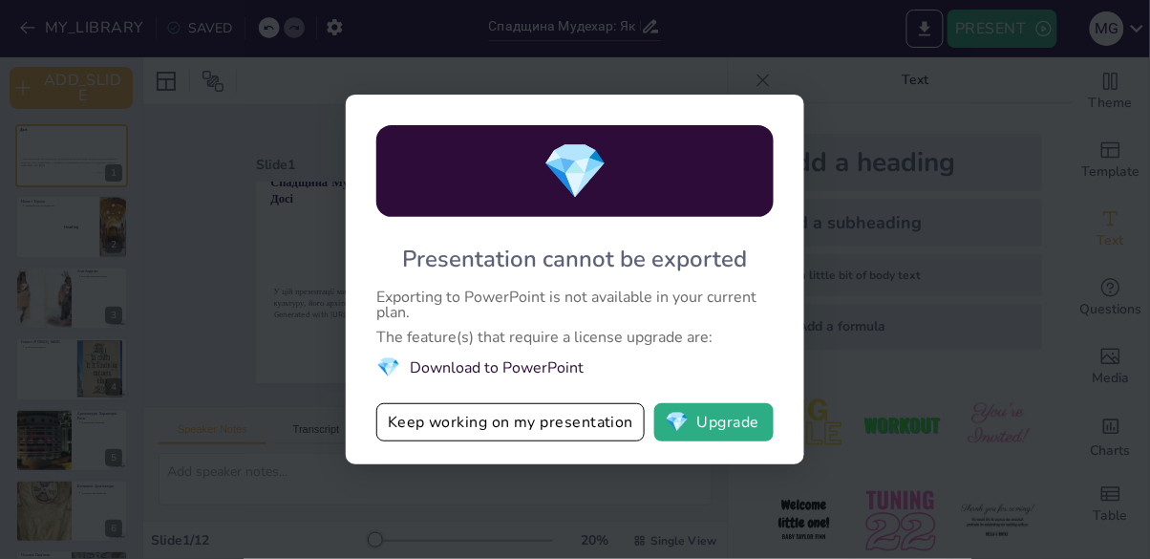
click at [474, 407] on button "Keep working on my presentation" at bounding box center [510, 422] width 268 height 38
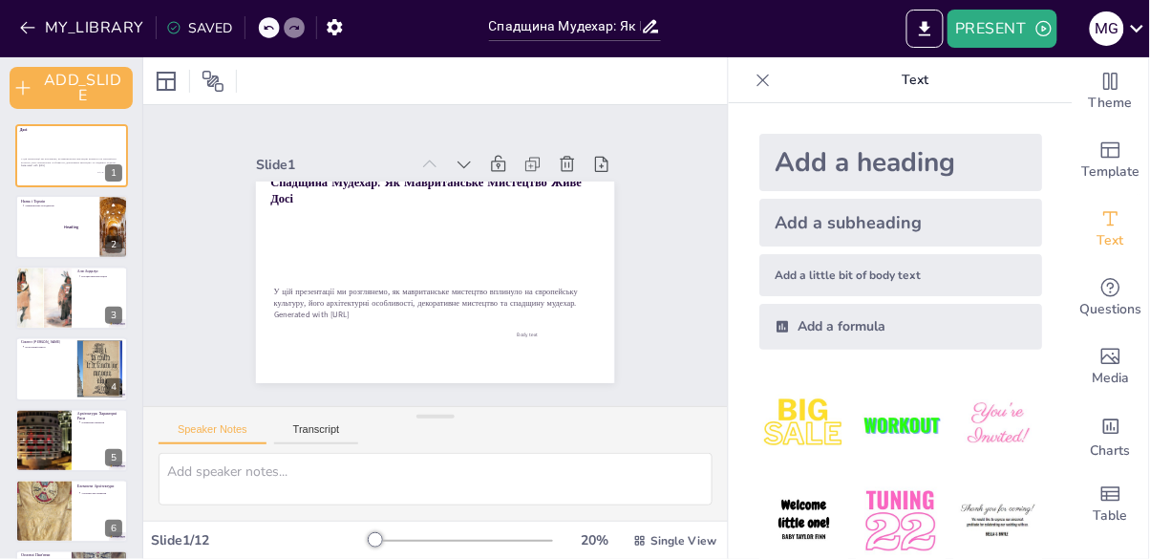
click at [286, 276] on div at bounding box center [417, 275] width 401 height 390
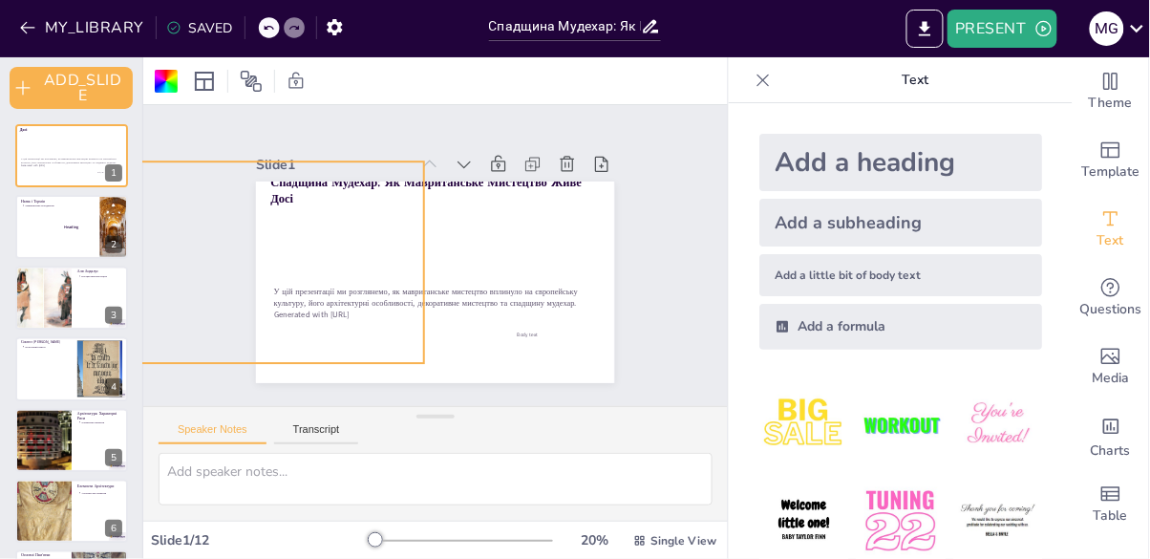
click at [62, 280] on div at bounding box center [43, 298] width 89 height 63
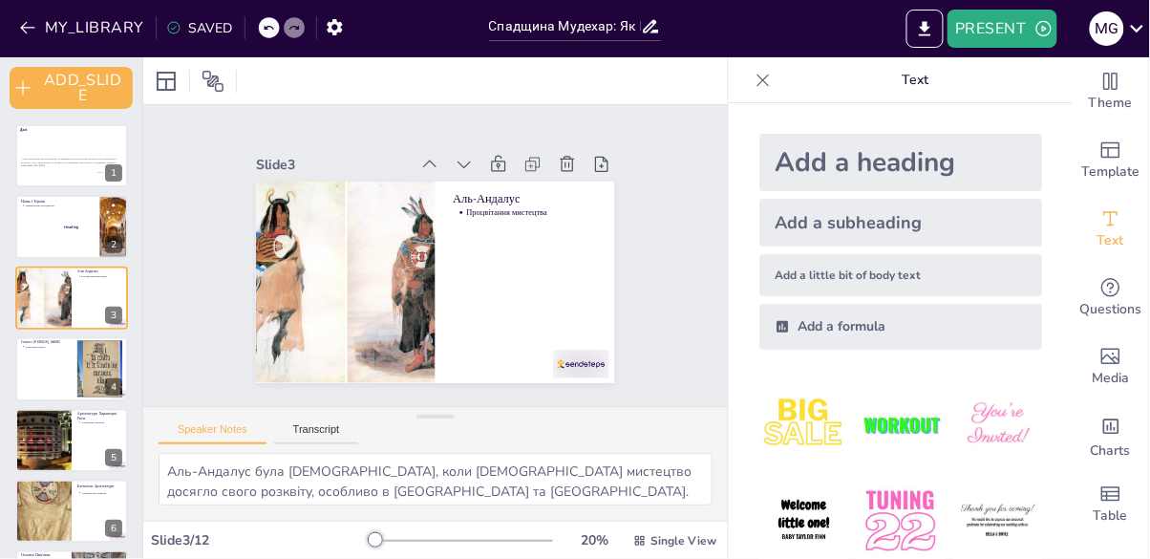
click at [56, 199] on p "Назва і Термін" at bounding box center [58, 201] width 74 height 6
type textarea "Мавританське мистецтво отримало свою назву від "маври", європейського терміна д…"
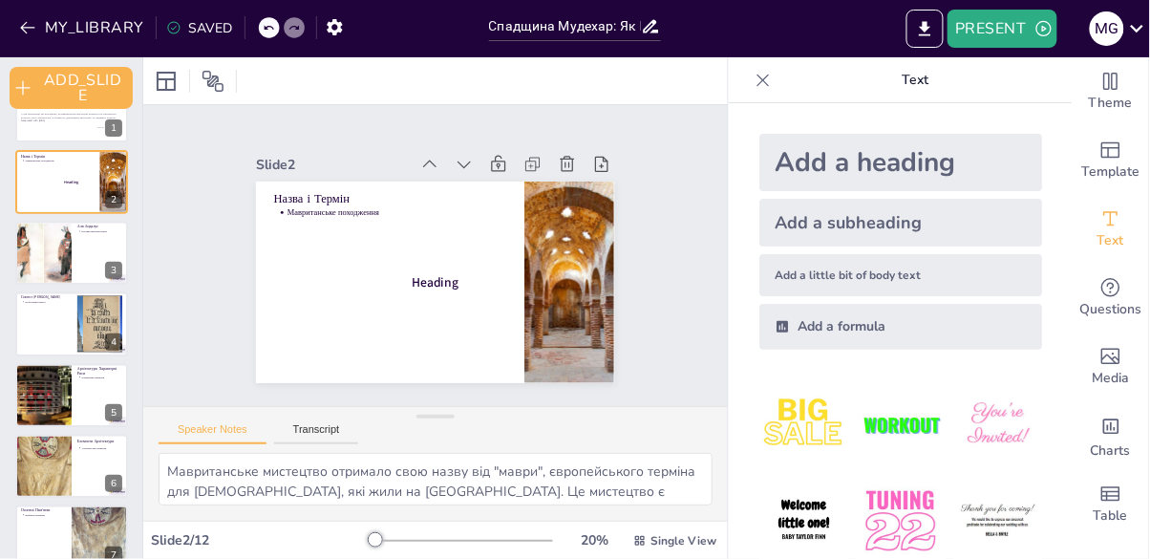
scroll to position [51, 0]
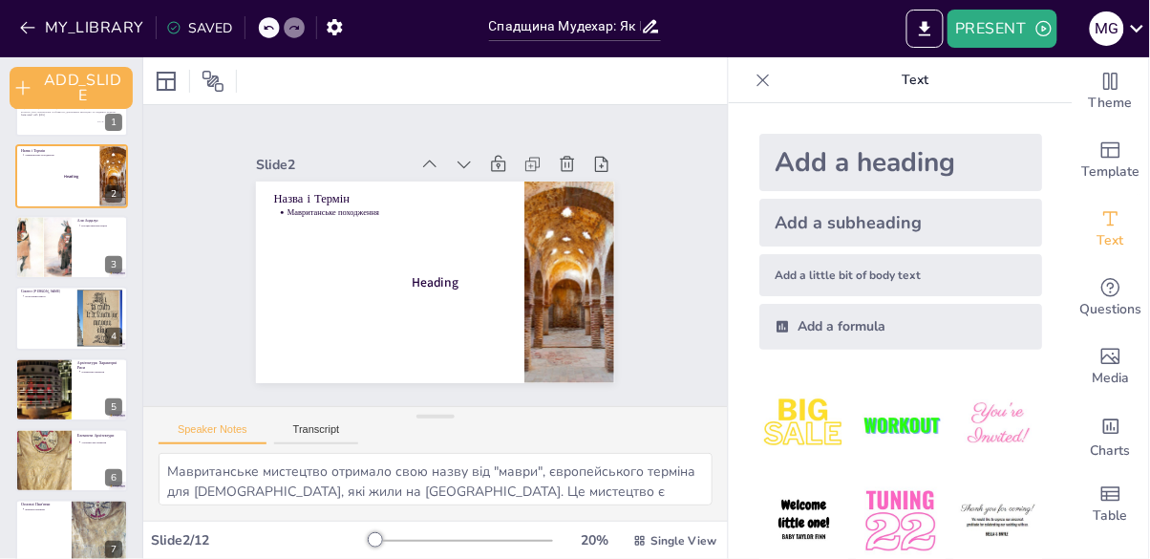
click at [435, 283] on div "Slide 1 Спадщина Мудехар: Як Мавританське Мистецтво Живе Досі У цій презентації…" at bounding box center [435, 255] width 656 height 513
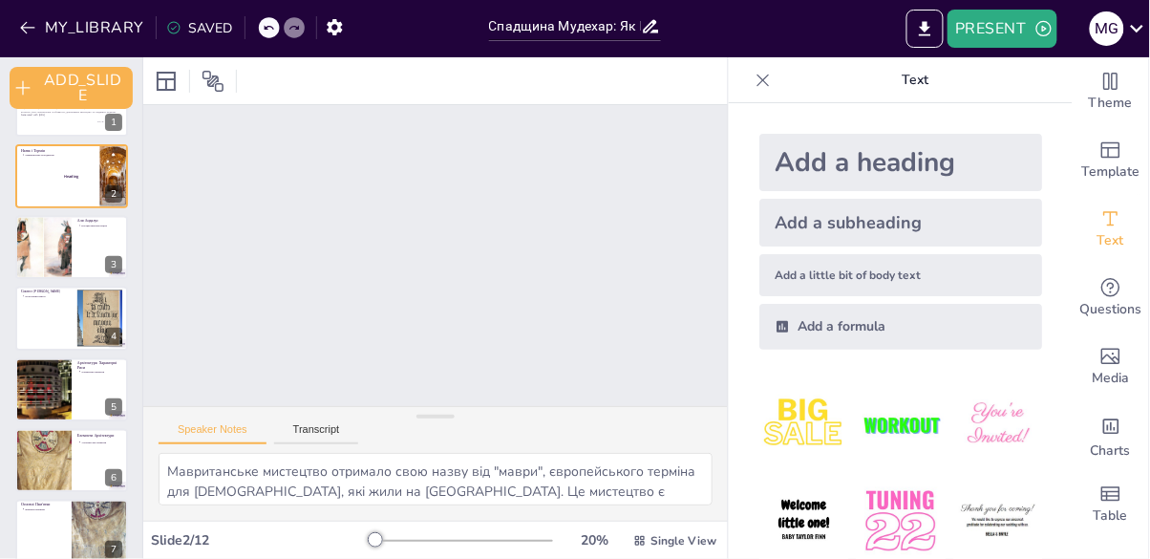
click at [59, 184] on div at bounding box center [71, 175] width 113 height 63
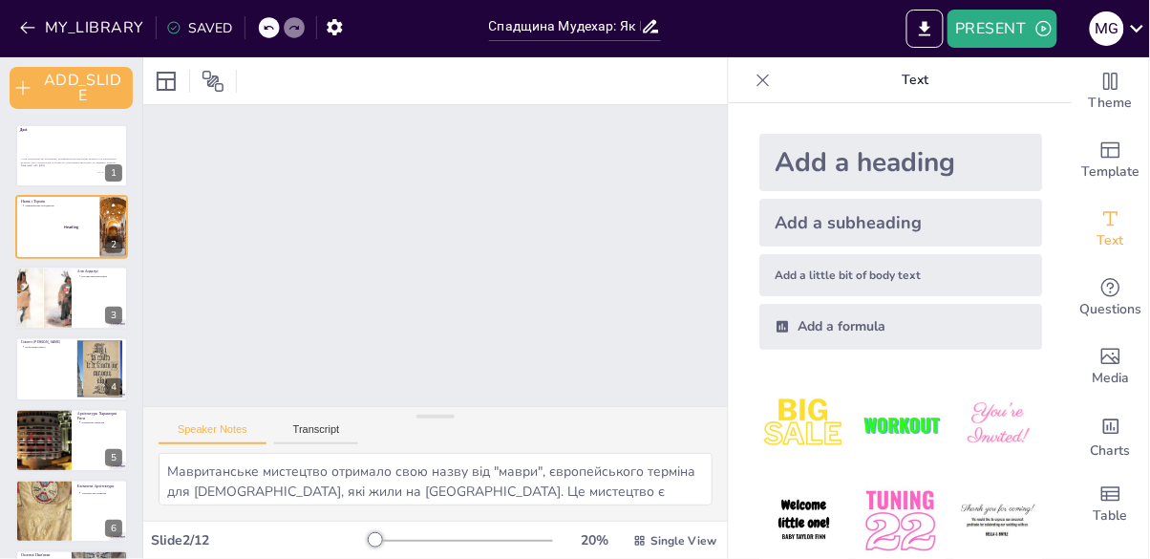
click at [36, 162] on p "У цій презентації ми розглянемо, як мавританське мистецтво вплинуло на європейс…" at bounding box center [71, 160] width 101 height 7
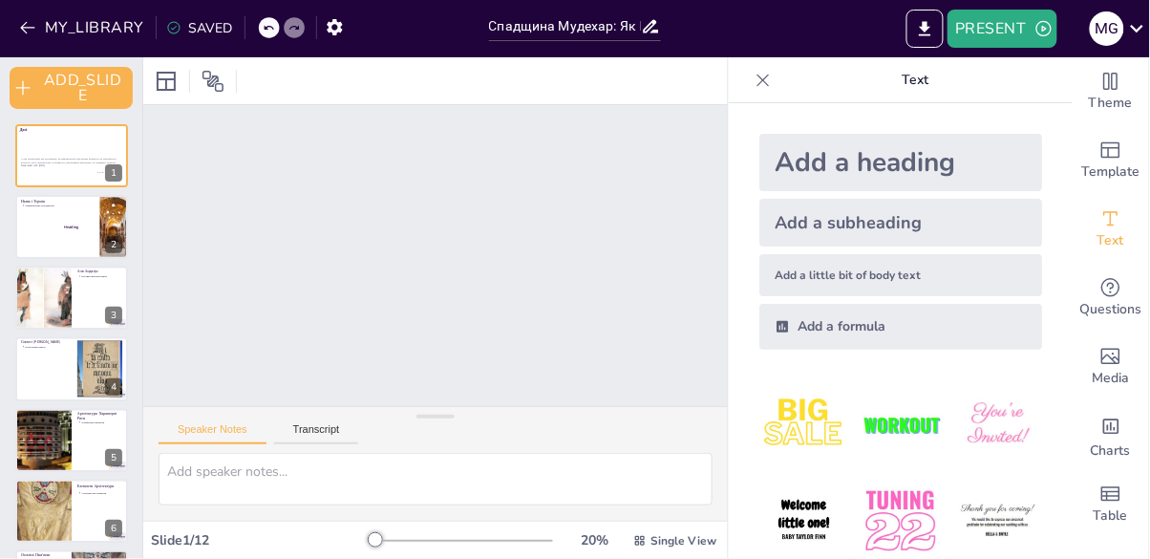
click at [51, 208] on div at bounding box center [71, 226] width 113 height 63
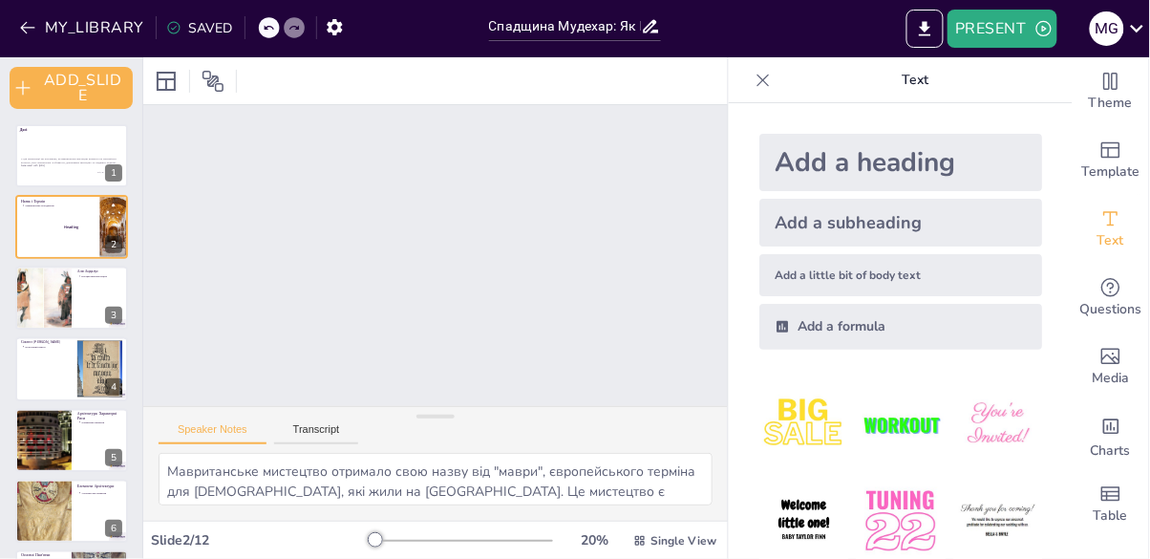
scroll to position [45, 0]
click at [41, 341] on p "Синтез [PERSON_NAME]" at bounding box center [46, 343] width 51 height 6
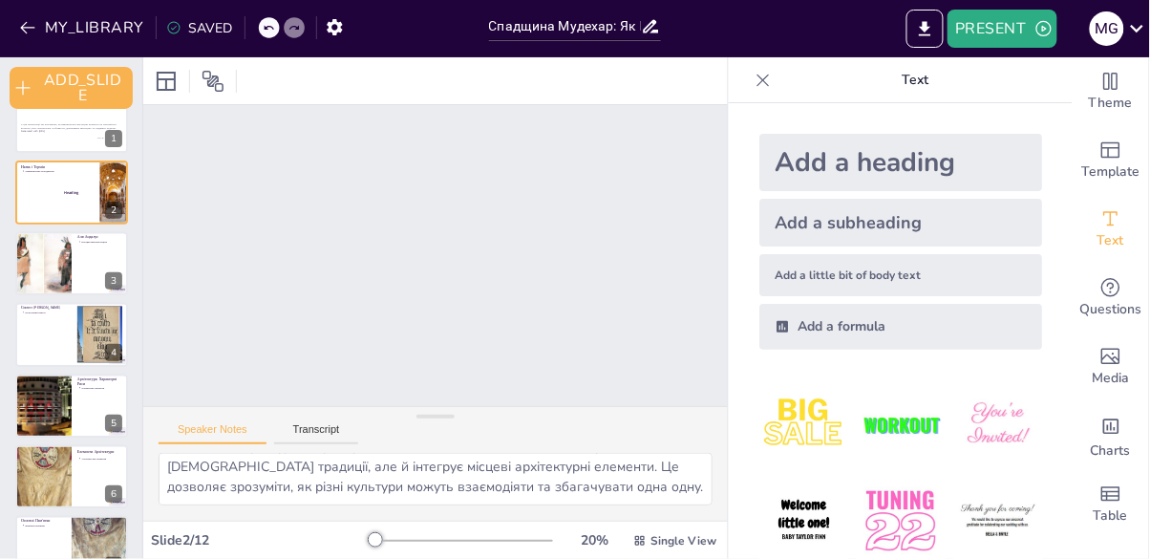
scroll to position [24, 0]
click at [32, 249] on div at bounding box center [43, 263] width 89 height 63
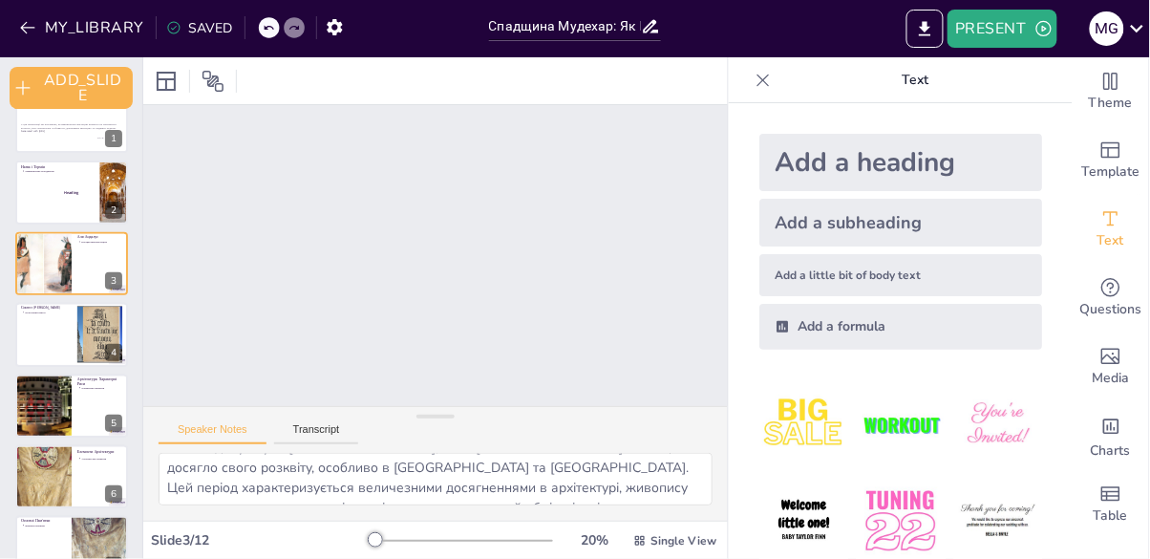
scroll to position [45, 0]
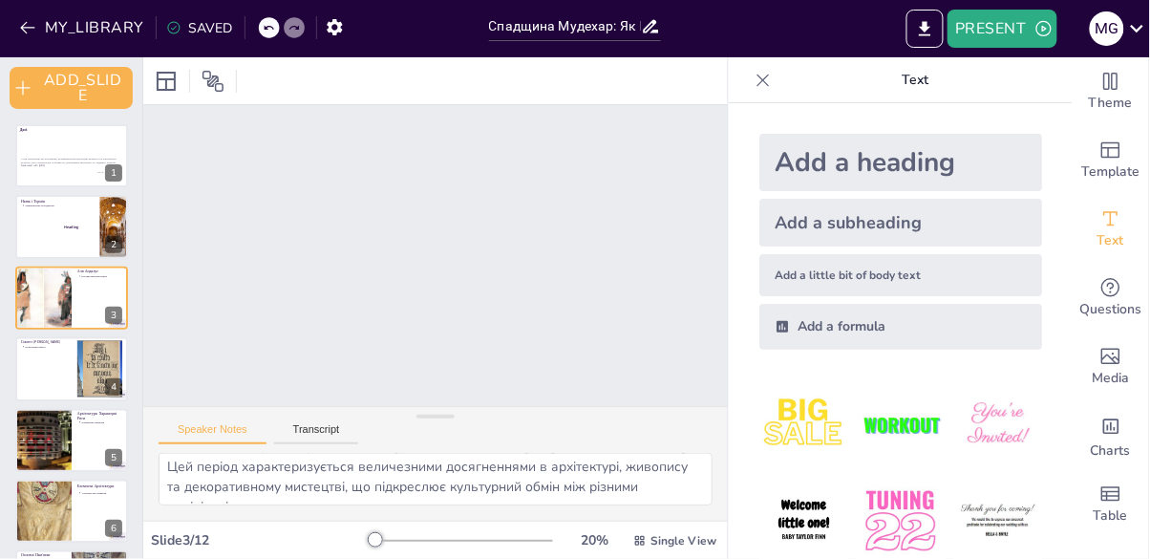
click at [78, 202] on button at bounding box center [84, 212] width 23 height 23
type textarea "Мавританське мистецтво отримало свою назву від "маври", європейського терміна д…"
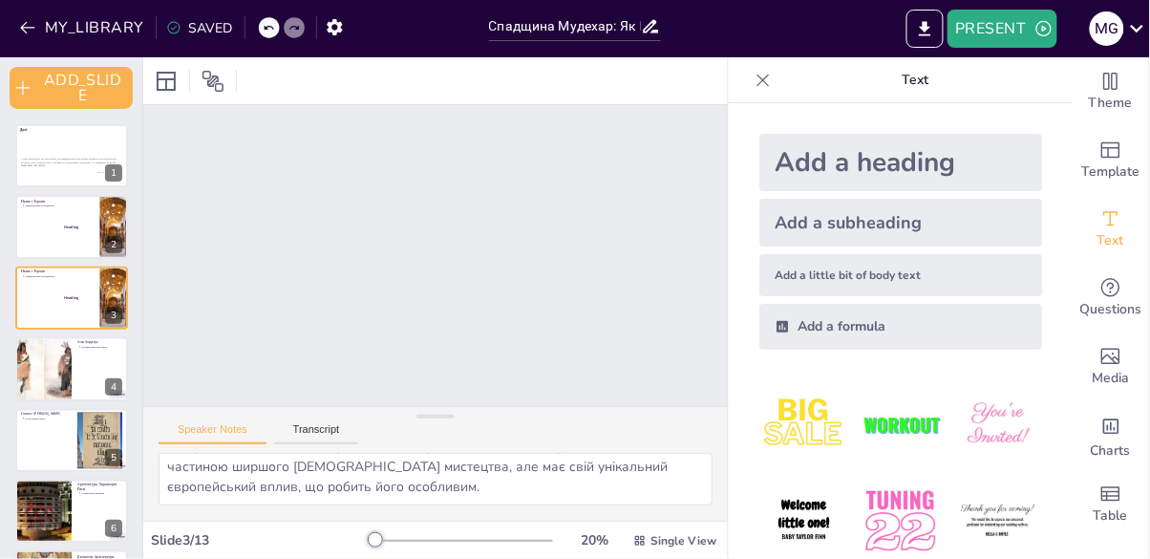
click at [37, 161] on p "У цій презентації ми розглянемо, як мавританське мистецтво вплинуло на європейс…" at bounding box center [71, 160] width 101 height 7
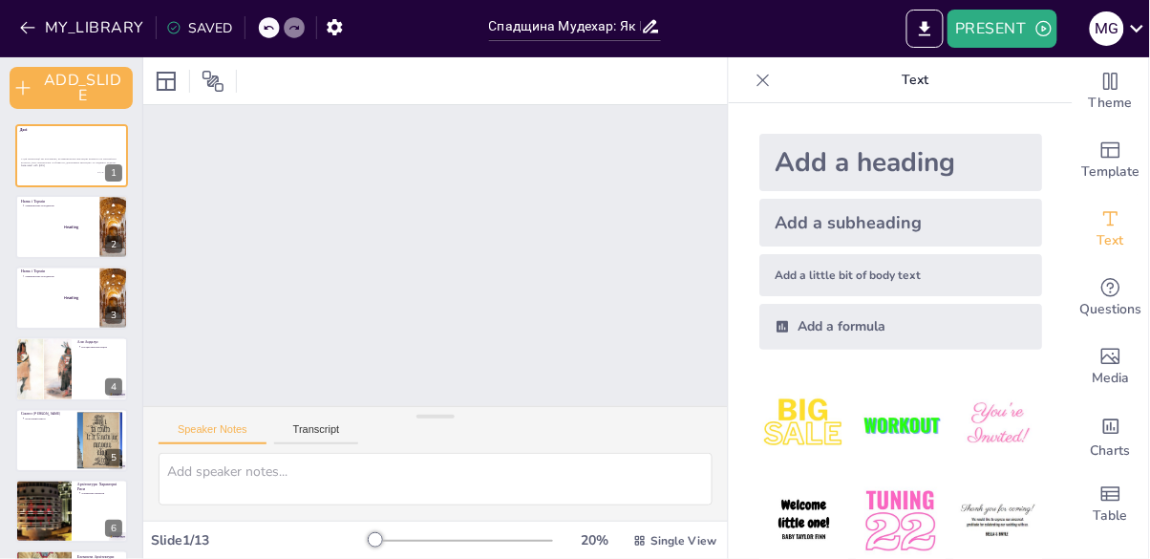
scroll to position [0, 0]
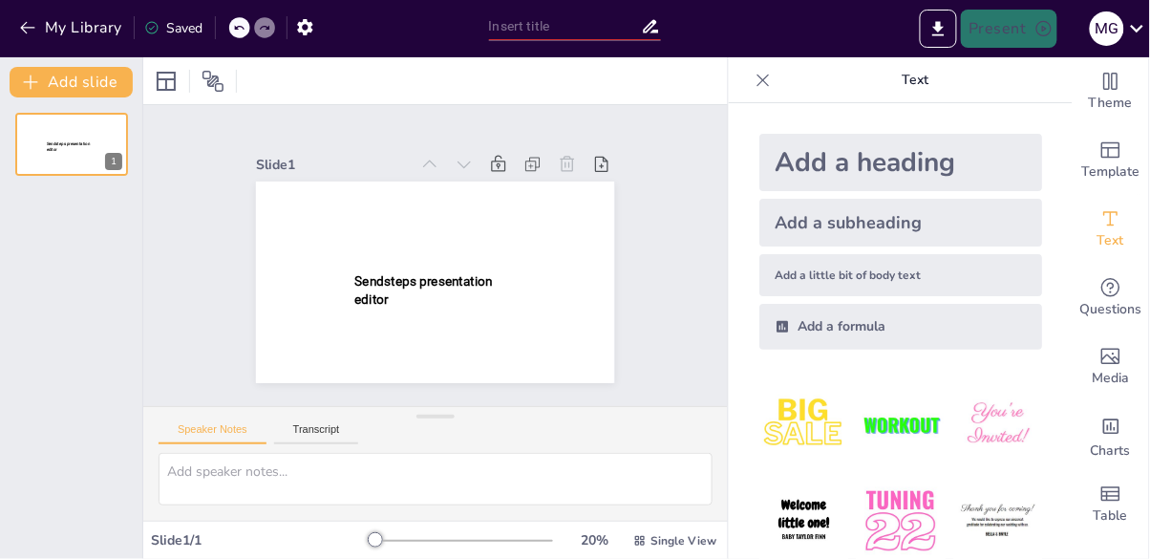
type input "Спадщина Мудехар: Як Мавританське Мистецтво Живе Досі"
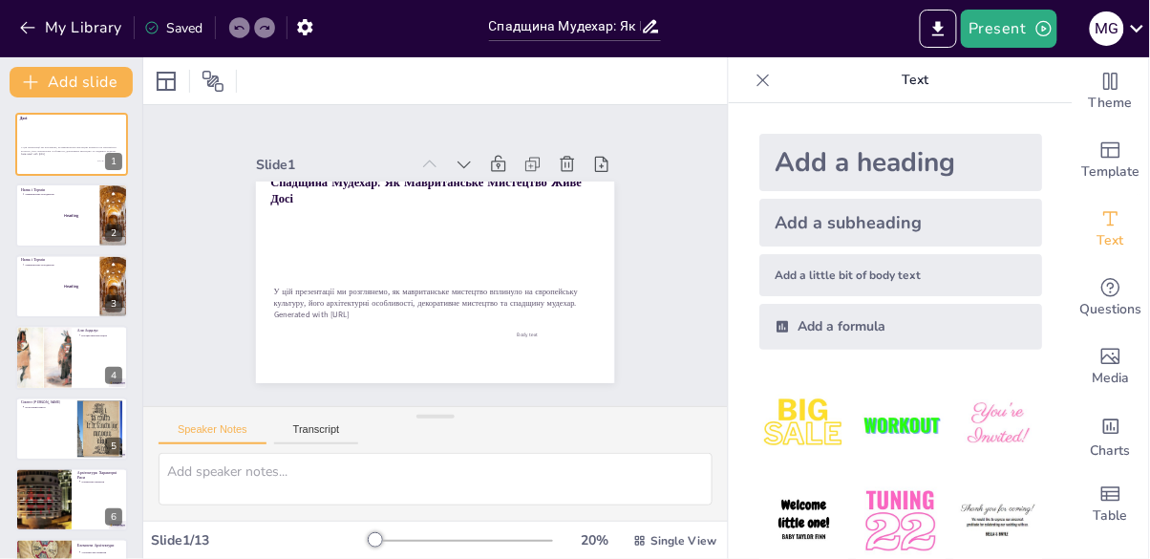
click at [1022, 30] on button "Present" at bounding box center [1009, 29] width 96 height 38
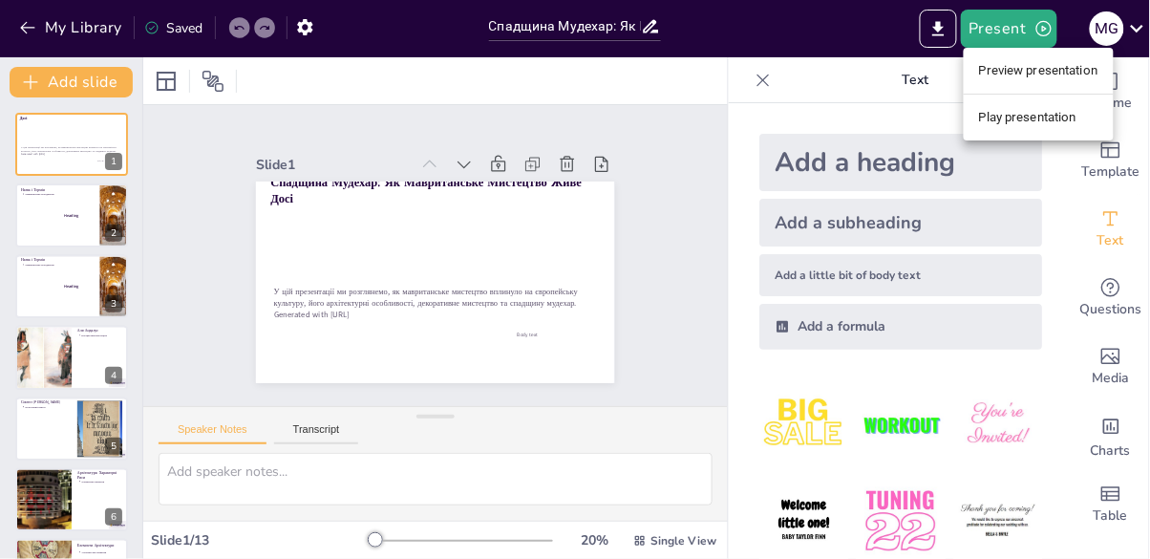
click at [926, 35] on div at bounding box center [575, 279] width 1150 height 559
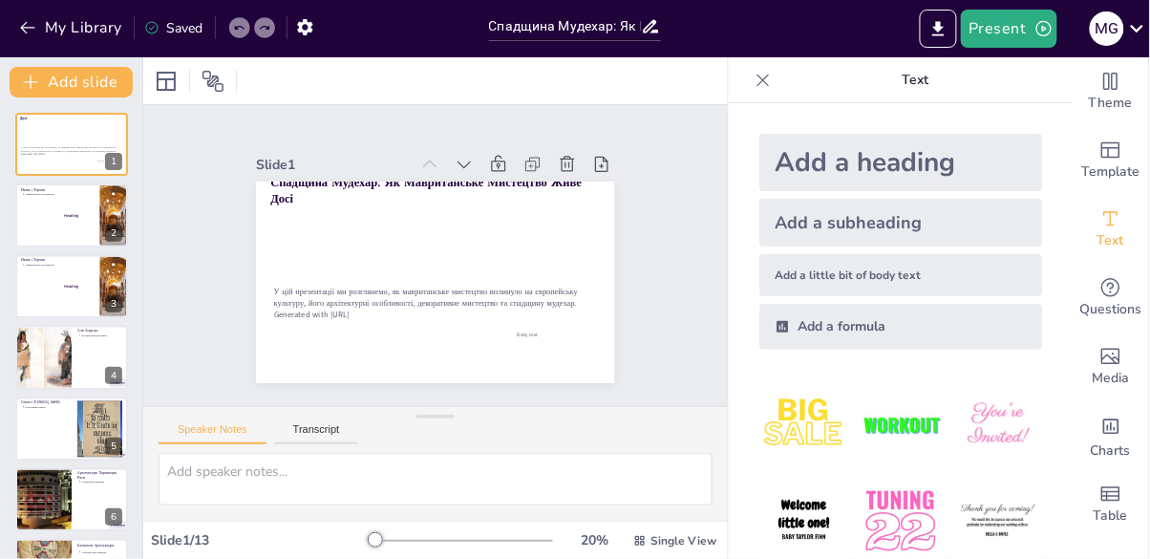
click at [926, 26] on button "Export to PowerPoint" at bounding box center [938, 29] width 37 height 38
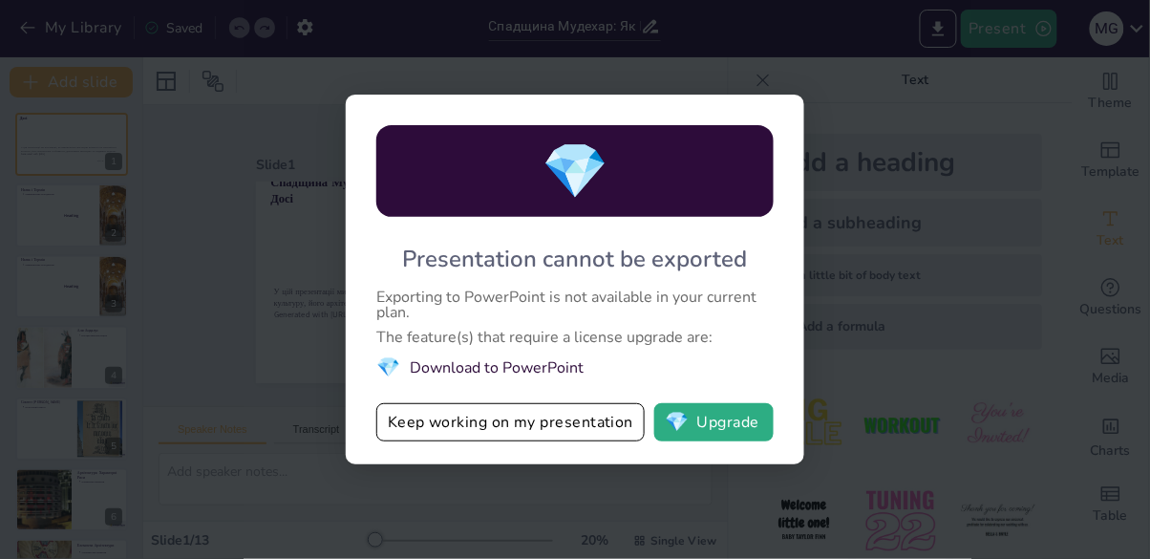
click at [689, 421] on button "💎 Upgrade" at bounding box center [713, 422] width 119 height 38
